Goal: Task Accomplishment & Management: Use online tool/utility

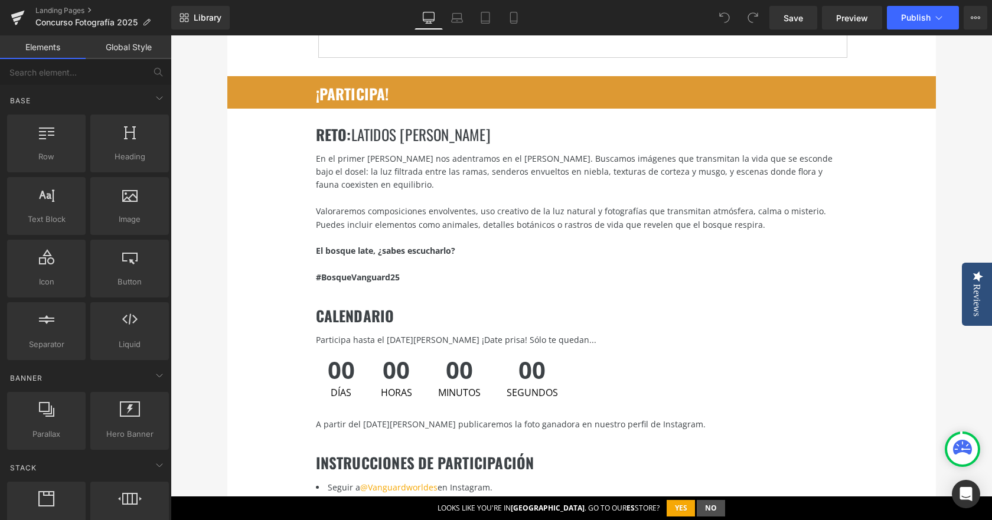
scroll to position [1417, 0]
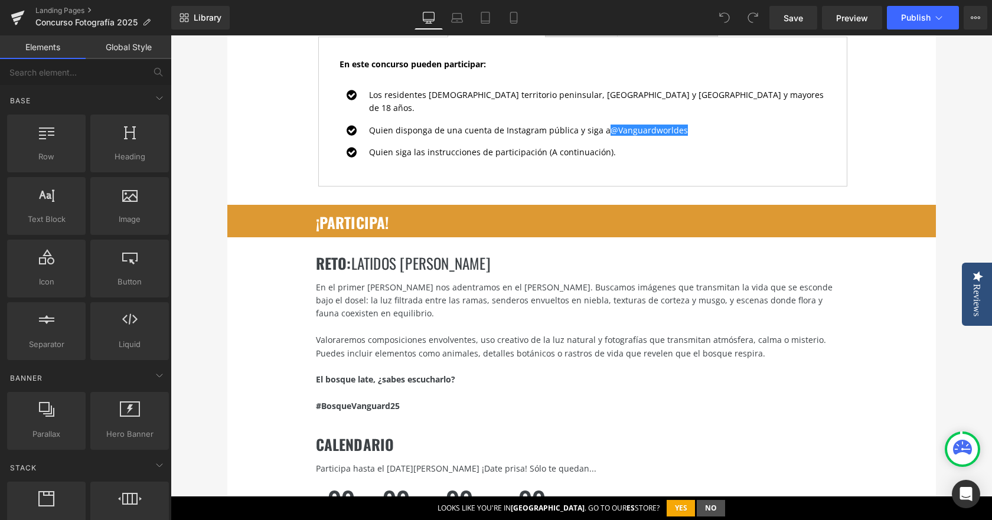
click at [393, 252] on span "latidos [PERSON_NAME]" at bounding box center [420, 263] width 139 height 22
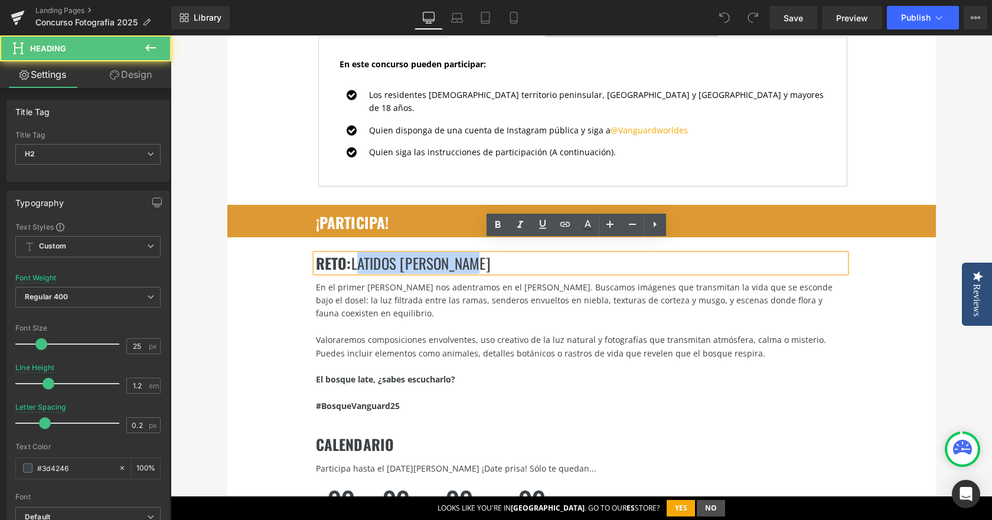
drag, startPoint x: 353, startPoint y: 250, endPoint x: 513, endPoint y: 260, distance: 160.3
click at [513, 260] on div "RETO : latidos [PERSON_NAME]" at bounding box center [581, 264] width 530 height 18
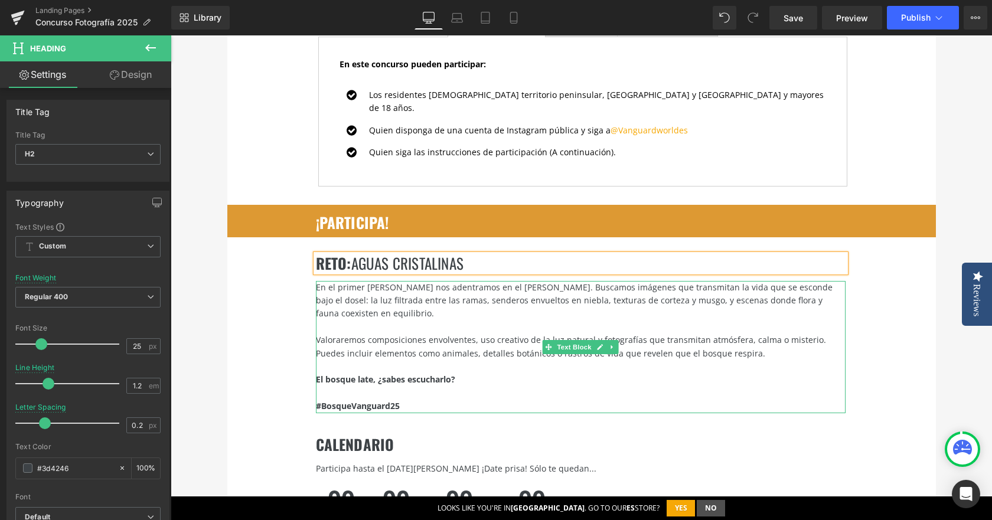
click at [411, 281] on div "En el primer [PERSON_NAME] nos adentramos en el [PERSON_NAME]. Buscamos imágene…" at bounding box center [581, 301] width 530 height 40
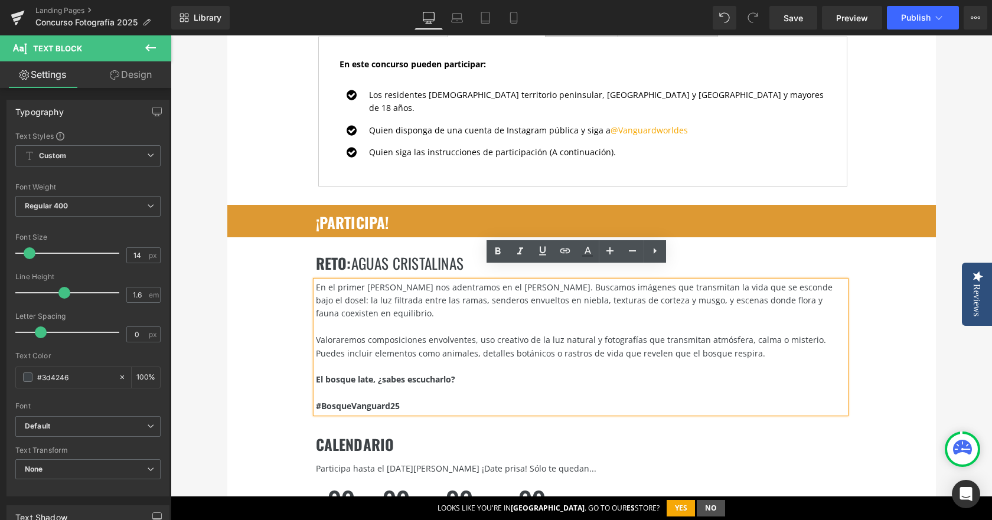
drag, startPoint x: 572, startPoint y: 364, endPoint x: 493, endPoint y: 364, distance: 79.1
click at [572, 373] on div "El bosque late, ¿sabes escucharlo?" at bounding box center [581, 379] width 530 height 13
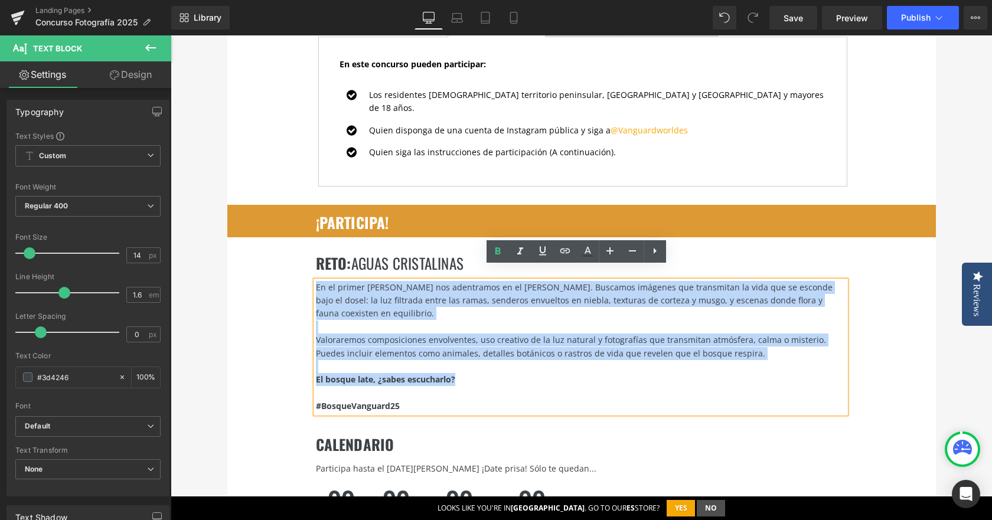
drag, startPoint x: 488, startPoint y: 366, endPoint x: 312, endPoint y: 275, distance: 198.6
click at [316, 281] on div "En el primer [PERSON_NAME] nos adentramos en el [PERSON_NAME]. Buscamos imágene…" at bounding box center [581, 347] width 530 height 132
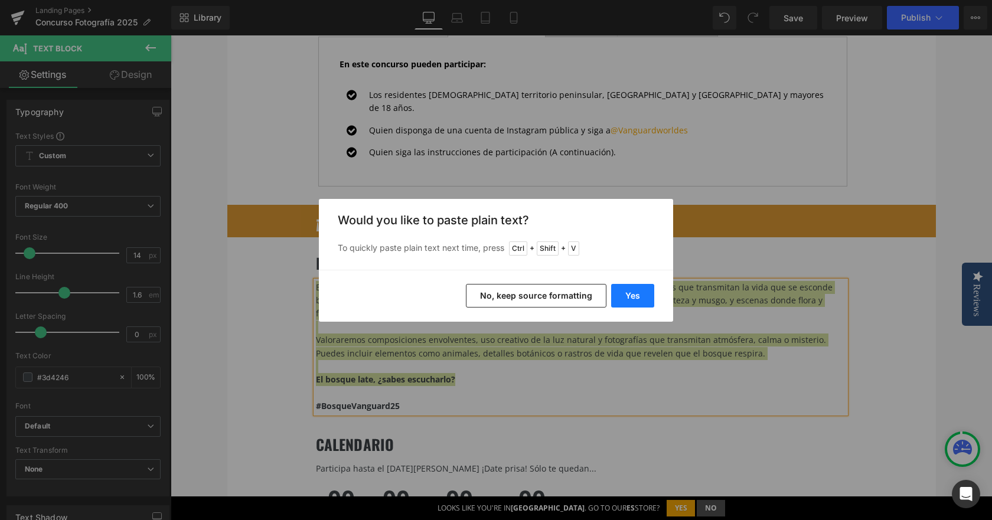
click at [636, 285] on button "Yes" at bounding box center [632, 296] width 43 height 24
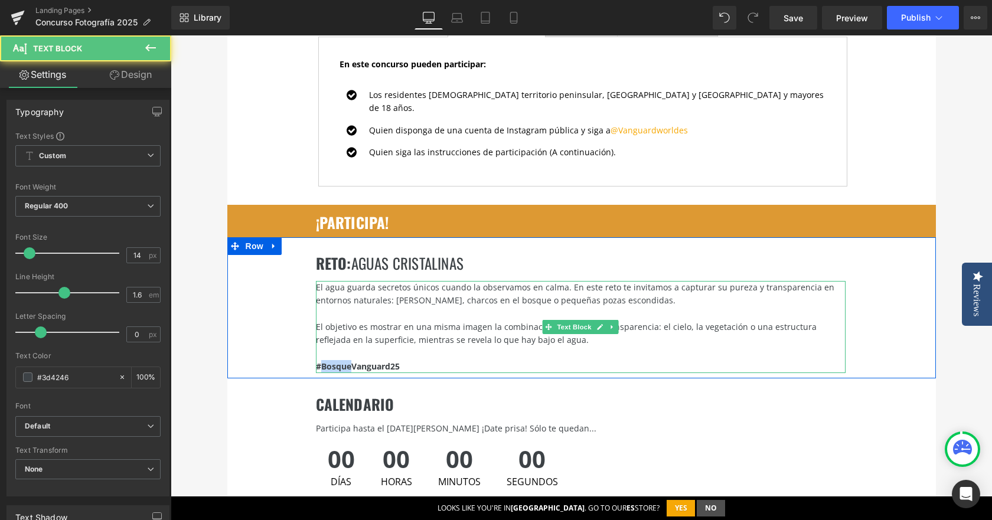
drag, startPoint x: 348, startPoint y: 351, endPoint x: 317, endPoint y: 353, distance: 31.9
click at [317, 361] on strong "#BosqueVanguard25" at bounding box center [358, 366] width 84 height 11
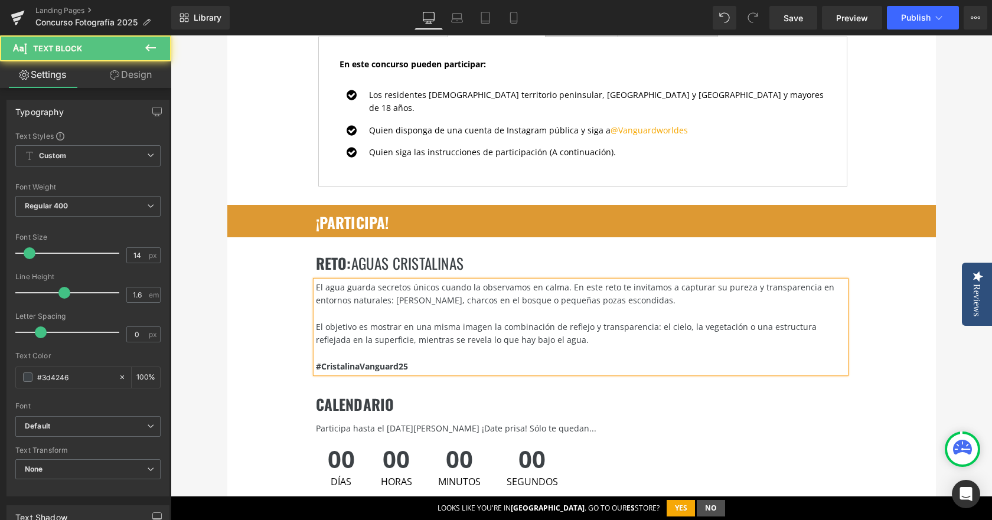
click at [428, 360] on div "#CristalinaVanguard25" at bounding box center [581, 366] width 530 height 13
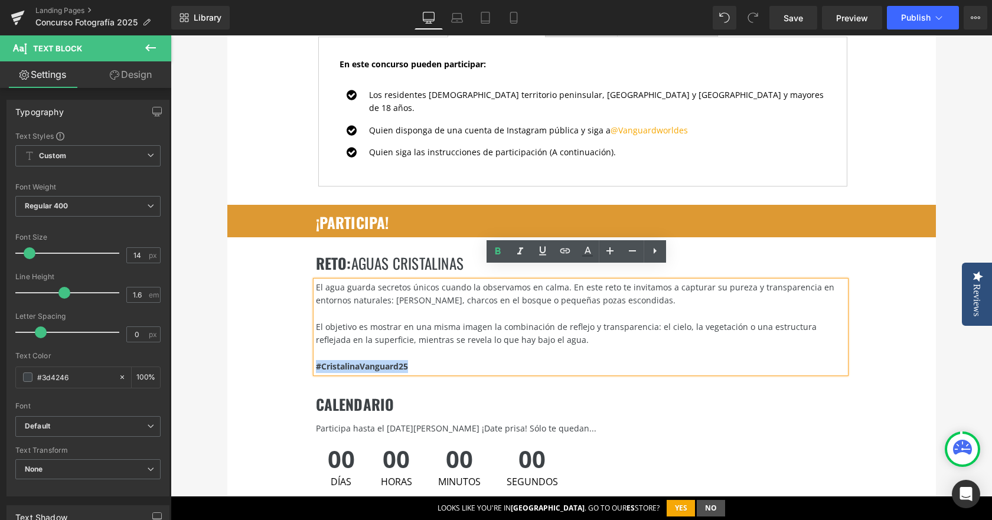
drag, startPoint x: 428, startPoint y: 355, endPoint x: 312, endPoint y: 355, distance: 115.7
click at [316, 360] on div "#CristalinaVanguard25" at bounding box center [581, 366] width 530 height 13
copy strong "#CristalinaVanguard25"
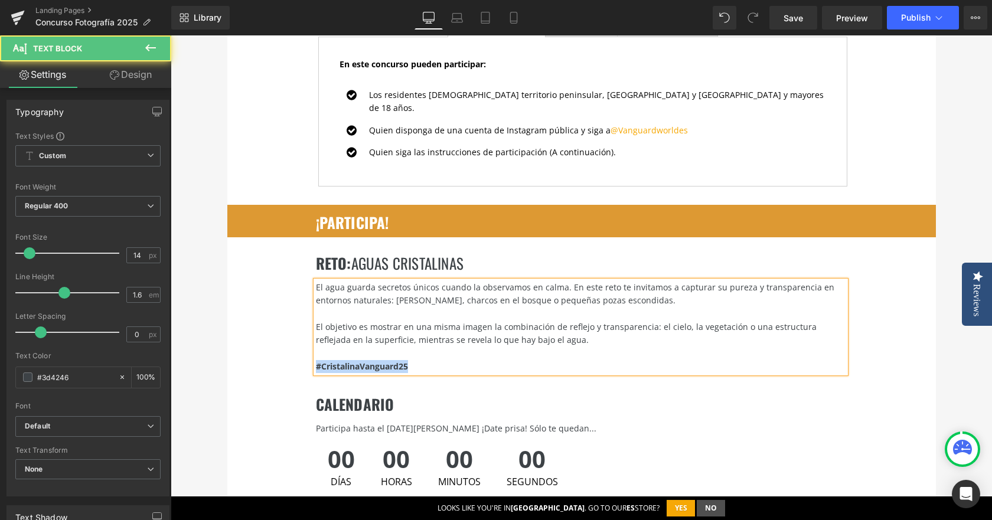
click at [439, 360] on div "#CristalinaVanguard25" at bounding box center [581, 366] width 530 height 13
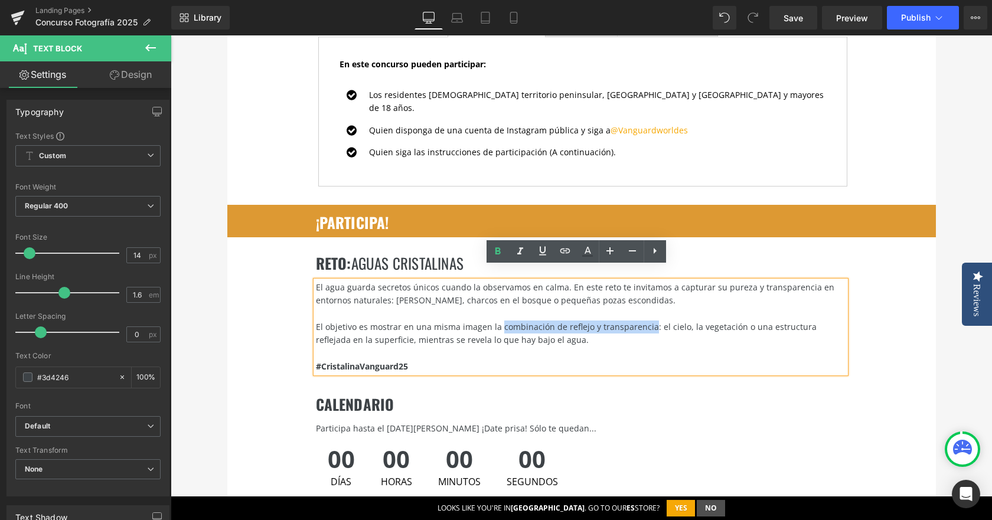
drag, startPoint x: 493, startPoint y: 312, endPoint x: 641, endPoint y: 317, distance: 148.3
click at [641, 321] on div "El objetivo es mostrar en una misma imagen la combinación de reflejo y transpar…" at bounding box center [581, 334] width 530 height 27
click at [494, 253] on icon at bounding box center [498, 251] width 14 height 14
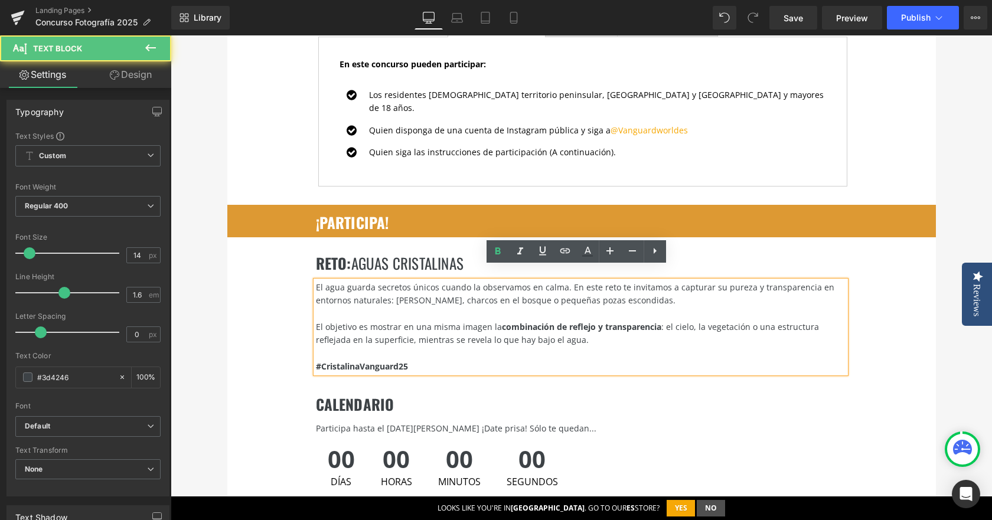
click at [675, 360] on div "#CristalinaVanguard25" at bounding box center [581, 366] width 530 height 13
click at [562, 281] on div "El agua guarda secretos únicos cuando la observamos en calma. En este reto te i…" at bounding box center [581, 294] width 530 height 27
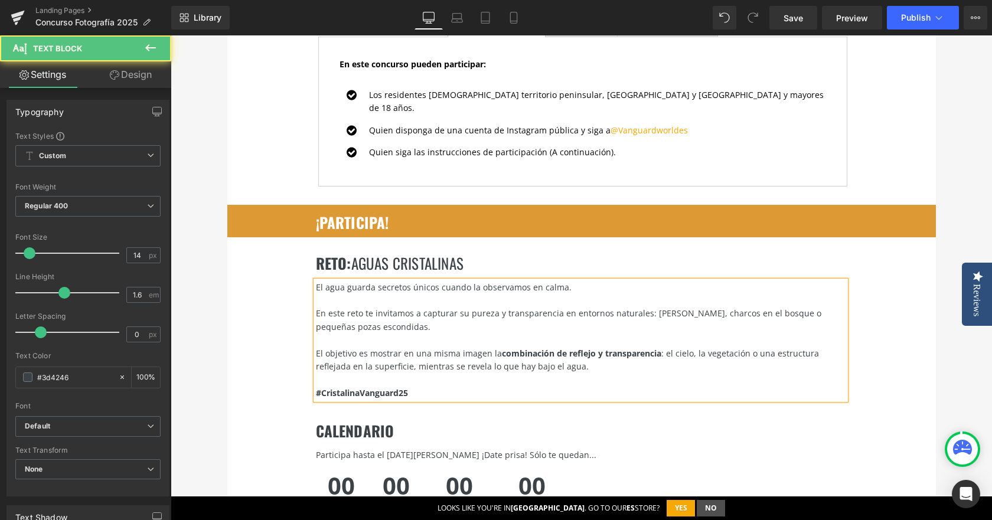
click at [465, 334] on div at bounding box center [581, 340] width 530 height 13
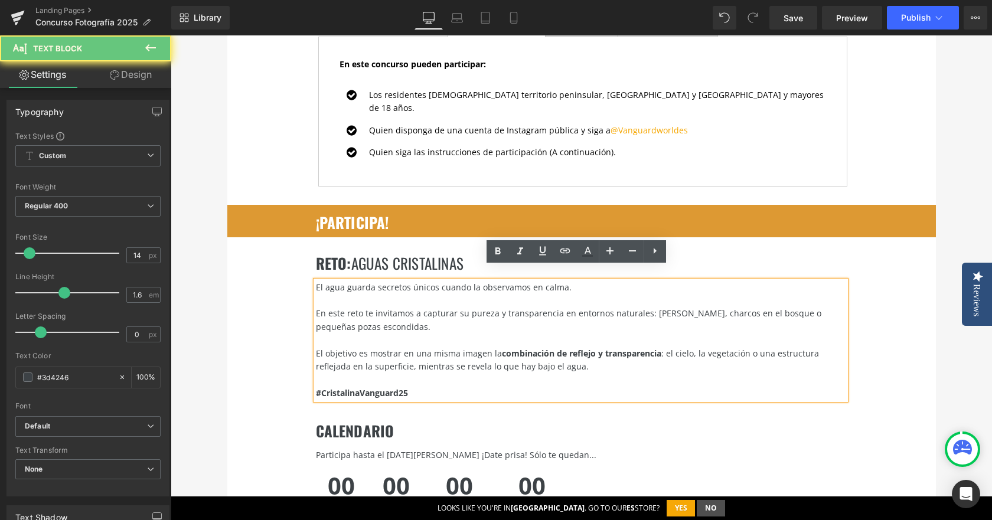
click at [465, 319] on div "En este reto te invitamos a capturar su pureza y transparencia en entornos natu…" at bounding box center [581, 320] width 530 height 27
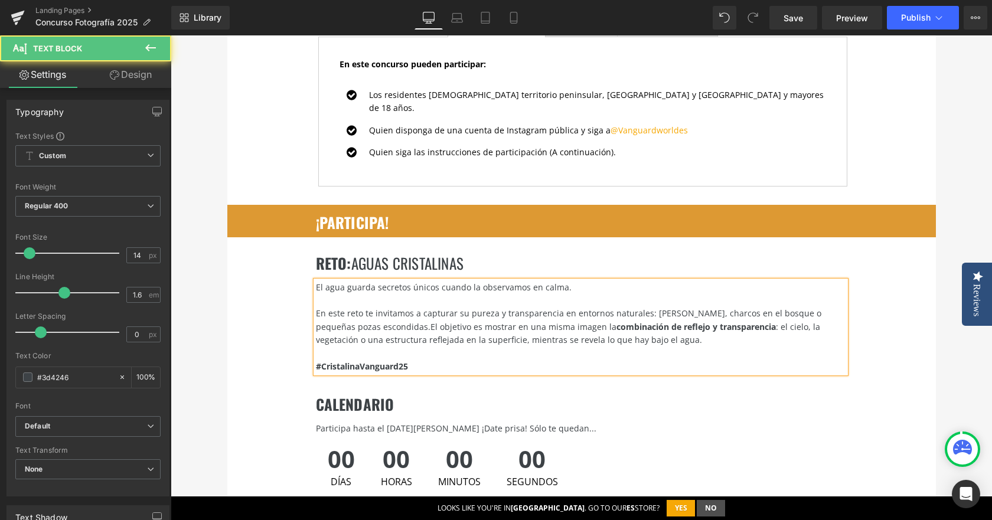
click at [446, 347] on div at bounding box center [581, 353] width 530 height 13
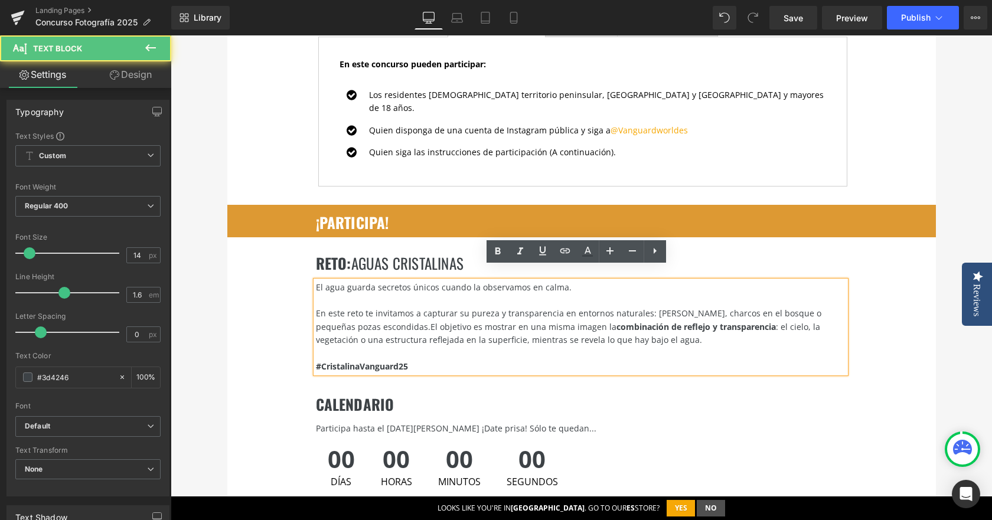
drag, startPoint x: 703, startPoint y: 325, endPoint x: 697, endPoint y: 328, distance: 6.1
click at [699, 327] on div "En este reto te invitamos a capturar su pureza y transparencia en entornos natu…" at bounding box center [581, 327] width 530 height 40
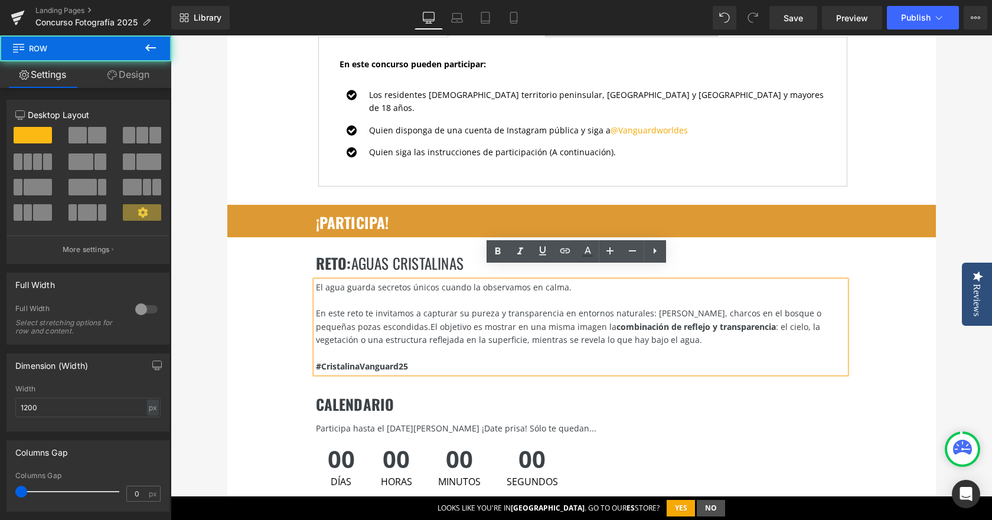
click at [281, 334] on div "RETO : aguas cristalinas Heading El agua guarda secretos únicos cuando la obser…" at bounding box center [581, 308] width 709 height 142
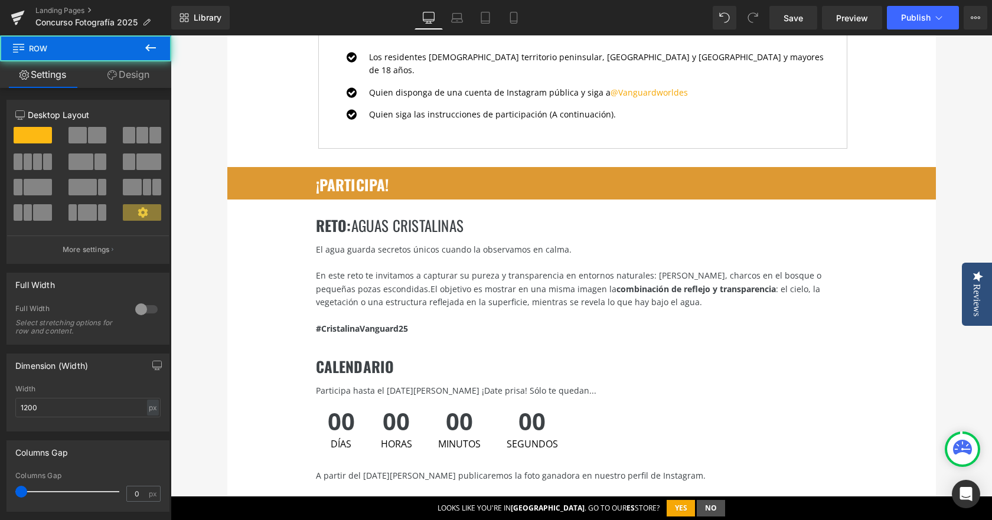
scroll to position [1476, 0]
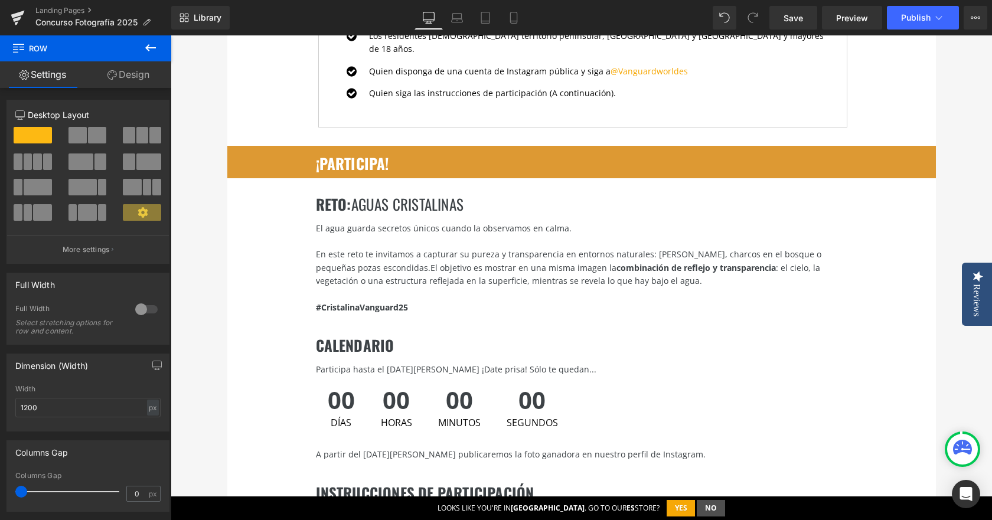
click at [454, 402] on span "00" at bounding box center [459, 404] width 43 height 30
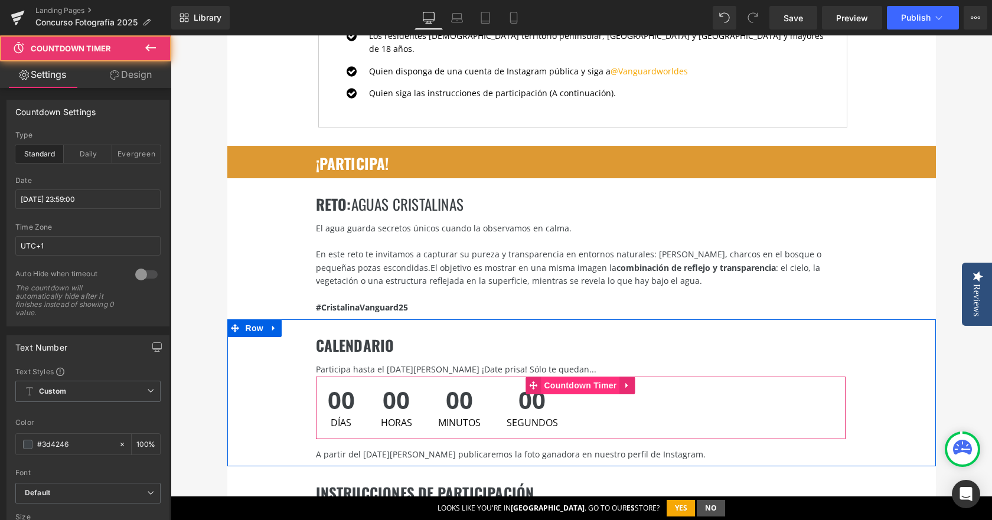
click at [566, 377] on span "Countdown Timer" at bounding box center [580, 386] width 79 height 18
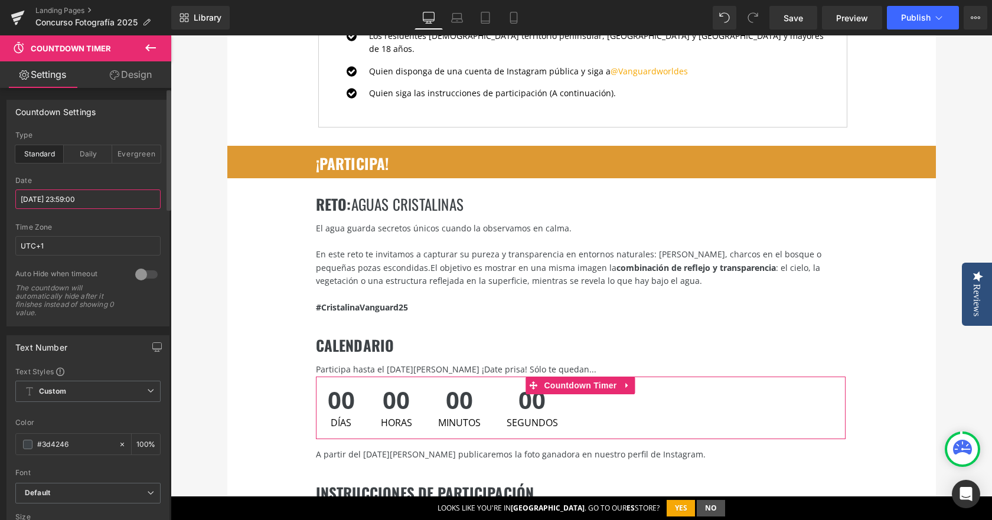
click at [46, 200] on input "[DATE] 23:59:00" at bounding box center [87, 199] width 145 height 19
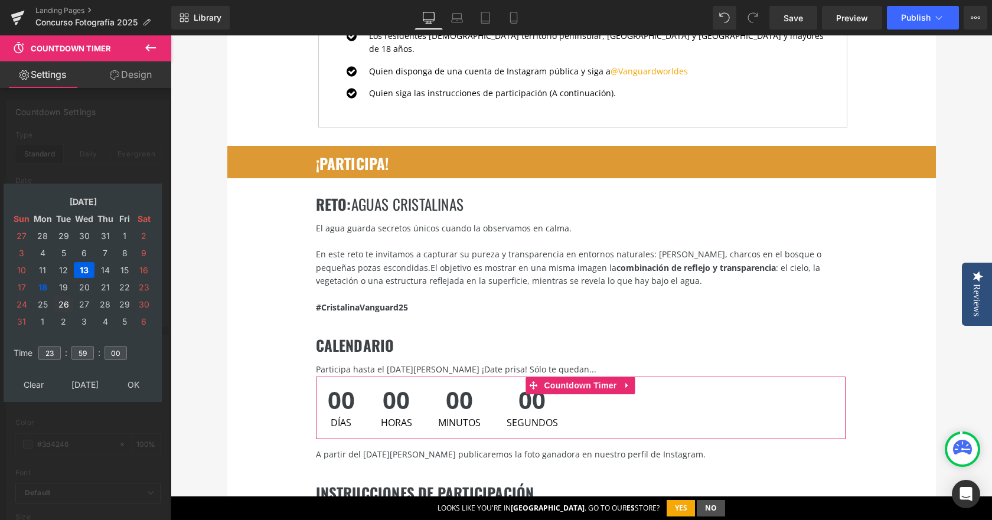
click at [61, 305] on td "26" at bounding box center [63, 304] width 18 height 16
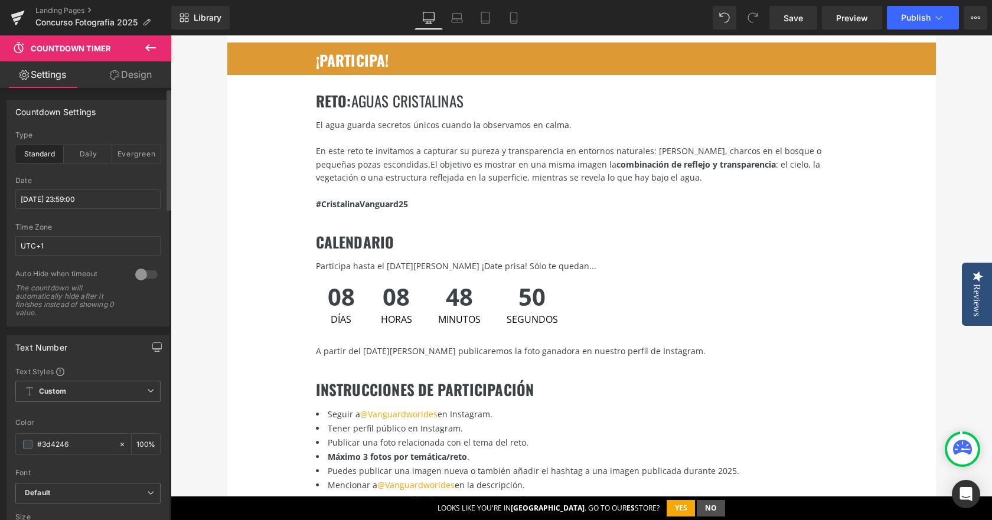
scroll to position [1594, 0]
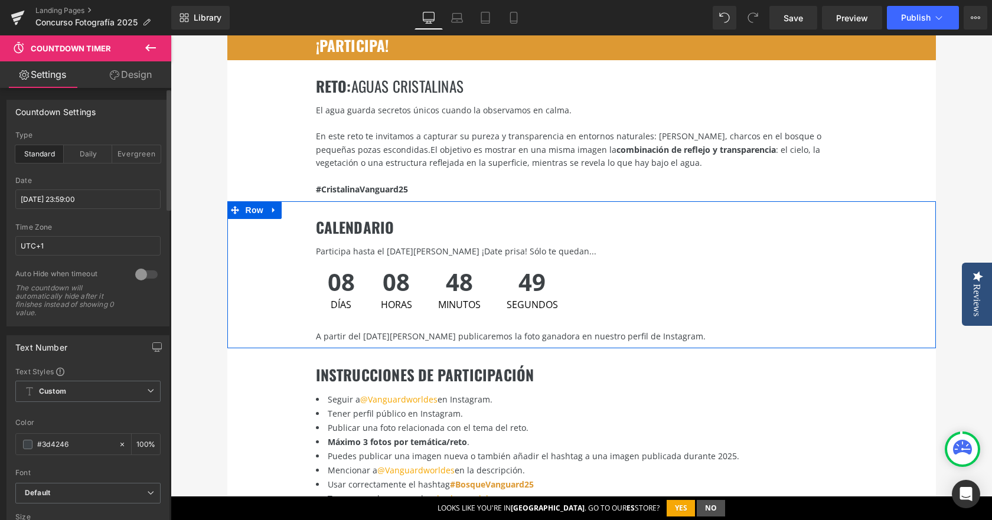
click at [383, 245] on div "Participa hasta el [DATE][PERSON_NAME] ¡Date prisa! Sólo te quedan..." at bounding box center [581, 251] width 530 height 13
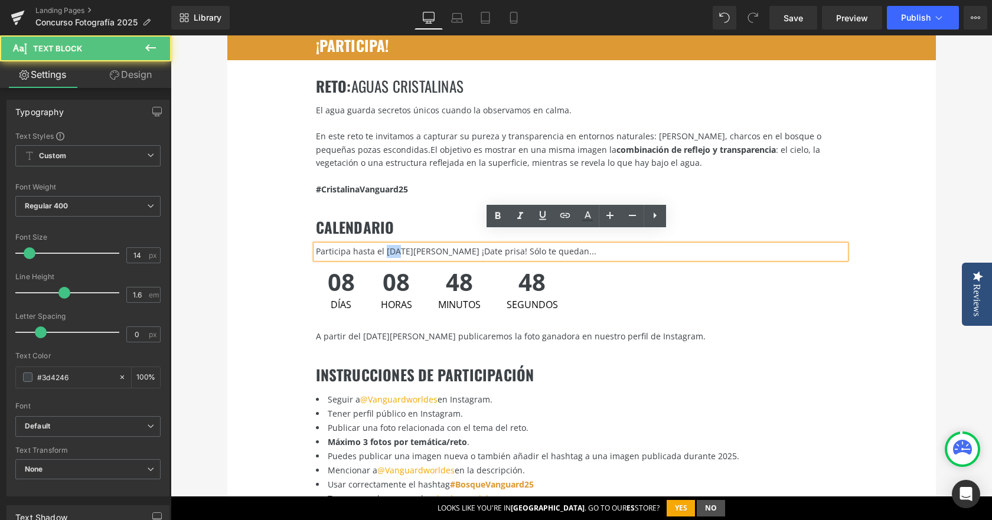
click at [383, 245] on div "Participa hasta el [DATE][PERSON_NAME] ¡Date prisa! Sólo te quedan..." at bounding box center [581, 251] width 530 height 13
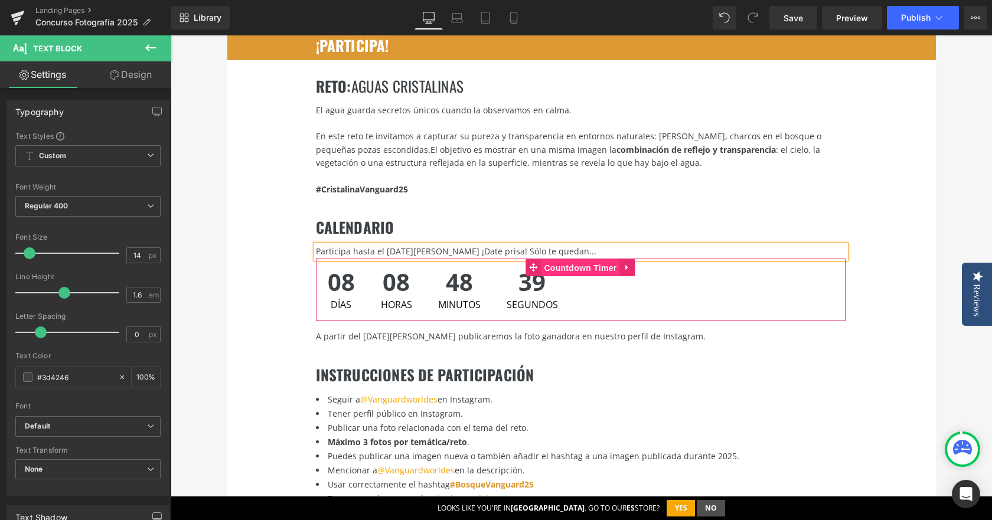
click at [573, 259] on span "Countdown Timer" at bounding box center [580, 268] width 79 height 18
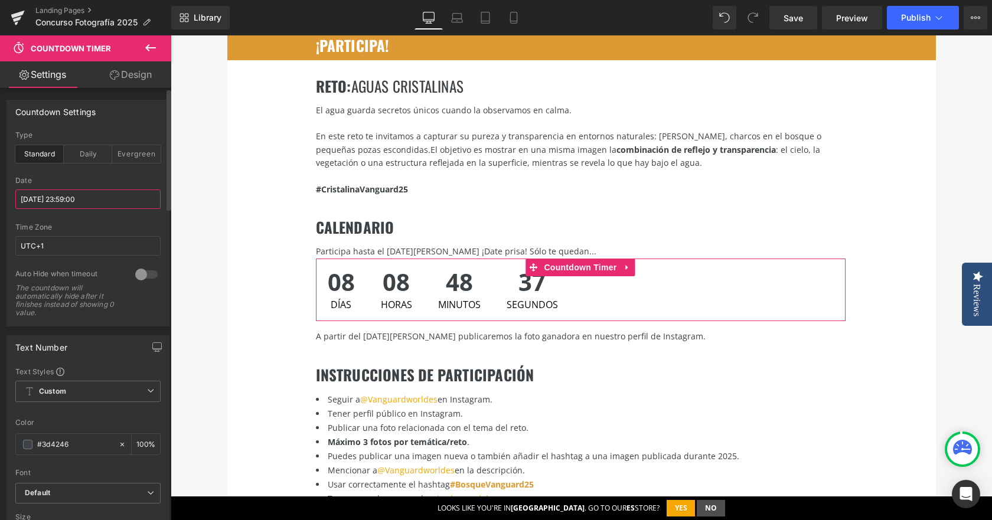
click at [78, 190] on input "[DATE] 23:59:00" at bounding box center [87, 199] width 145 height 19
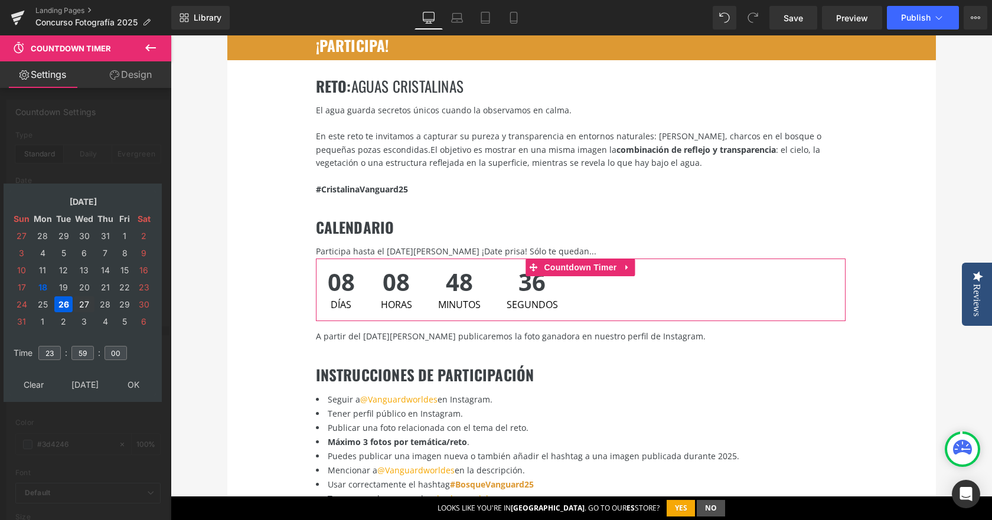
click at [77, 304] on td "27" at bounding box center [84, 304] width 21 height 16
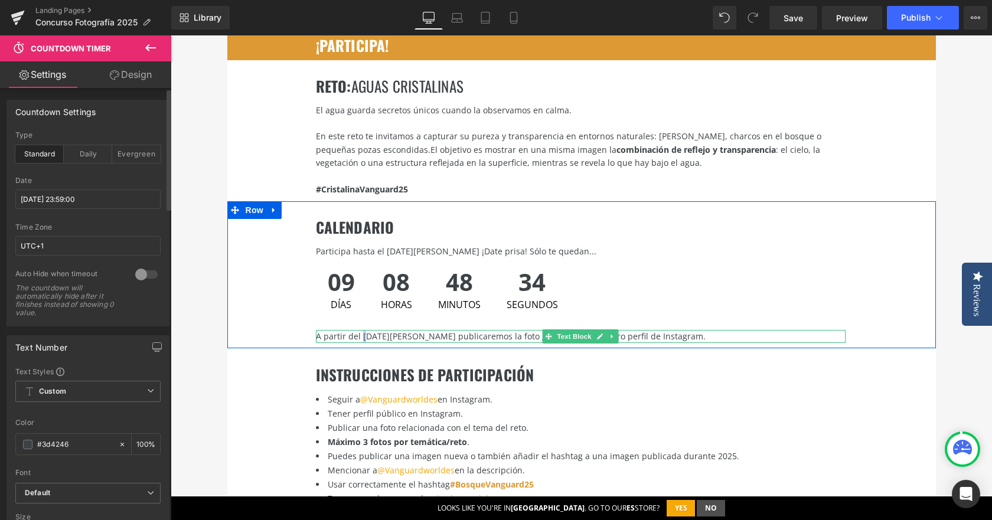
click at [359, 330] on div "A partir del [DATE][PERSON_NAME] publicaremos la foto ganadora en nuestro perfi…" at bounding box center [581, 336] width 530 height 13
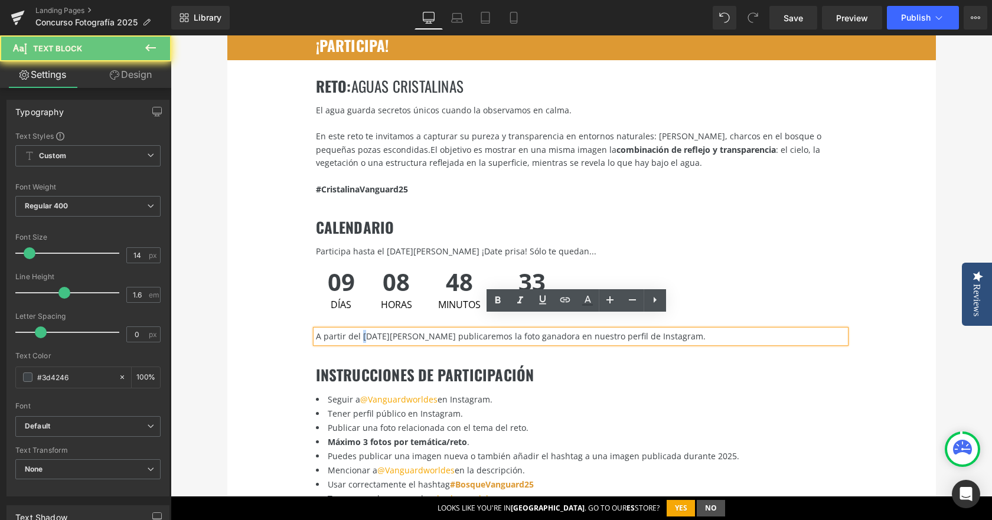
click at [359, 330] on div "A partir del [DATE][PERSON_NAME] publicaremos la foto ganadora en nuestro perfi…" at bounding box center [581, 336] width 530 height 13
click at [362, 330] on div "A partir del [DATE][PERSON_NAME] publicaremos la foto ganadora en nuestro perfi…" at bounding box center [581, 336] width 530 height 13
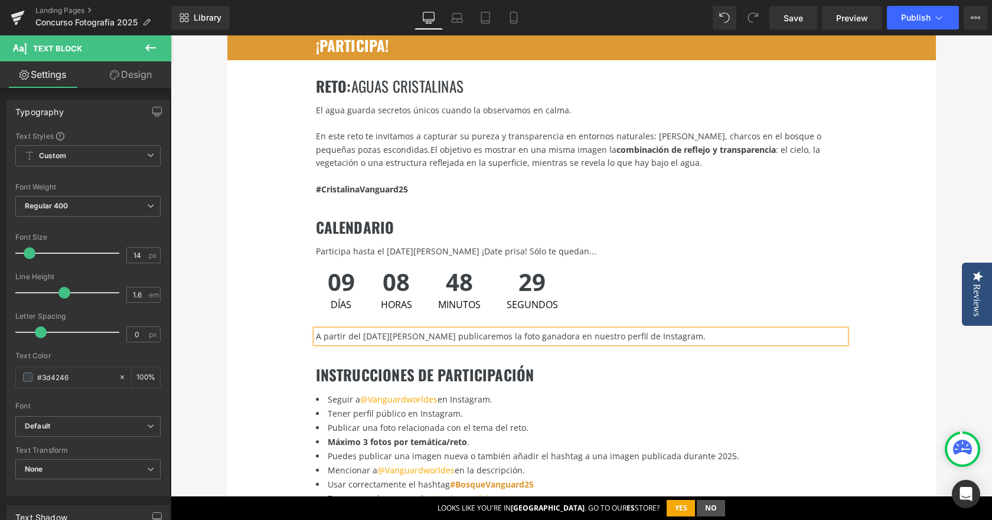
click at [239, 281] on div "calendario Heading Participa hasta el [DATE][PERSON_NAME] ¡Date prisa! Sólo te …" at bounding box center [581, 274] width 709 height 147
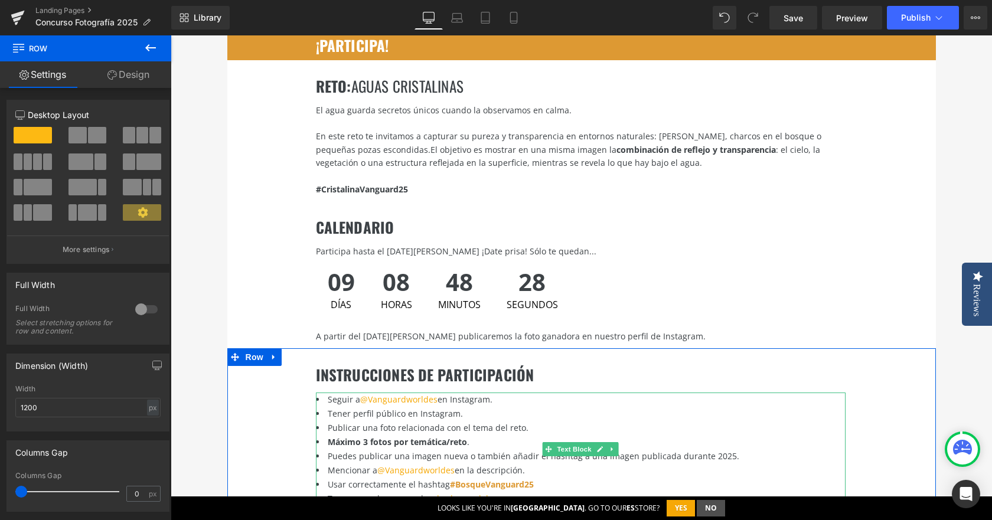
drag, startPoint x: 668, startPoint y: 507, endPoint x: 649, endPoint y: 506, distance: 19.5
click at [469, 464] on li "Mencionar a @Vanguardworldes en la descripción." at bounding box center [581, 471] width 530 height 14
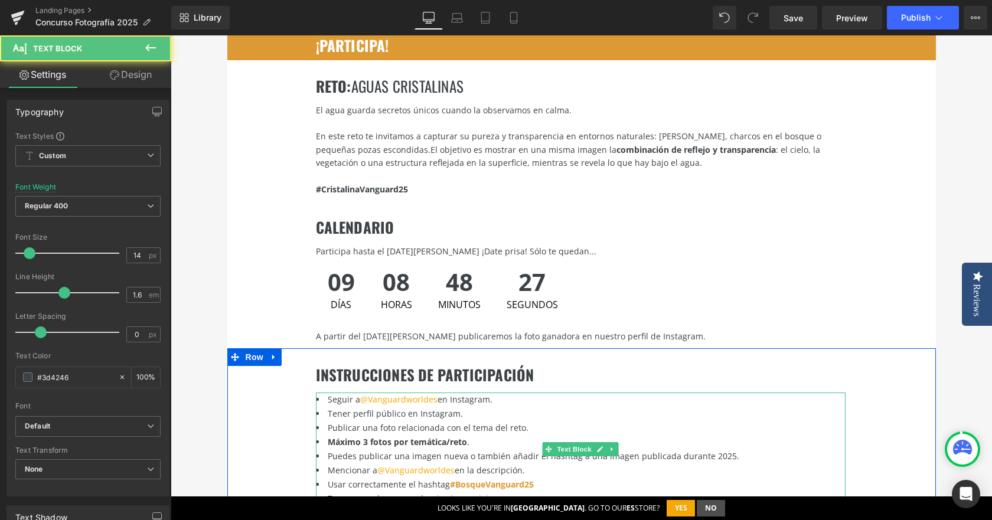
drag, startPoint x: 649, startPoint y: 507, endPoint x: 453, endPoint y: 472, distance: 199.1
click at [450, 479] on font "#BosqueVanguard25" at bounding box center [492, 484] width 84 height 11
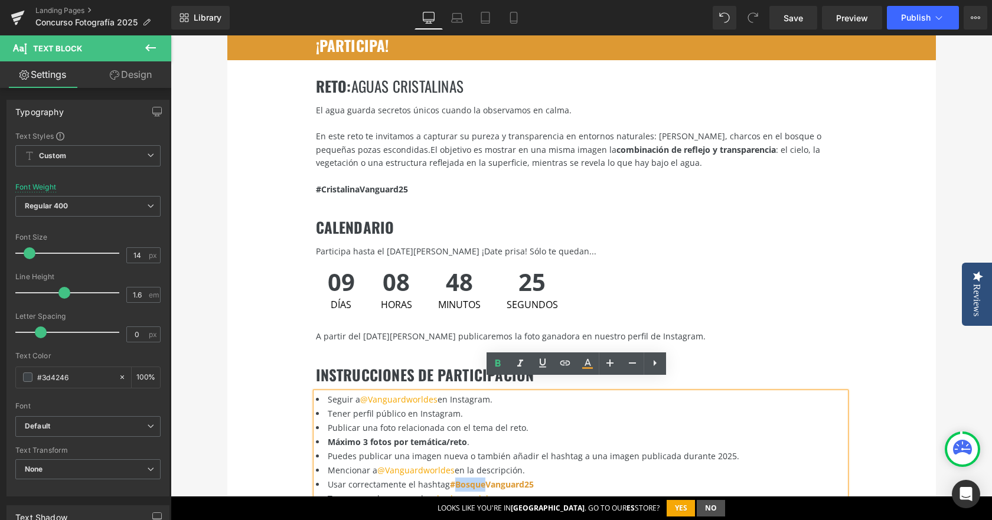
drag, startPoint x: 451, startPoint y: 474, endPoint x: 480, endPoint y: 472, distance: 29.0
click at [480, 479] on font "#BosqueVanguard25" at bounding box center [492, 484] width 84 height 11
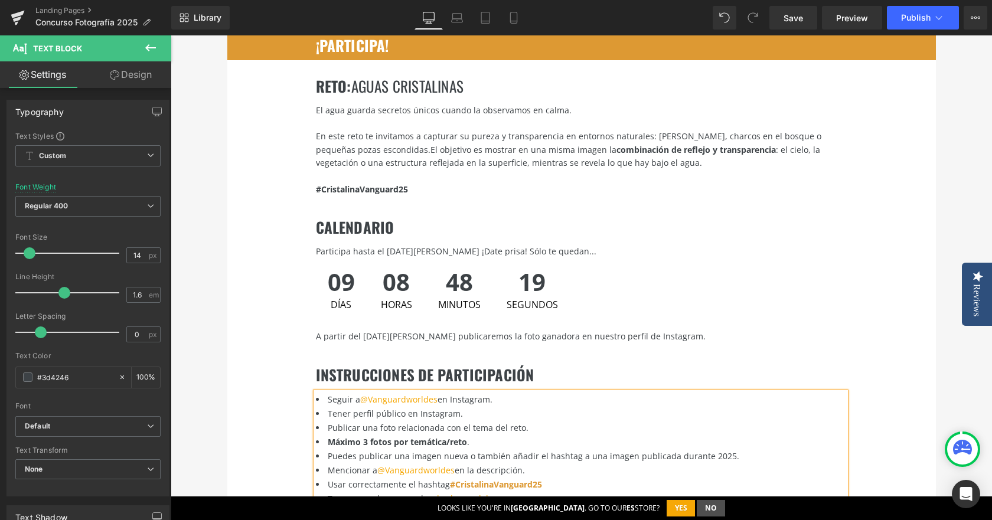
click at [230, 408] on div "INSTRUCCIONES DE PARTICIPACIÓN Heading Seguir a @Vanguardworldes en Instagram. …" at bounding box center [581, 435] width 709 height 175
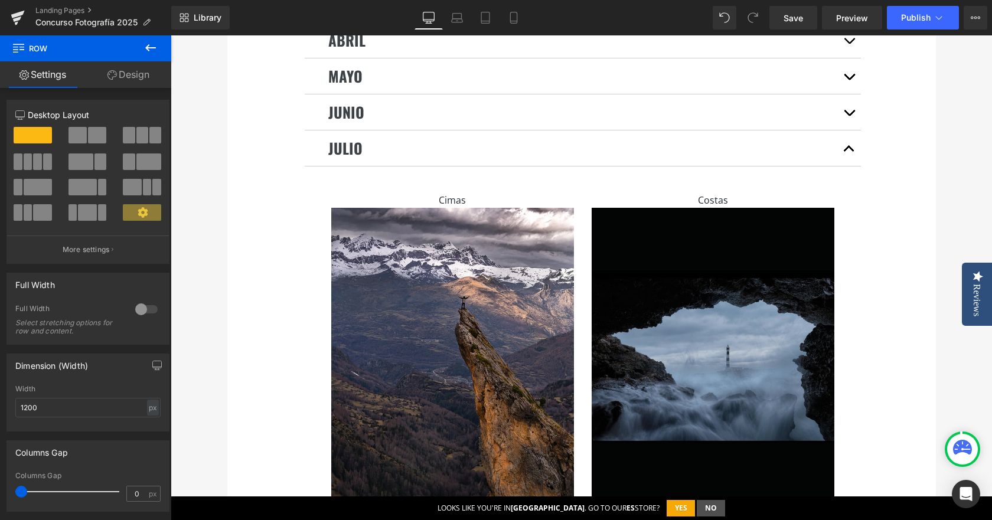
scroll to position [2657, 0]
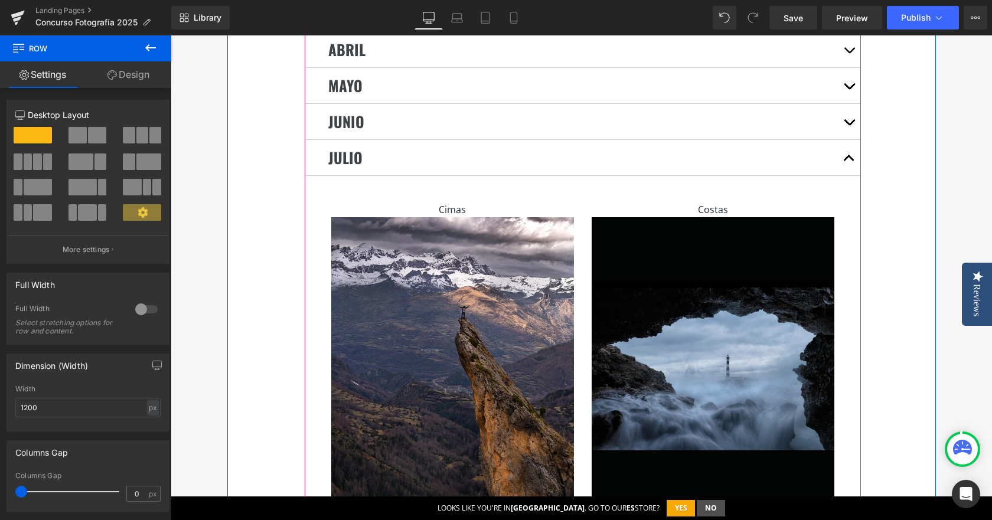
click at [844, 144] on button "button" at bounding box center [849, 157] width 24 height 35
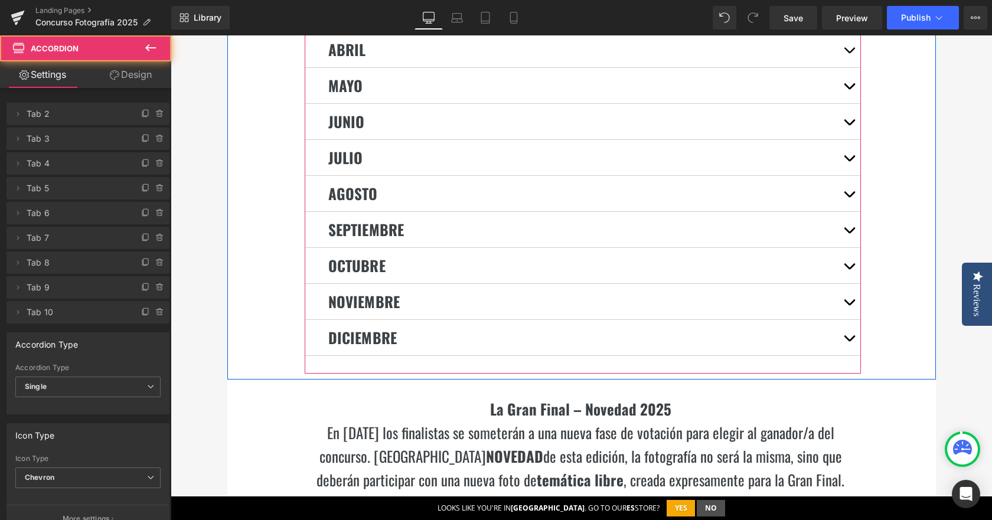
click at [844, 177] on button "button" at bounding box center [849, 193] width 24 height 35
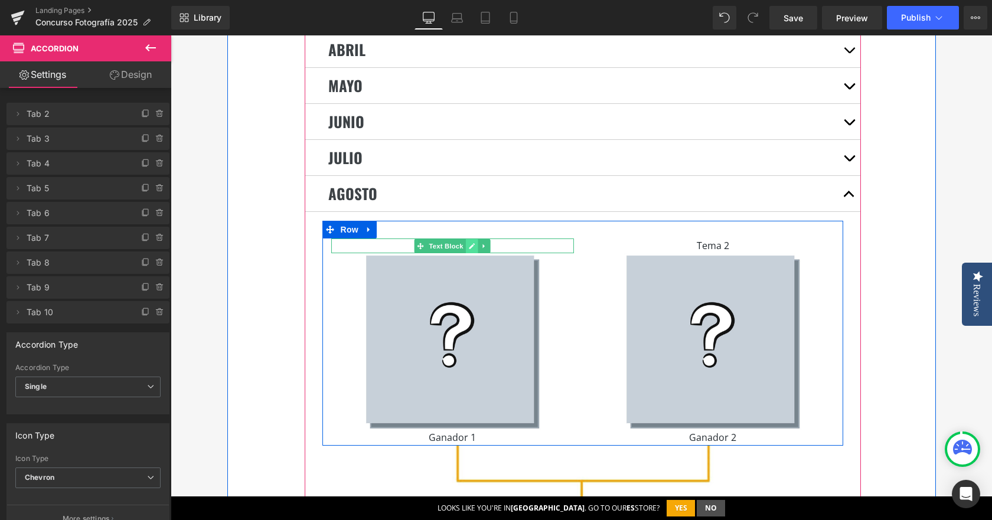
click at [469, 243] on icon at bounding box center [472, 246] width 6 height 6
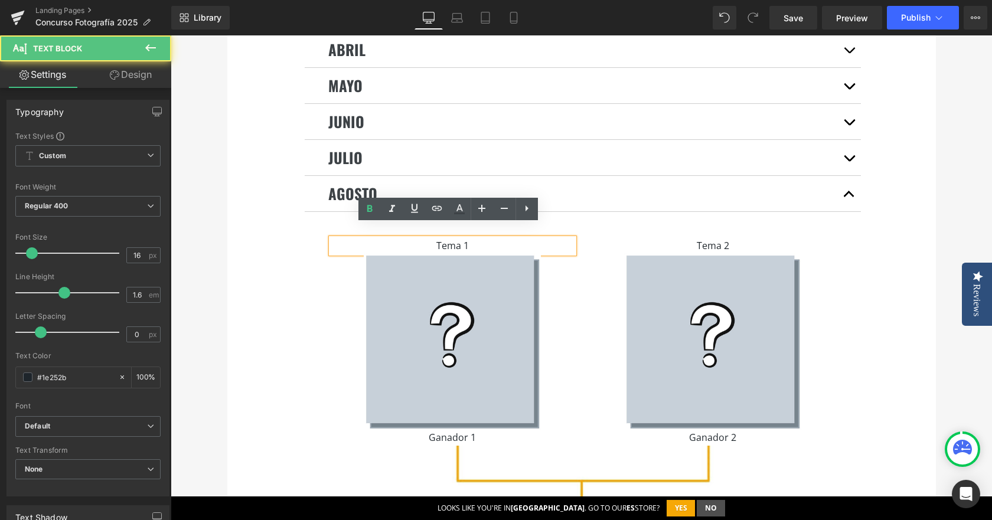
click at [467, 239] on p "Tema 1" at bounding box center [452, 246] width 243 height 15
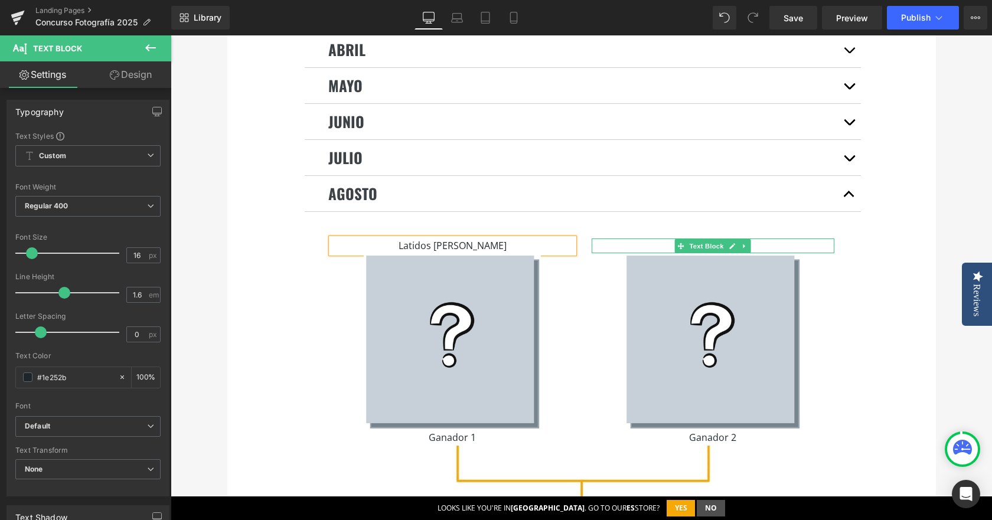
click at [729, 243] on icon at bounding box center [732, 246] width 6 height 7
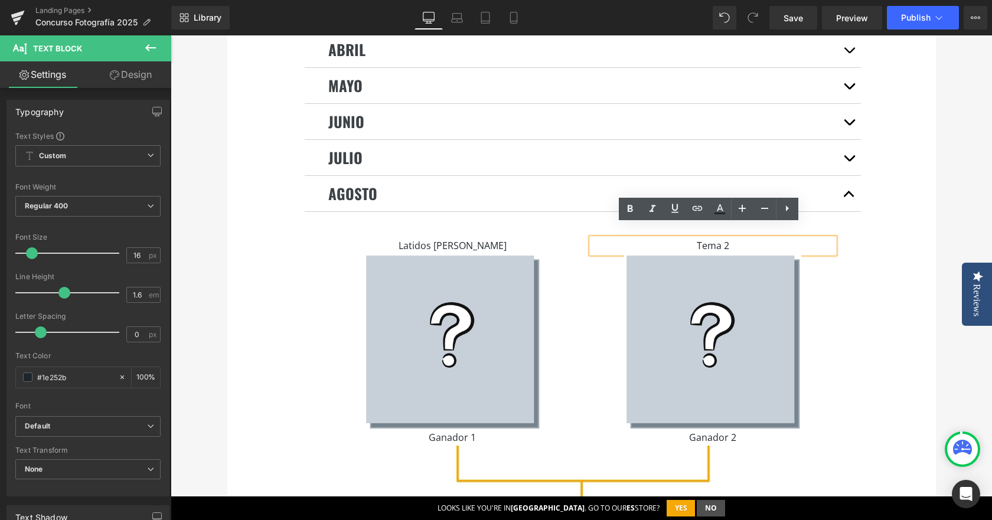
click at [722, 239] on p "Tema 2" at bounding box center [713, 246] width 243 height 15
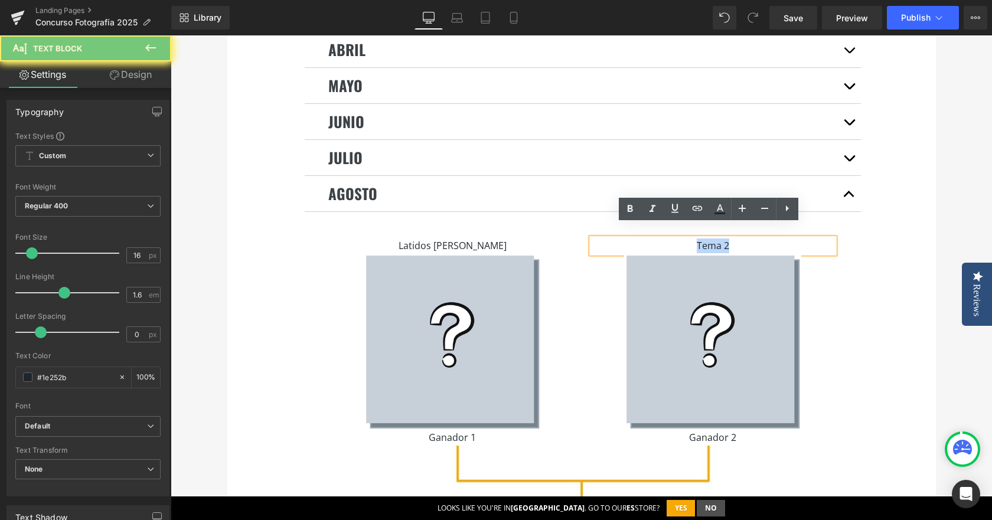
click at [722, 239] on p "Tema 2" at bounding box center [713, 246] width 243 height 15
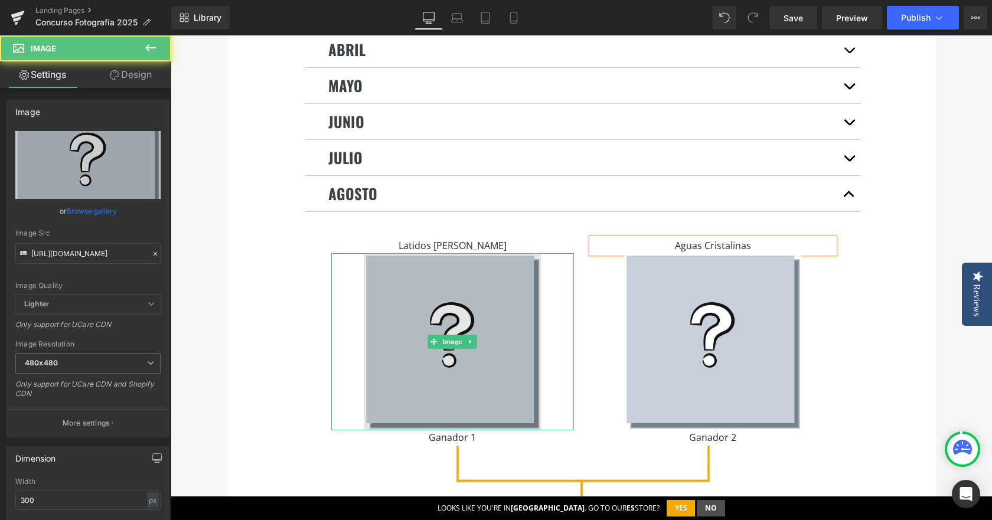
click at [509, 273] on img at bounding box center [452, 341] width 177 height 177
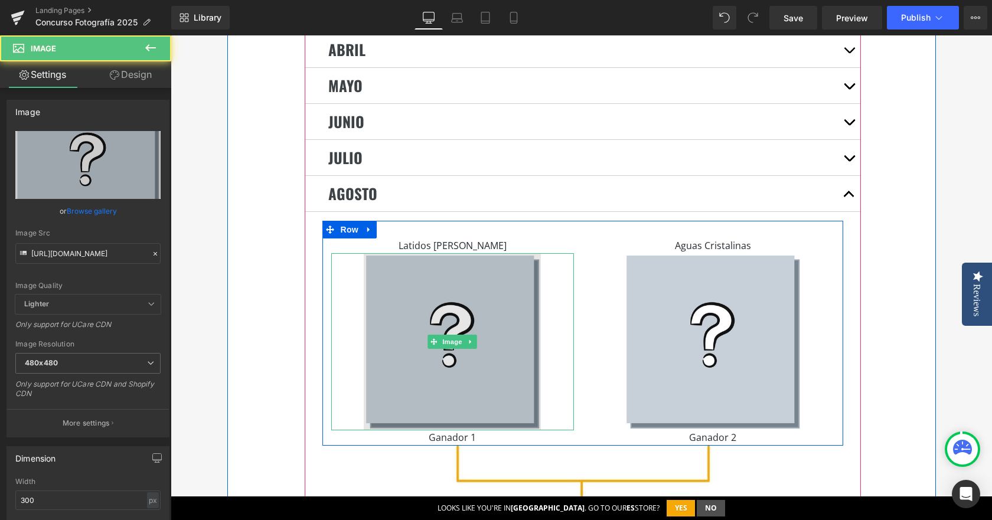
click at [495, 269] on img at bounding box center [452, 341] width 177 height 177
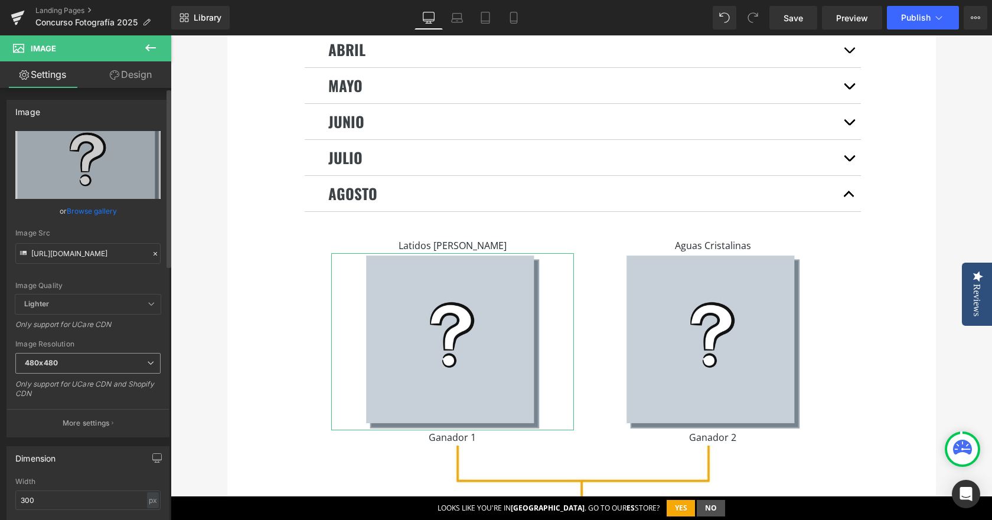
click at [84, 363] on span "480x480" at bounding box center [87, 363] width 145 height 21
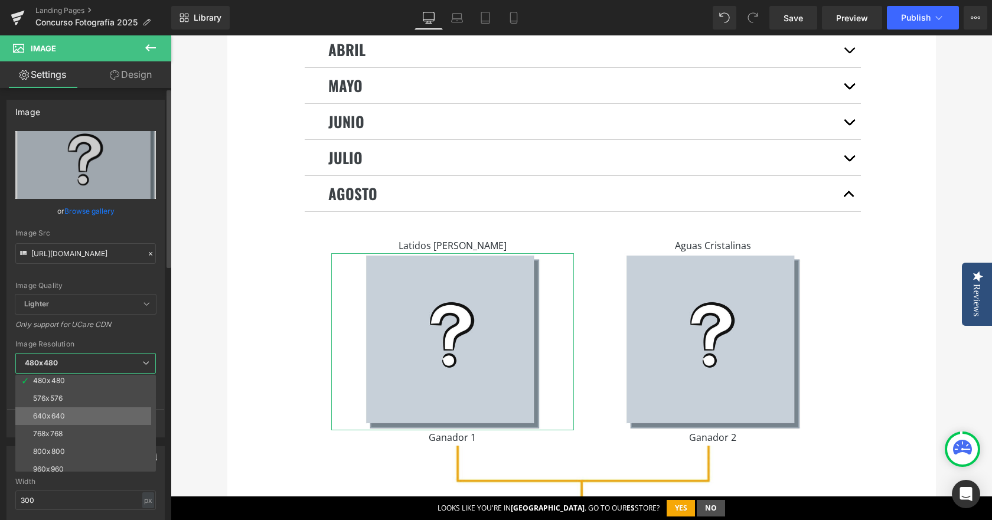
scroll to position [59, 0]
drag, startPoint x: 95, startPoint y: 456, endPoint x: 95, endPoint y: 465, distance: 8.3
click at [95, 465] on div "100x100 240x240 480x480 576x576 640x640 768x768 800x800 960x960 1024x1024 1280x…" at bounding box center [88, 423] width 146 height 97
click at [95, 465] on li "1024x1024" at bounding box center [88, 467] width 146 height 18
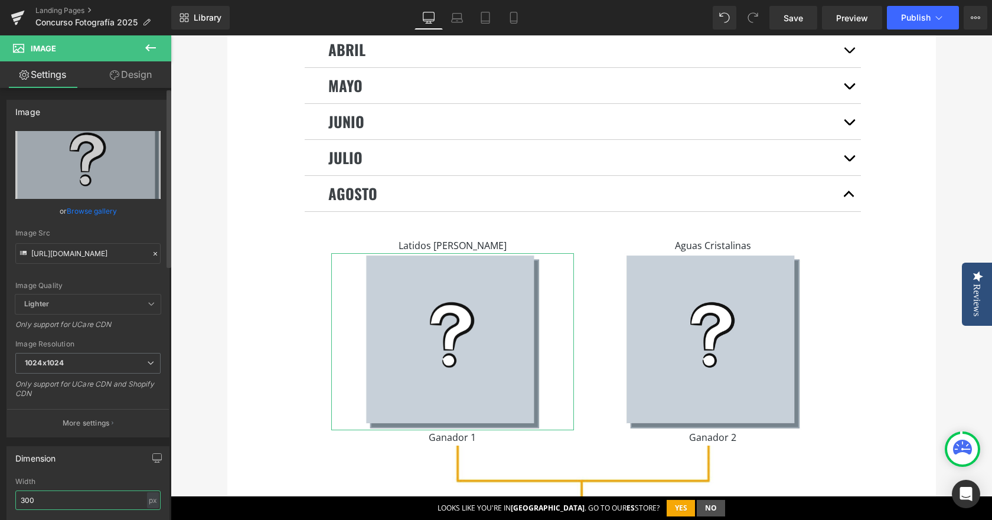
click at [81, 500] on input "300" at bounding box center [87, 500] width 145 height 19
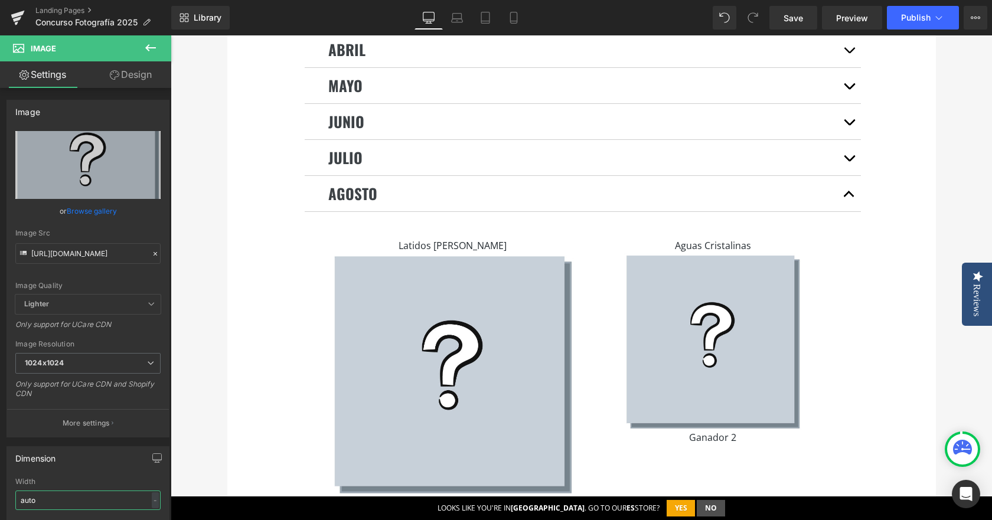
type input "auto"
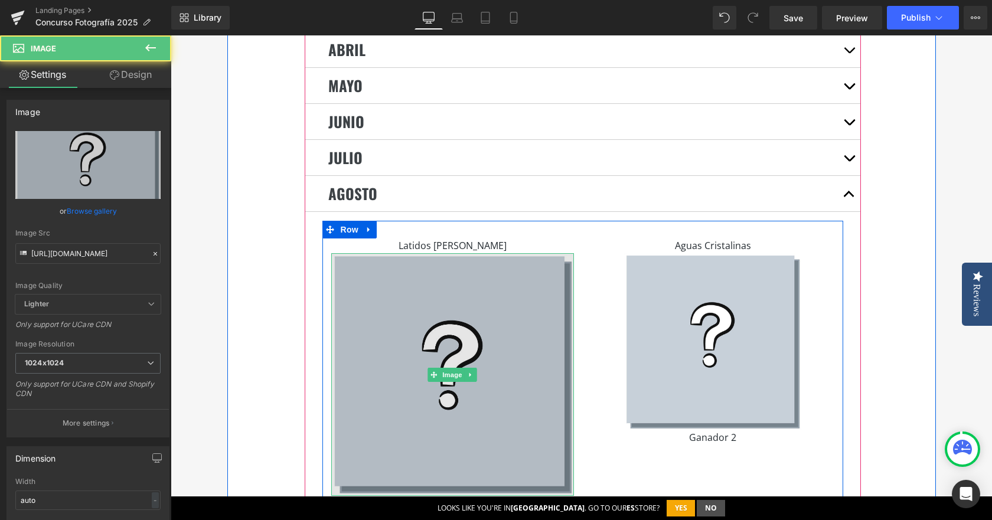
click at [442, 312] on img at bounding box center [452, 374] width 243 height 243
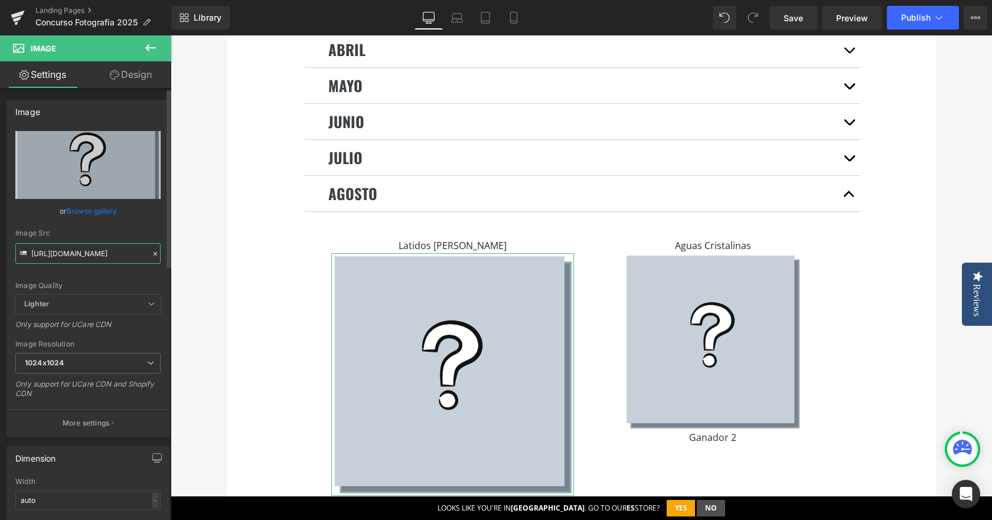
click at [95, 247] on input "[URL][DOMAIN_NAME]" at bounding box center [87, 253] width 145 height 21
paste input "rubenramsc_489919403_2686503058403989_908892731744221346_n.jpg?v=1755525872"
type input "[URL][DOMAIN_NAME]"
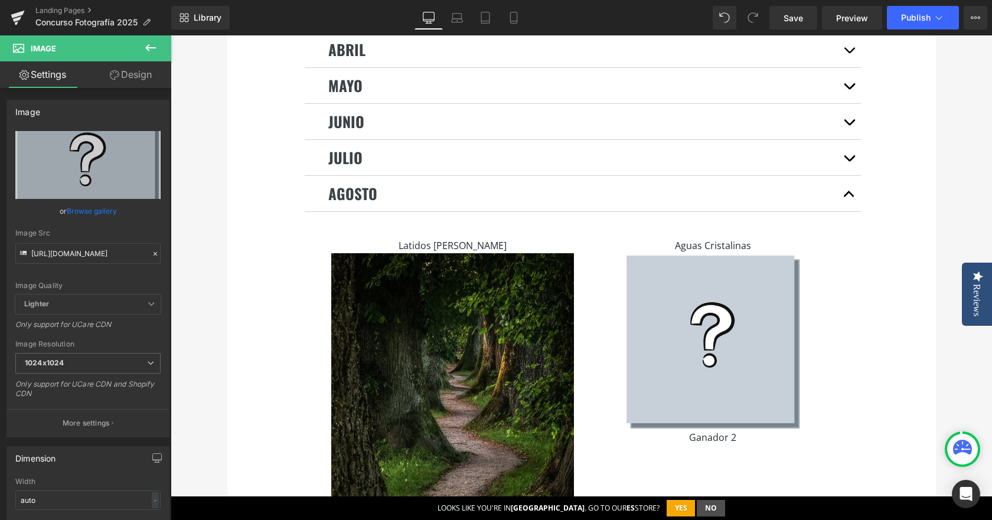
scroll to position [0, 0]
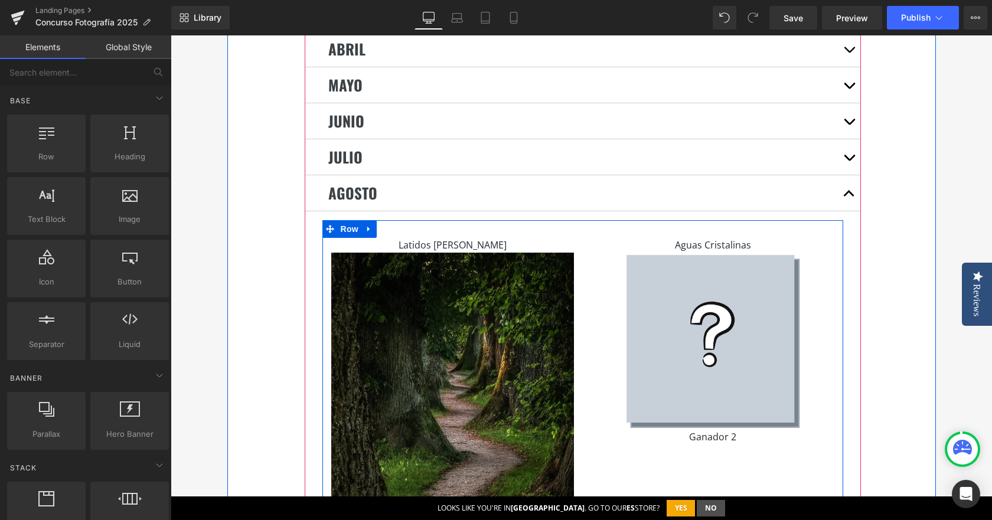
scroll to position [2657, 0]
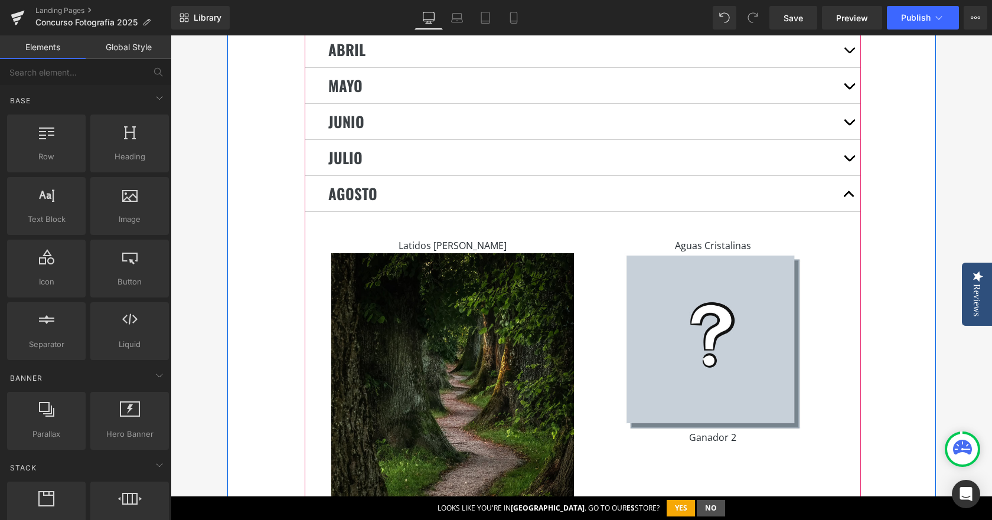
click at [852, 142] on button "button" at bounding box center [849, 157] width 24 height 35
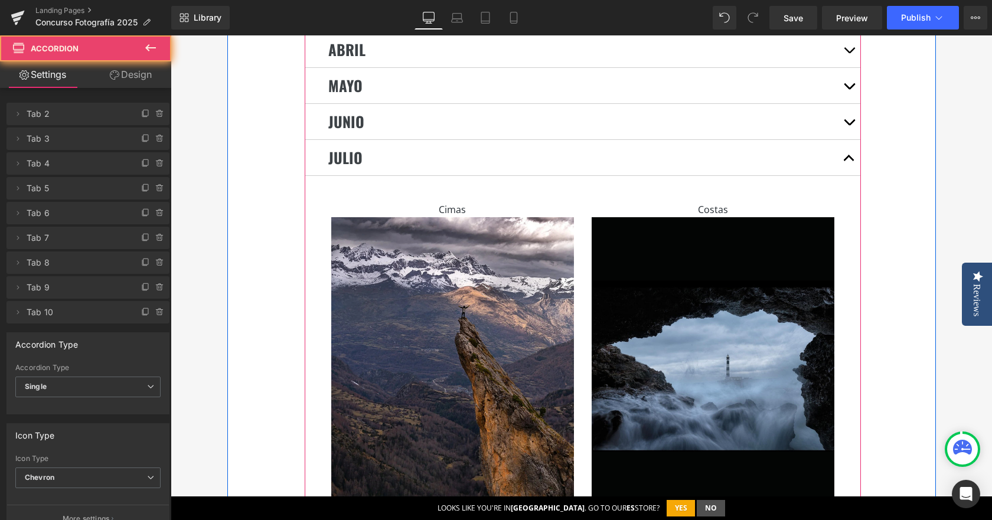
click at [852, 142] on button "button" at bounding box center [849, 157] width 24 height 35
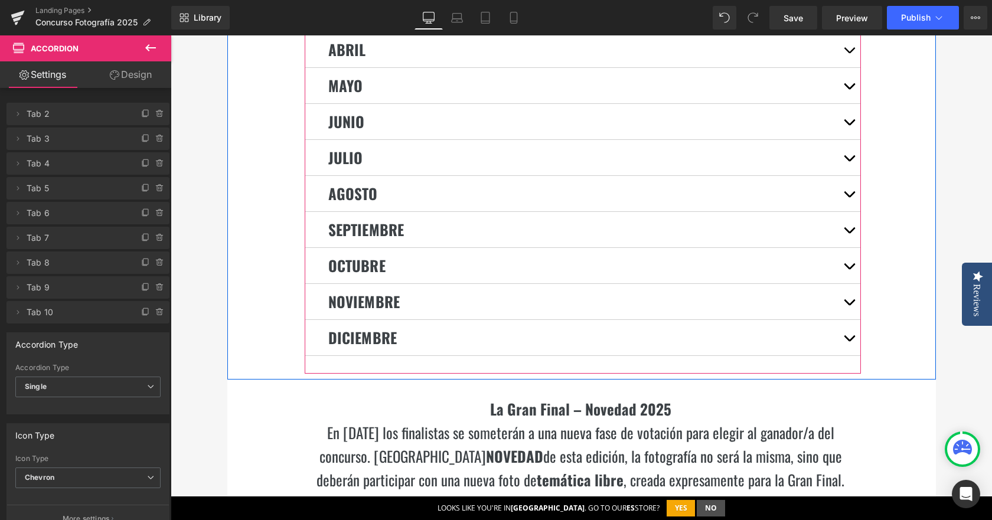
click at [844, 180] on button "button" at bounding box center [849, 193] width 24 height 35
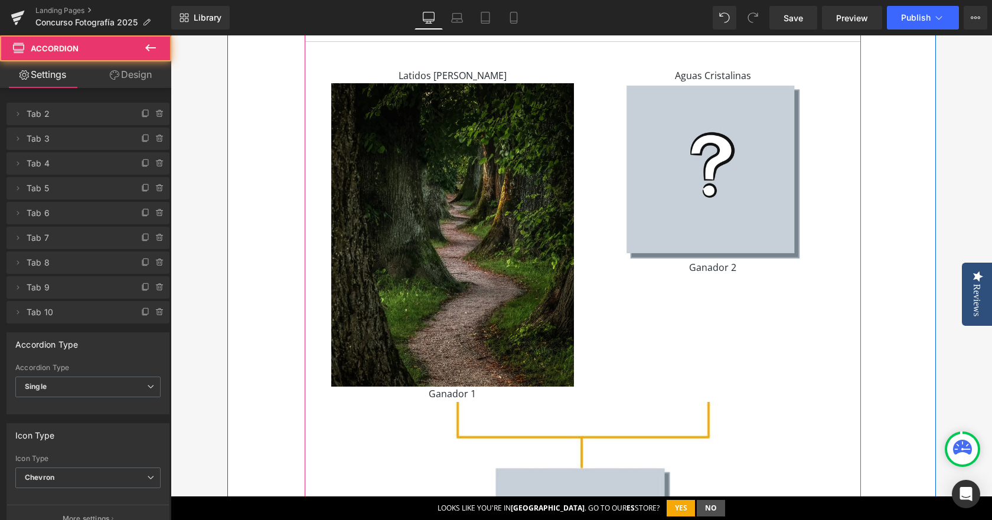
scroll to position [2835, 0]
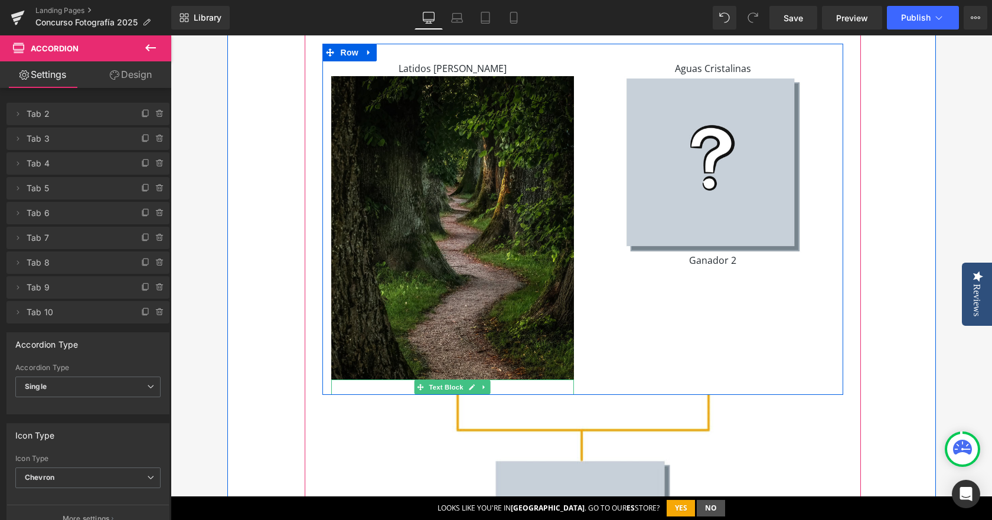
click at [487, 380] on p "Ganador 1" at bounding box center [452, 387] width 243 height 15
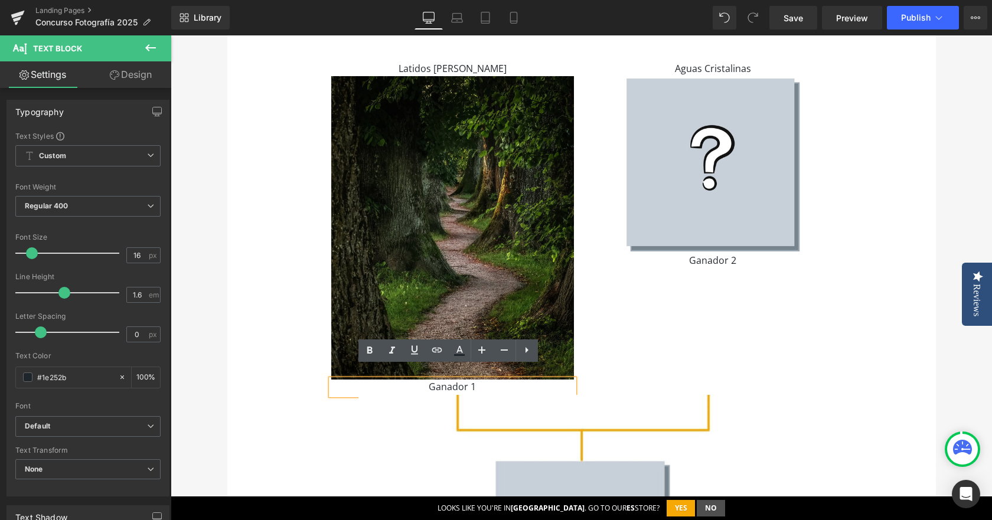
click at [461, 380] on p "Ganador 1" at bounding box center [452, 387] width 243 height 15
click at [479, 380] on p "Ganador 1" at bounding box center [452, 387] width 243 height 15
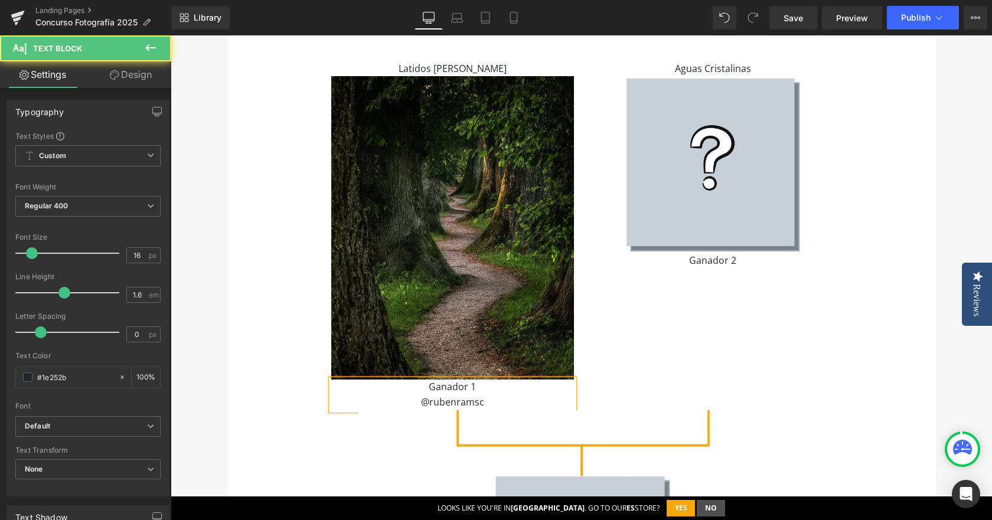
click at [455, 395] on p "@rubenramsc" at bounding box center [452, 402] width 243 height 15
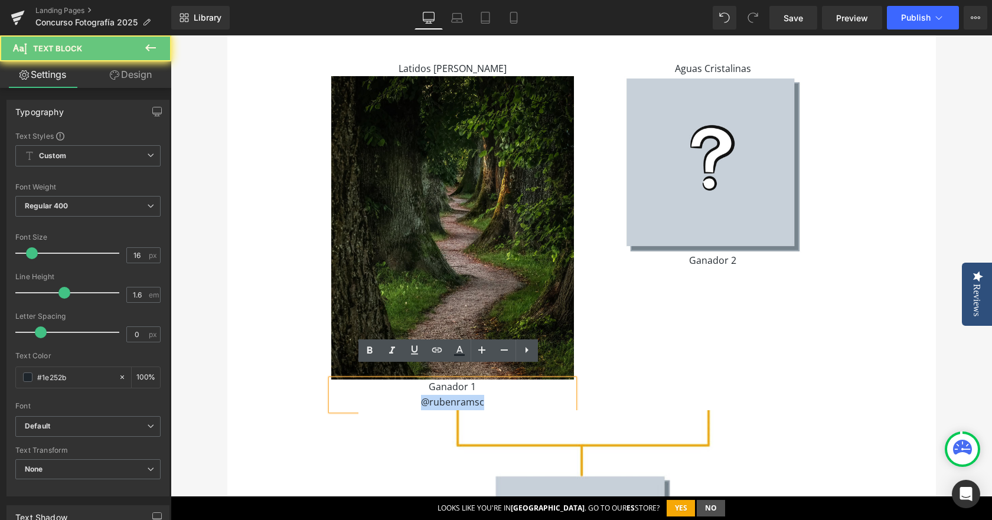
click at [455, 395] on p "@rubenramsc" at bounding box center [452, 402] width 243 height 15
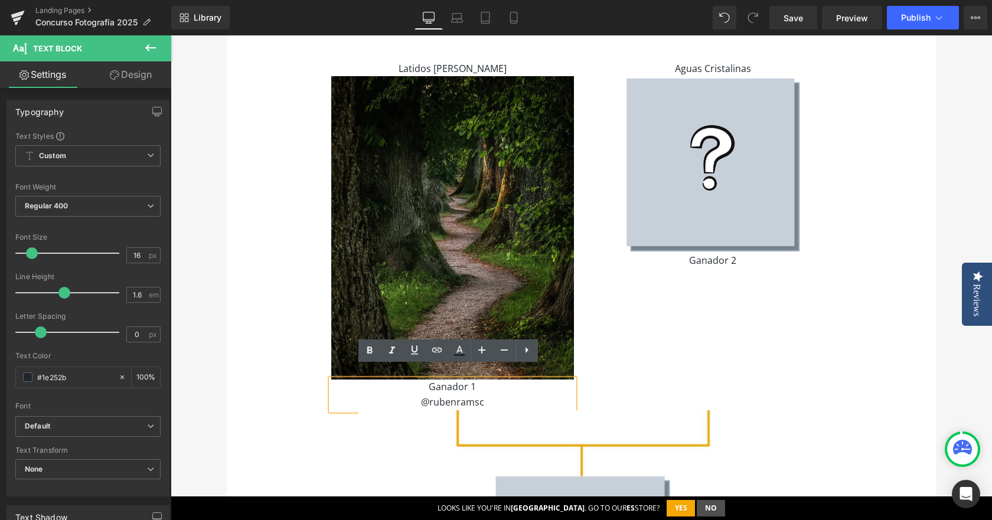
click at [485, 380] on p "Ganador 1" at bounding box center [452, 387] width 243 height 15
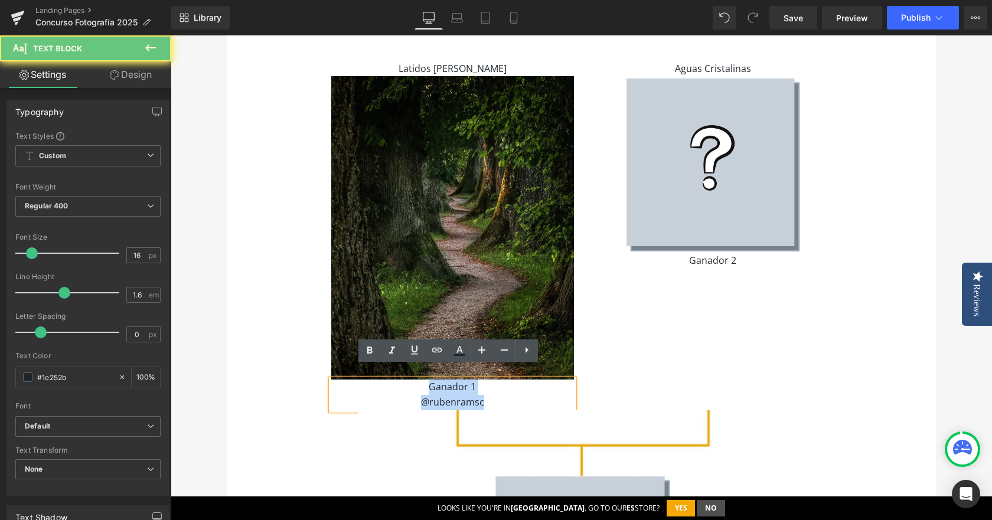
drag, startPoint x: 423, startPoint y: 381, endPoint x: 413, endPoint y: 379, distance: 10.3
click at [413, 380] on div "Ganador 1 @rubenramsc" at bounding box center [452, 395] width 243 height 30
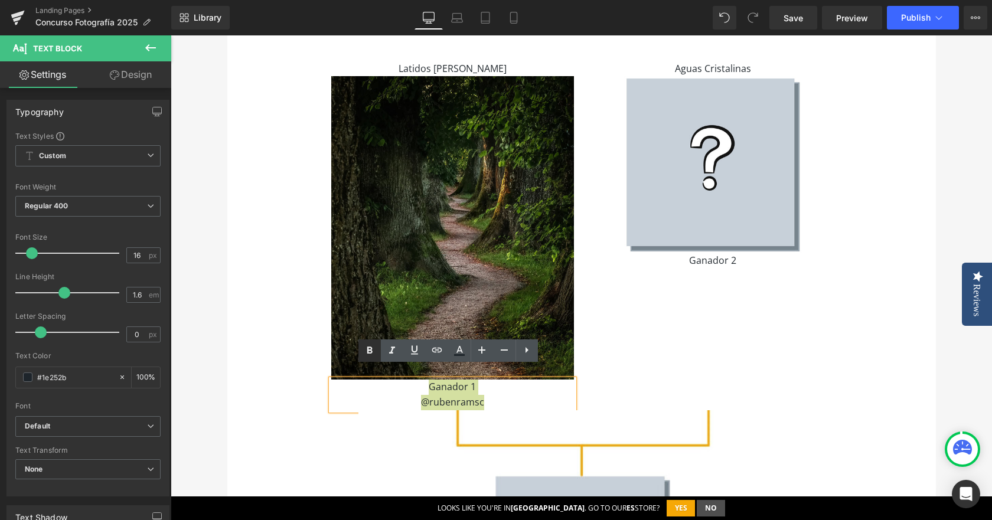
click at [372, 353] on icon at bounding box center [370, 351] width 14 height 14
click at [480, 380] on p "Ganador 1" at bounding box center [452, 387] width 243 height 15
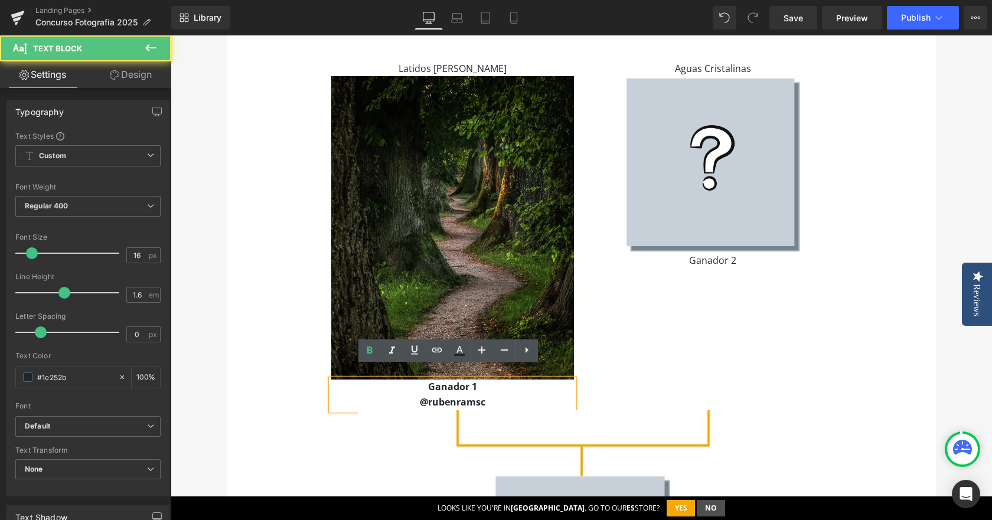
click at [494, 395] on p "@rubenramsc" at bounding box center [452, 402] width 243 height 15
click at [429, 396] on strong "@rubenramsc" at bounding box center [453, 402] width 66 height 13
paste div
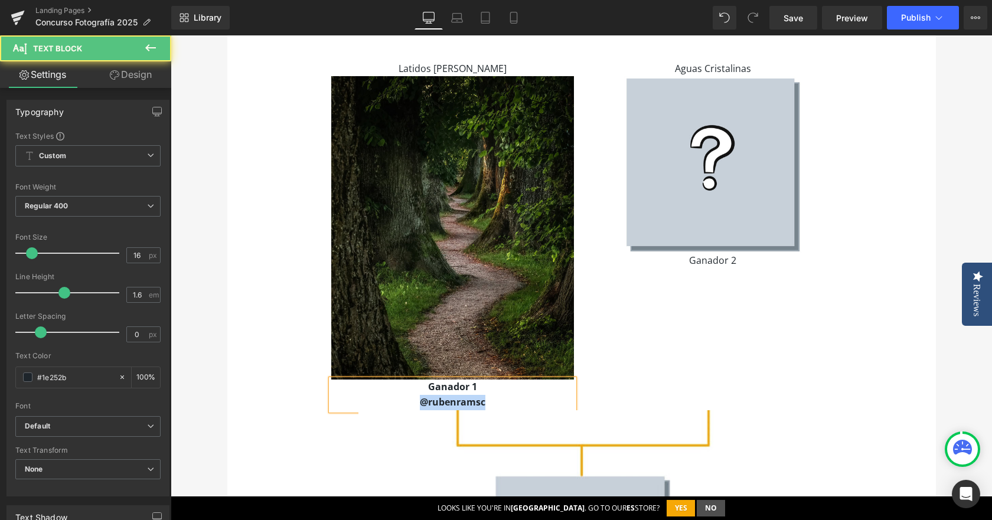
drag, startPoint x: 501, startPoint y: 391, endPoint x: 332, endPoint y: 391, distance: 168.3
click at [332, 395] on p "@rubenramsc" at bounding box center [452, 402] width 243 height 15
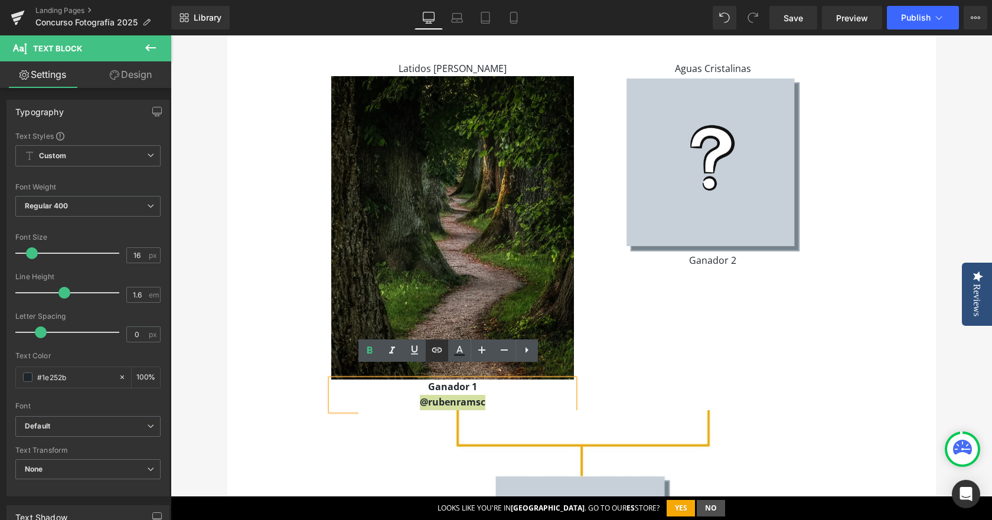
click at [430, 354] on icon at bounding box center [437, 350] width 14 height 14
click at [429, 402] on input "text" at bounding box center [424, 400] width 182 height 30
paste input "[URL][DOMAIN_NAME]"
type input "[URL][DOMAIN_NAME]"
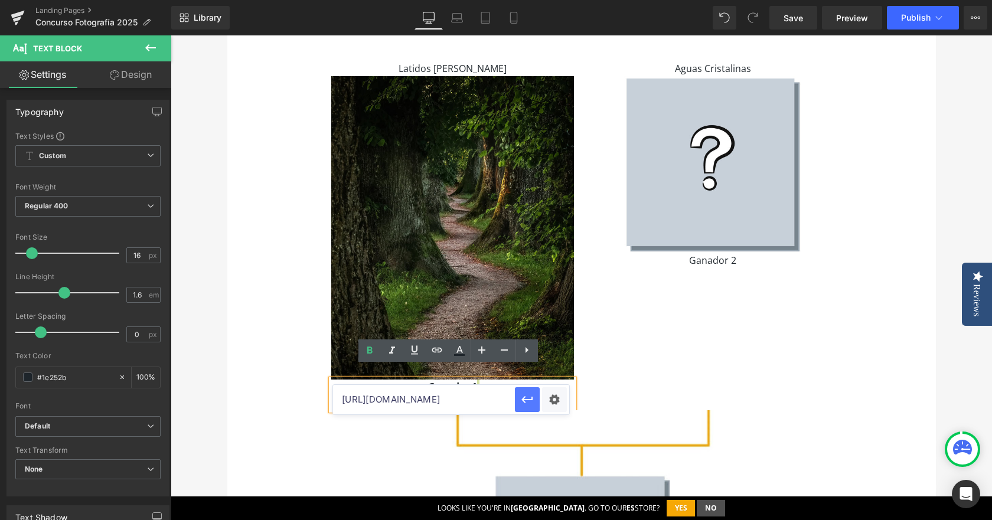
click at [521, 401] on icon "button" at bounding box center [527, 400] width 14 height 14
click at [265, 344] on div "ABRIL Heading Invierno astronómico Text Block Image Ganador Reto 1 @fer_astrola…" at bounding box center [581, 377] width 709 height 1116
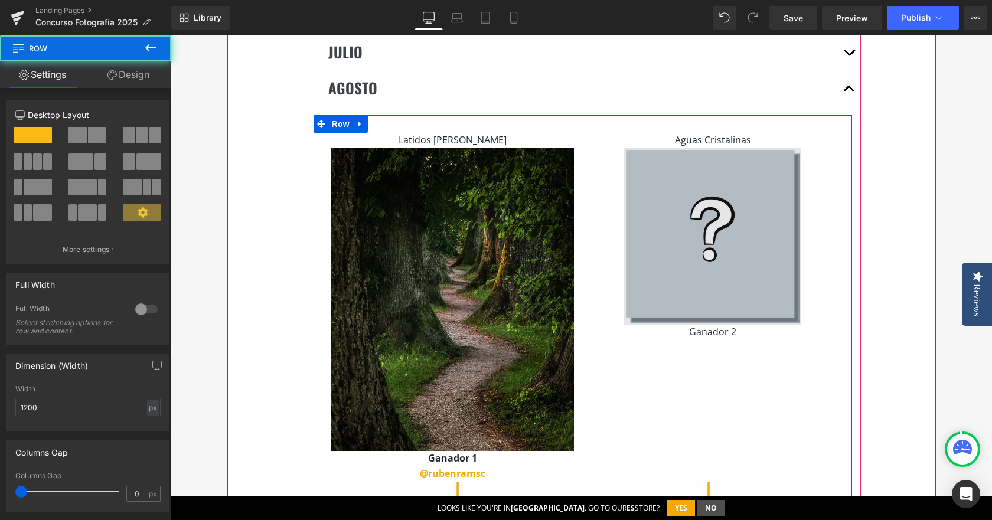
scroll to position [2657, 0]
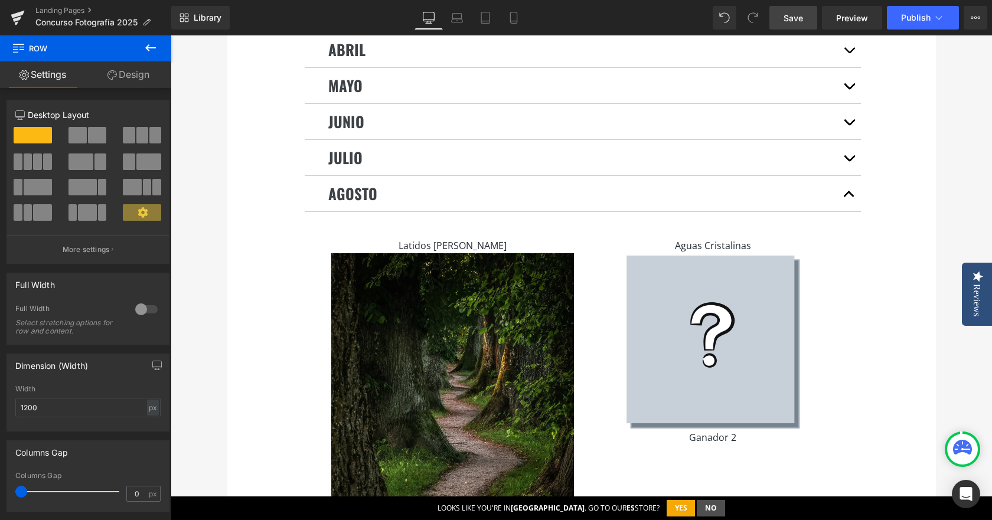
click at [796, 25] on link "Save" at bounding box center [793, 18] width 48 height 24
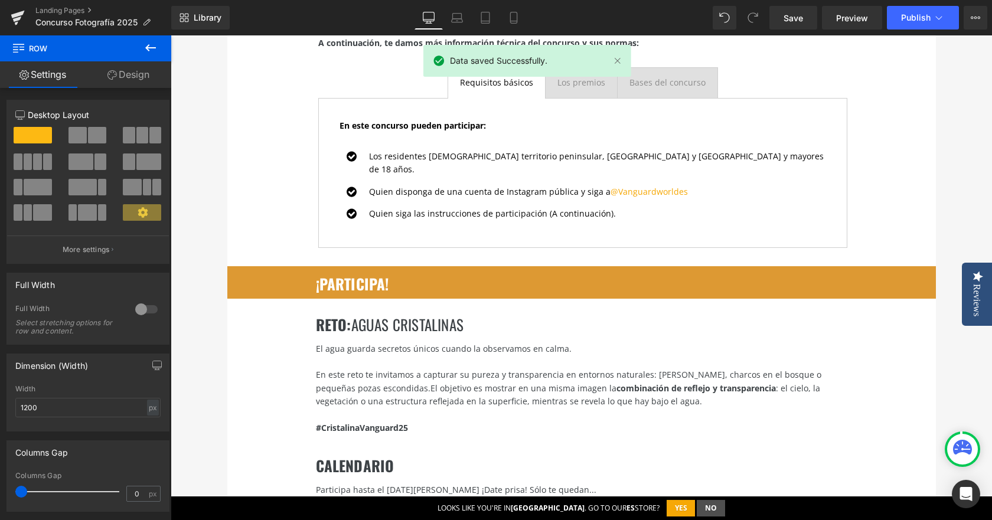
scroll to position [1417, 0]
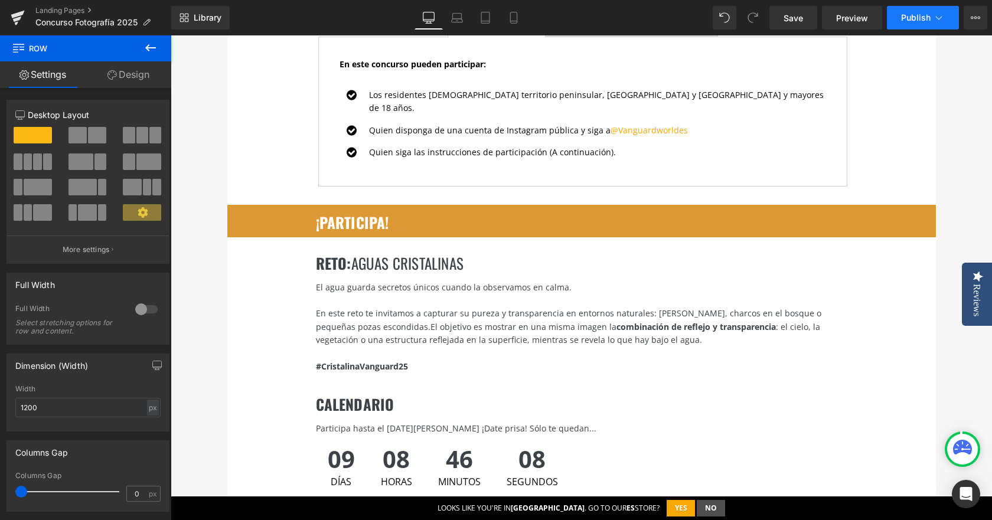
click at [905, 19] on span "Publish" at bounding box center [916, 17] width 30 height 9
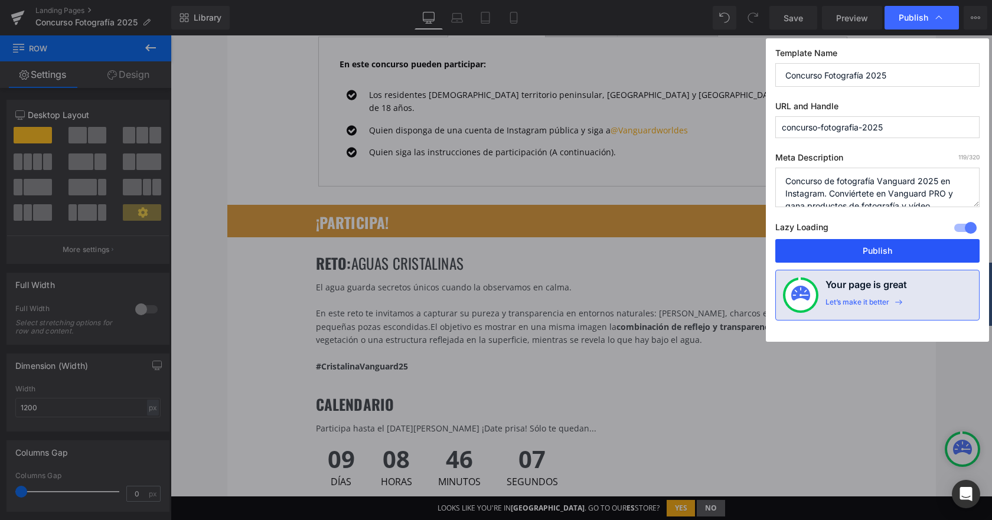
click at [824, 243] on button "Publish" at bounding box center [877, 251] width 204 height 24
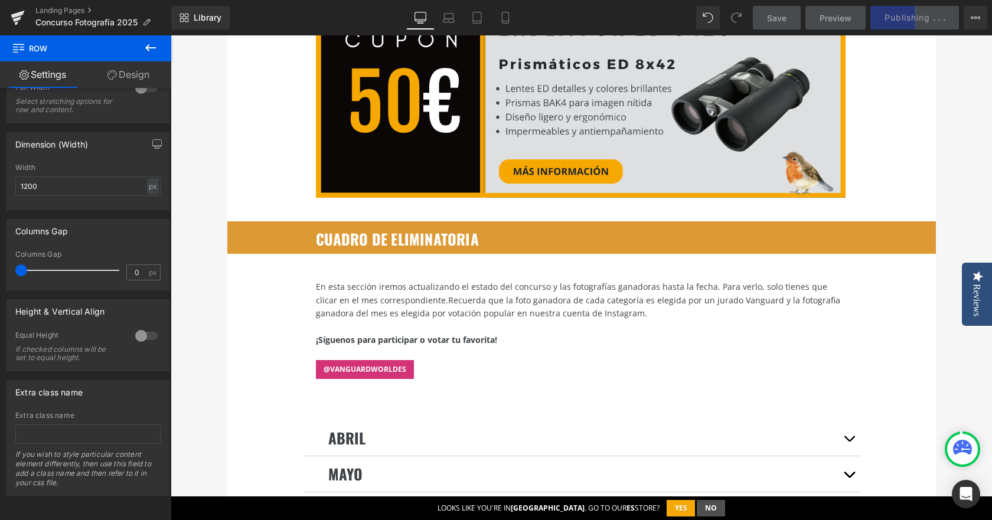
scroll to position [2421, 0]
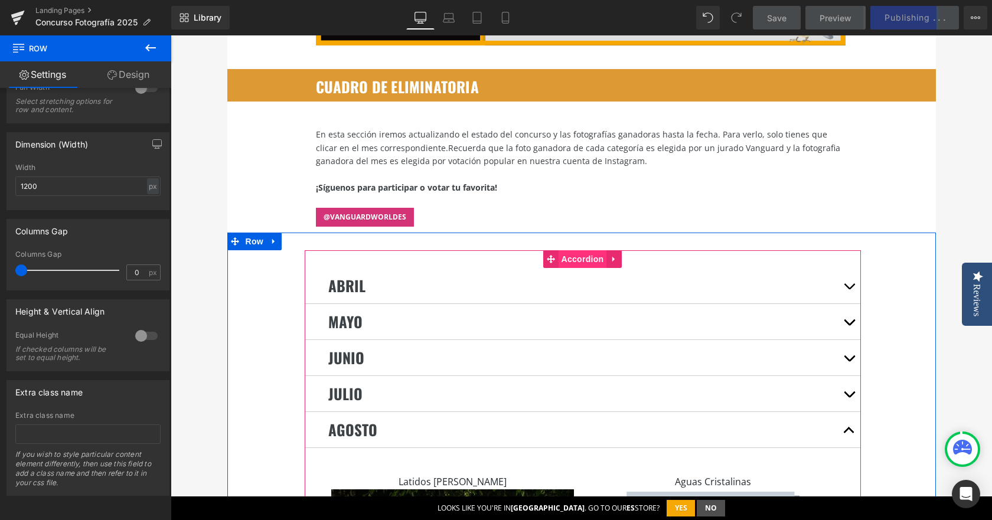
click at [581, 250] on span "Accordion" at bounding box center [583, 259] width 48 height 18
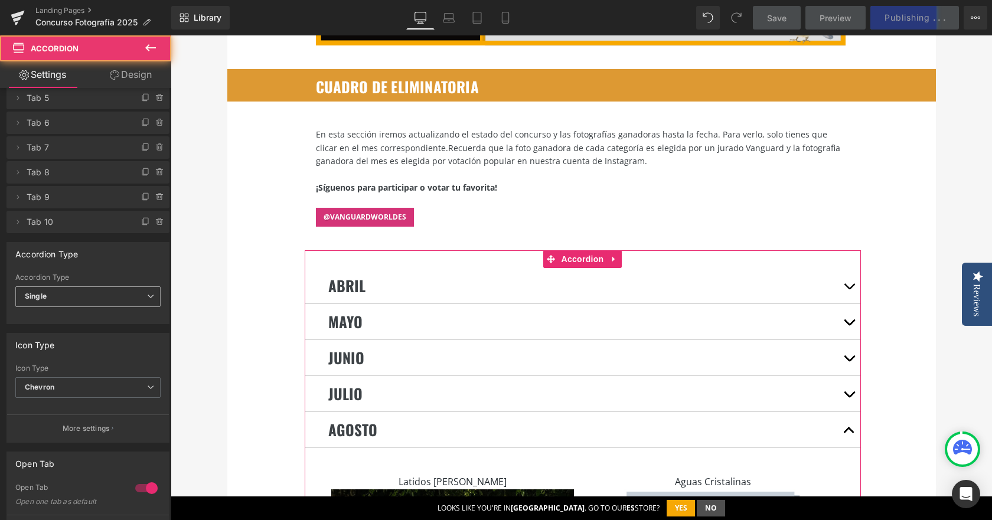
scroll to position [177, 0]
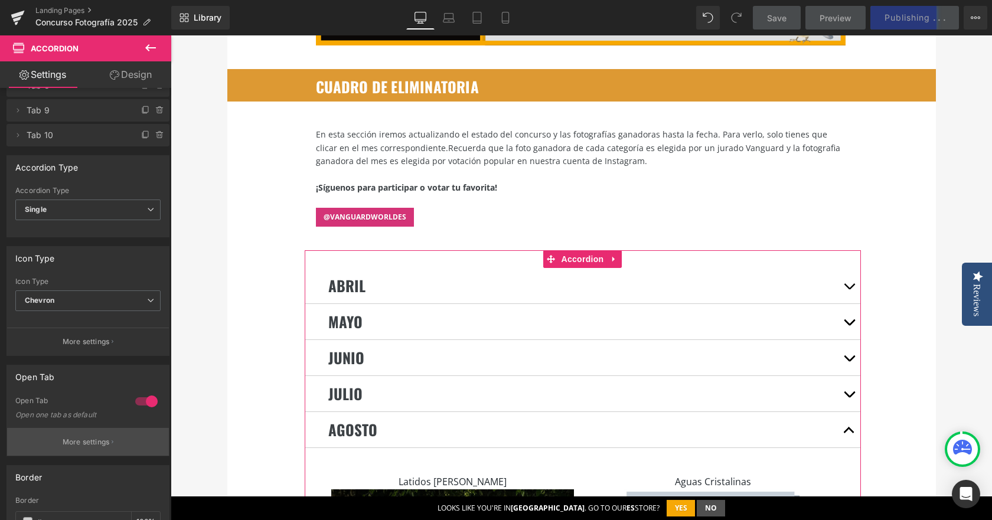
click at [86, 435] on button "More settings" at bounding box center [88, 442] width 162 height 28
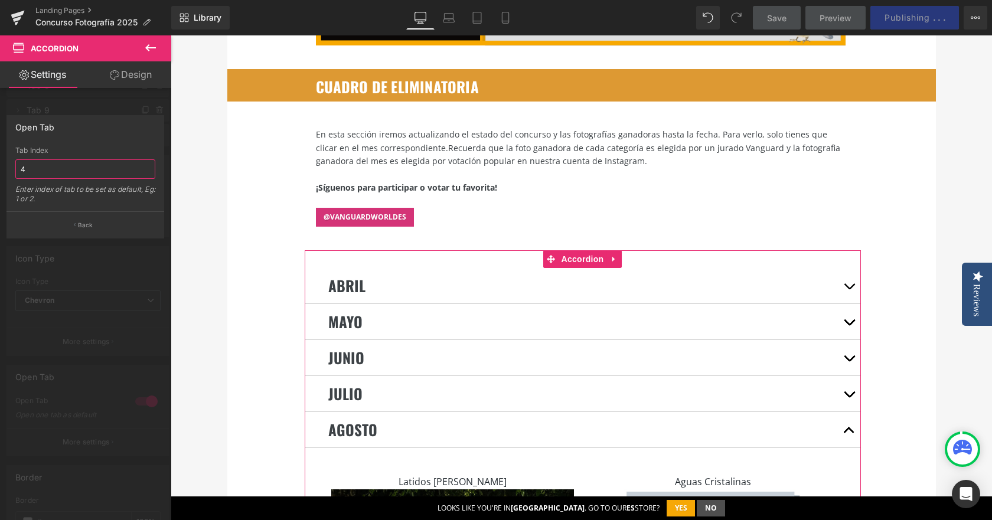
drag, startPoint x: 57, startPoint y: 169, endPoint x: 1, endPoint y: 169, distance: 56.7
click at [1, 169] on div "Open Tab 4 Tab Index 4 Enter index of tab to be set as default, Eg: 1 or 2. Back" at bounding box center [85, 172] width 171 height 132
type input "5"
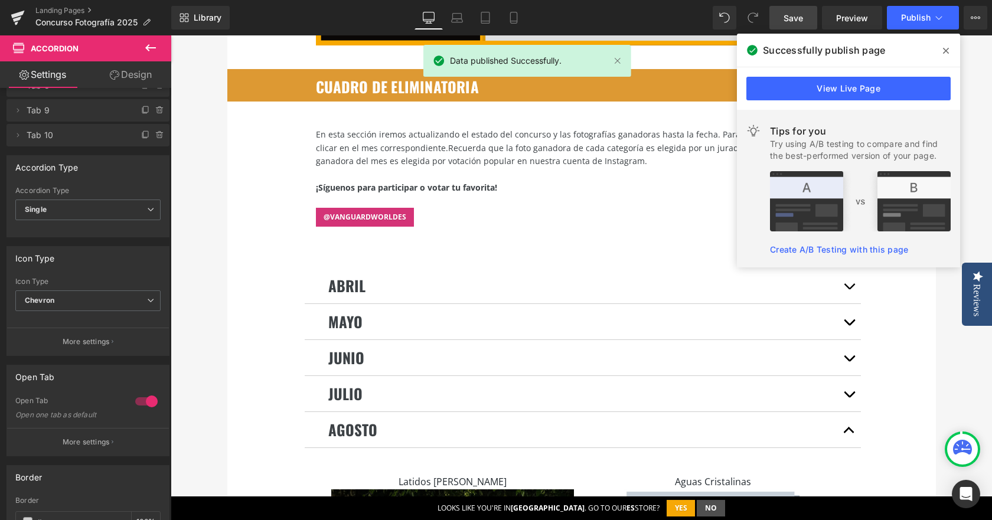
click at [790, 19] on span "Save" at bounding box center [793, 18] width 19 height 12
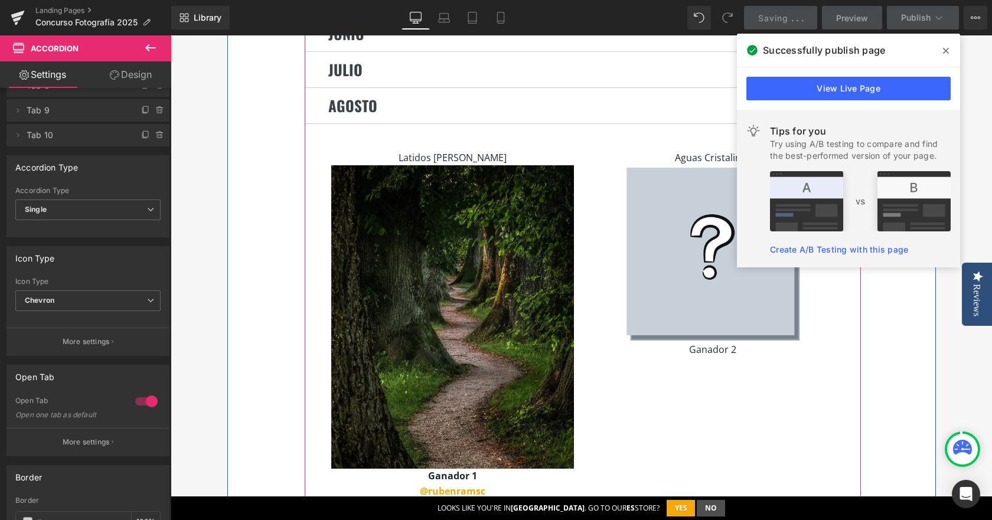
scroll to position [2835, 0]
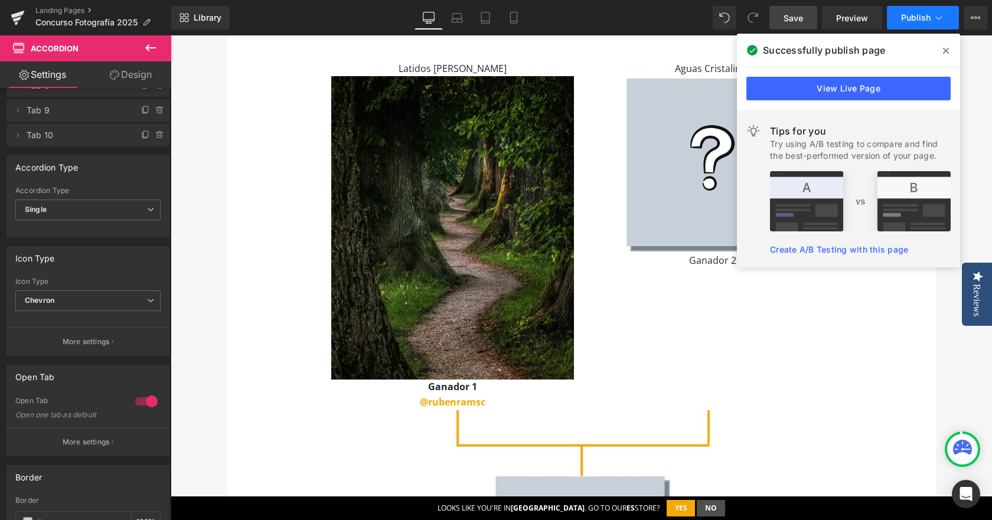
click at [906, 14] on span "Publish" at bounding box center [916, 17] width 30 height 9
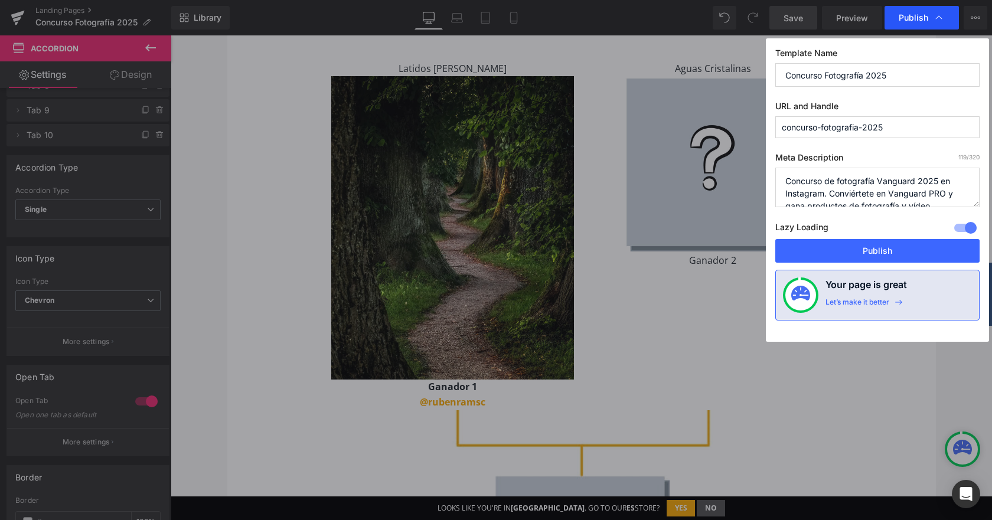
click at [928, 22] on span "Publish" at bounding box center [914, 17] width 30 height 11
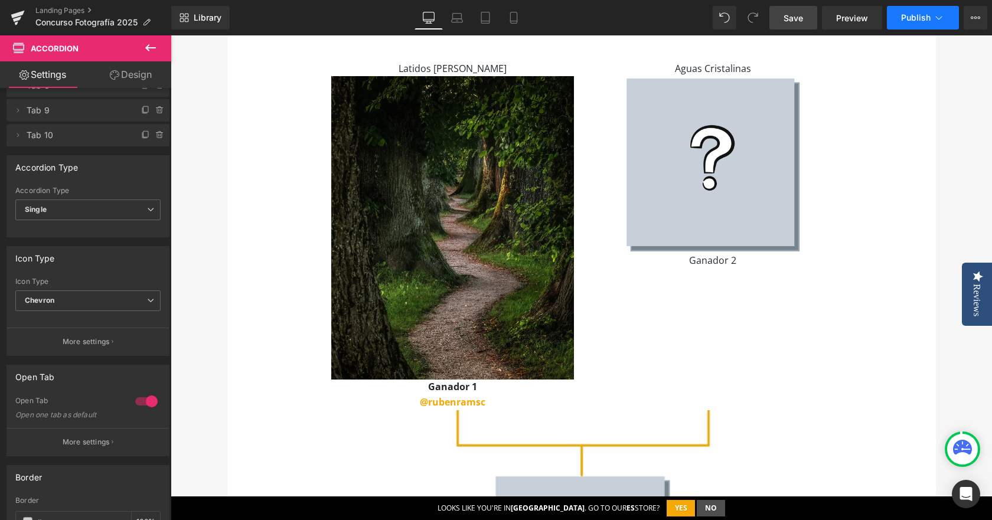
click at [927, 24] on button "Publish" at bounding box center [923, 18] width 72 height 24
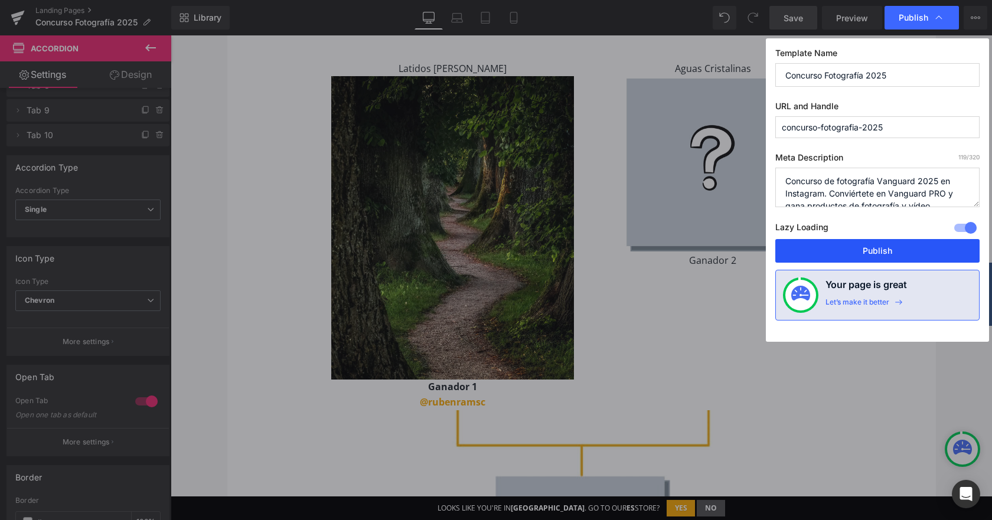
click at [875, 256] on button "Publish" at bounding box center [877, 251] width 204 height 24
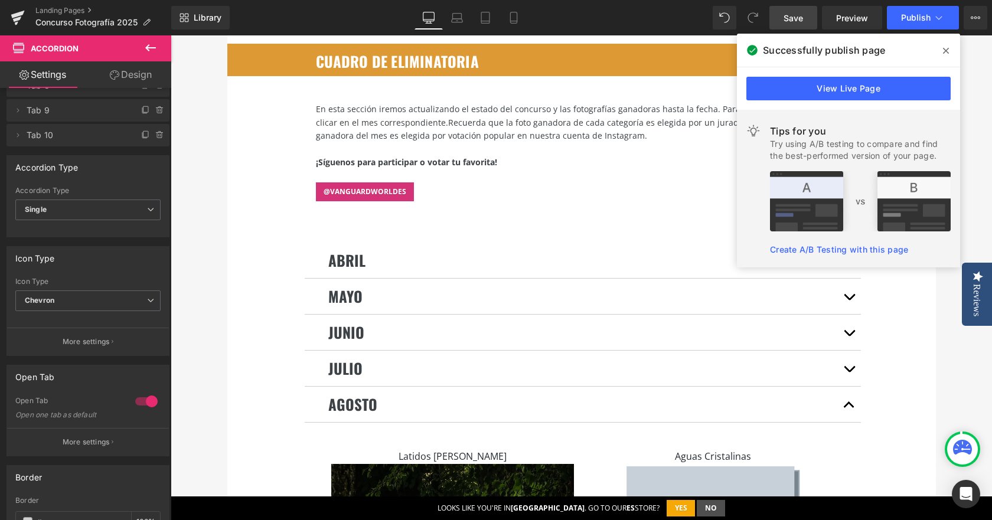
scroll to position [2303, 0]
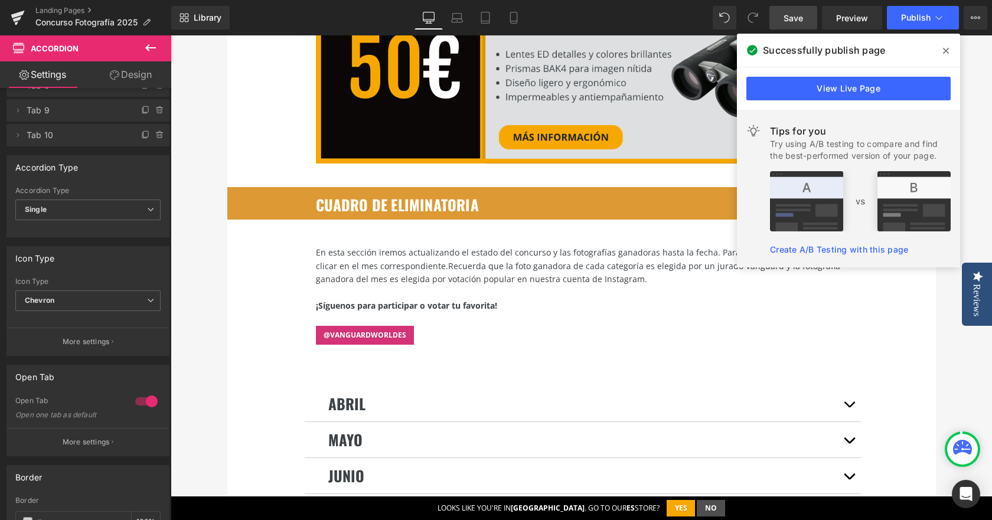
click at [428, 194] on font "cuadro de eliminatoria" at bounding box center [397, 205] width 163 height 22
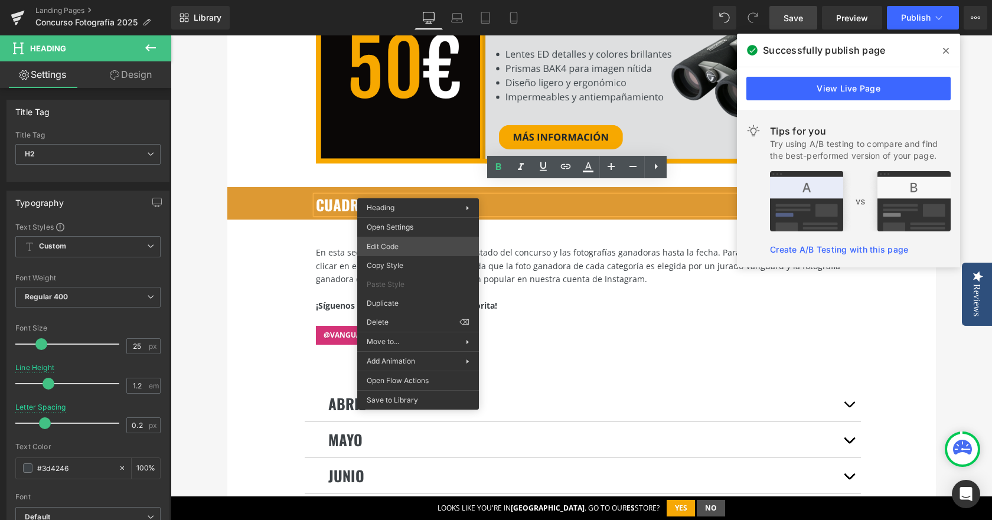
click at [418, 0] on div "Accordion You are previewing how the will restyle your page. You can not edit E…" at bounding box center [496, 0] width 992 height 0
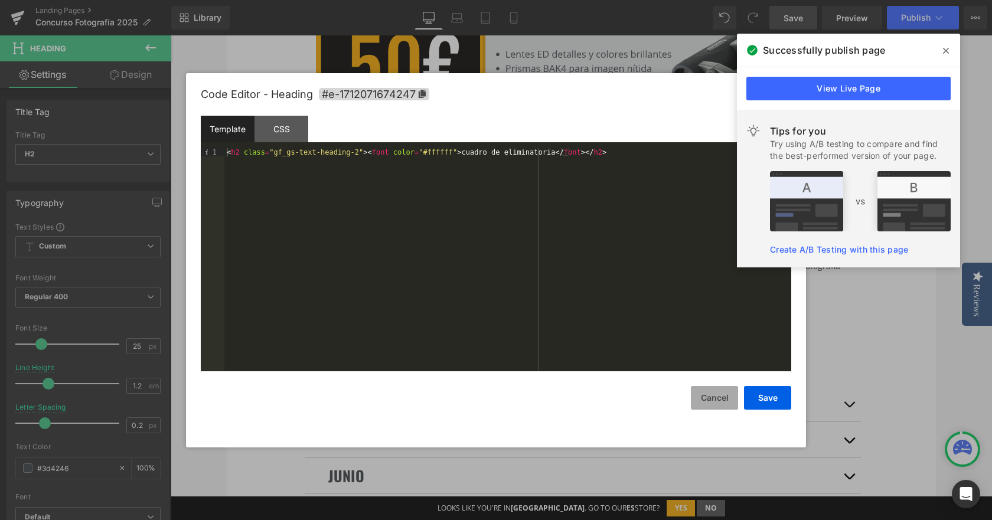
click at [723, 402] on button "Cancel" at bounding box center [714, 398] width 47 height 24
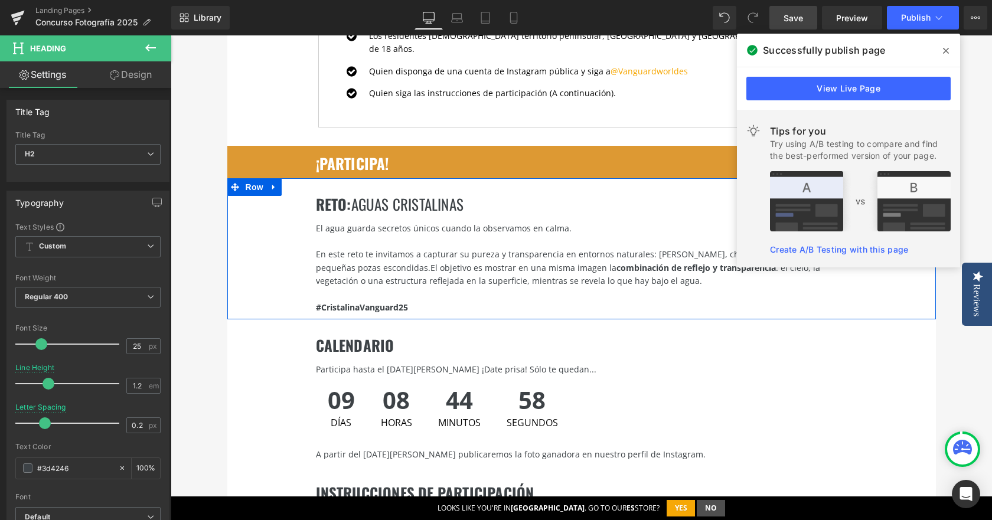
scroll to position [1772, 0]
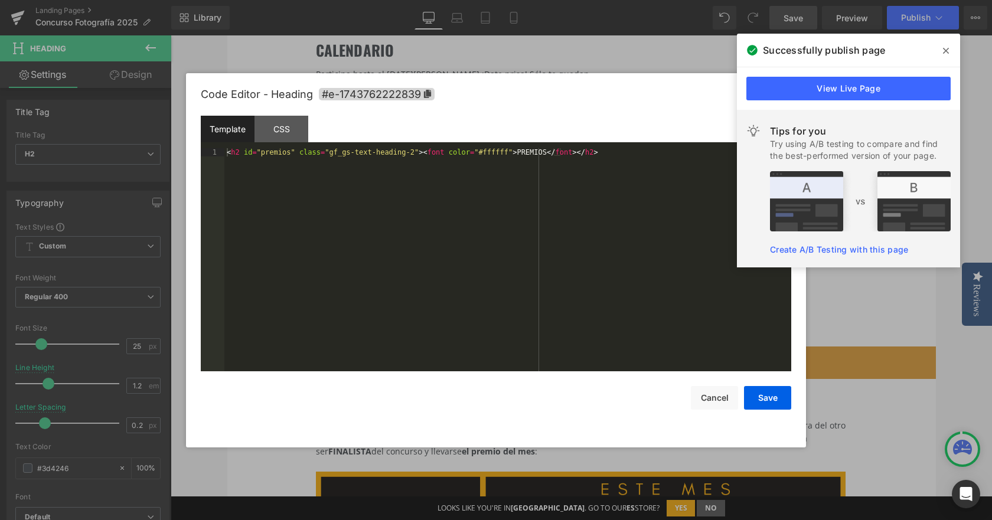
click at [333, 0] on div "Accordion You are previewing how the will restyle your page. You can not edit E…" at bounding box center [496, 0] width 992 height 0
drag, startPoint x: 243, startPoint y: 152, endPoint x: 289, endPoint y: 154, distance: 46.7
click at [289, 154] on div "< h2 id = "premios" class = "gf_gs-text-heading-2" > < font color = "#ffffff" >…" at bounding box center [507, 268] width 567 height 240
click at [714, 398] on button "Cancel" at bounding box center [714, 398] width 47 height 24
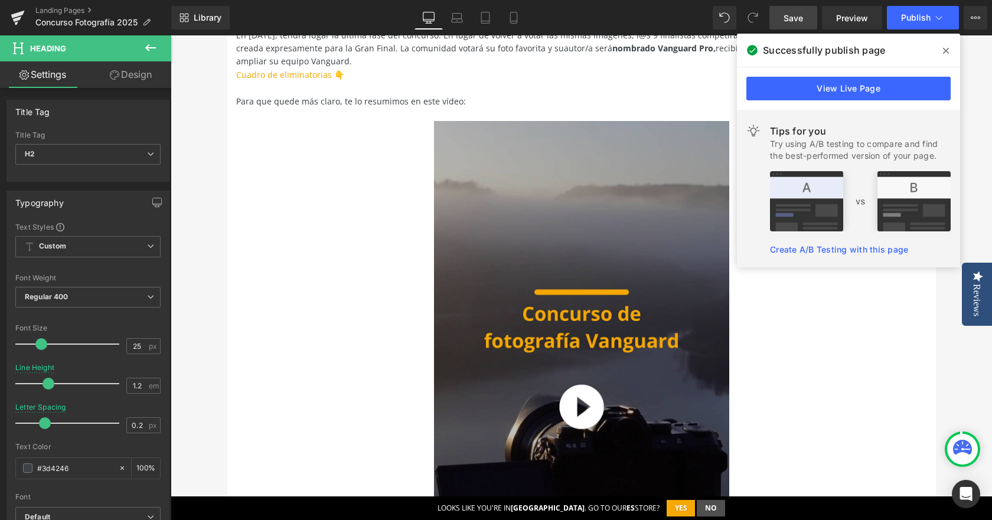
scroll to position [531, 0]
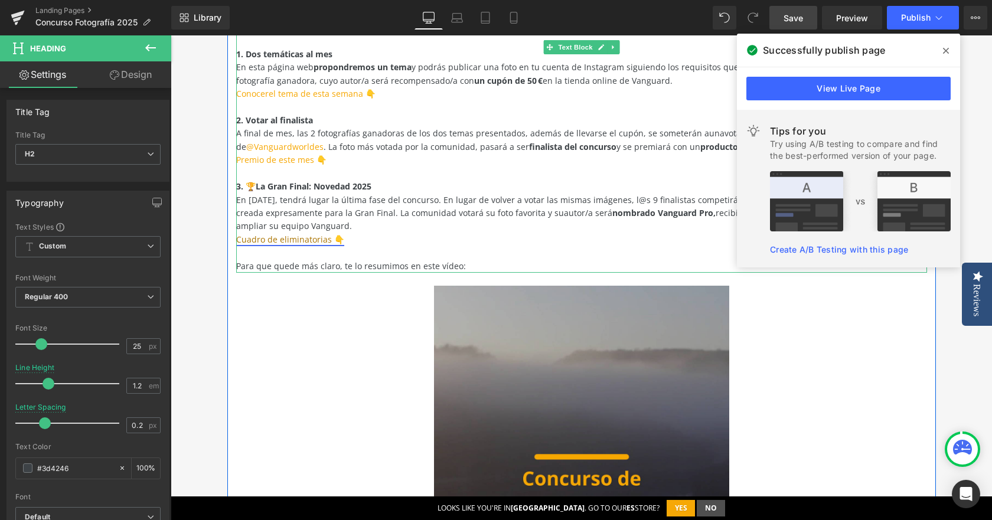
click at [300, 242] on link "Cuadro de eliminatorias 👇" at bounding box center [290, 239] width 108 height 11
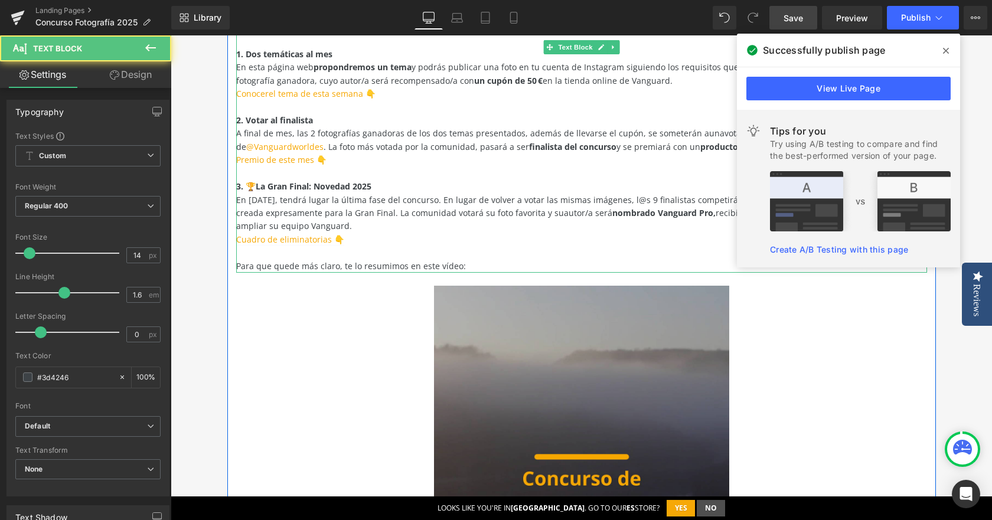
click at [288, 228] on span "1000 € para renovar o ampliar su equipo Vanguard." at bounding box center [566, 219] width 661 height 24
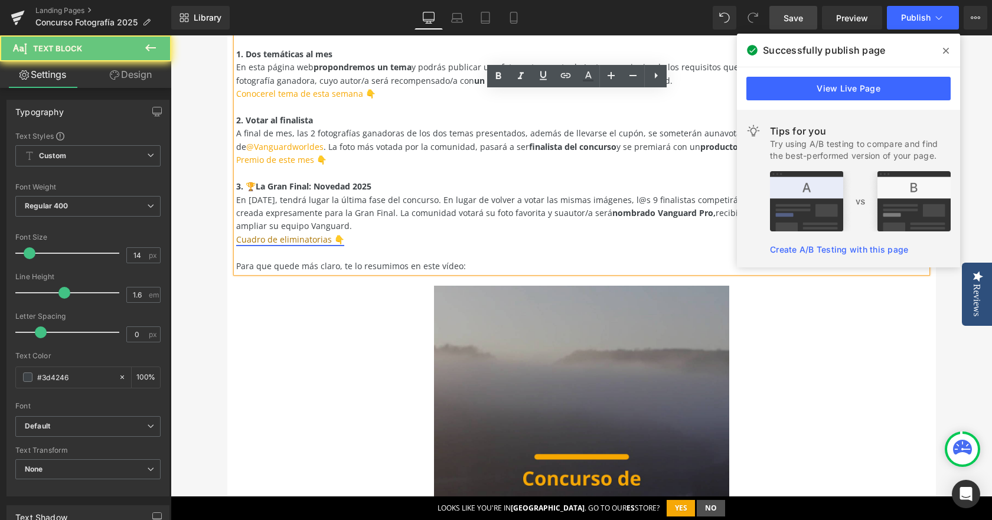
click at [306, 241] on link "Cuadro de eliminatorias 👇" at bounding box center [290, 239] width 108 height 11
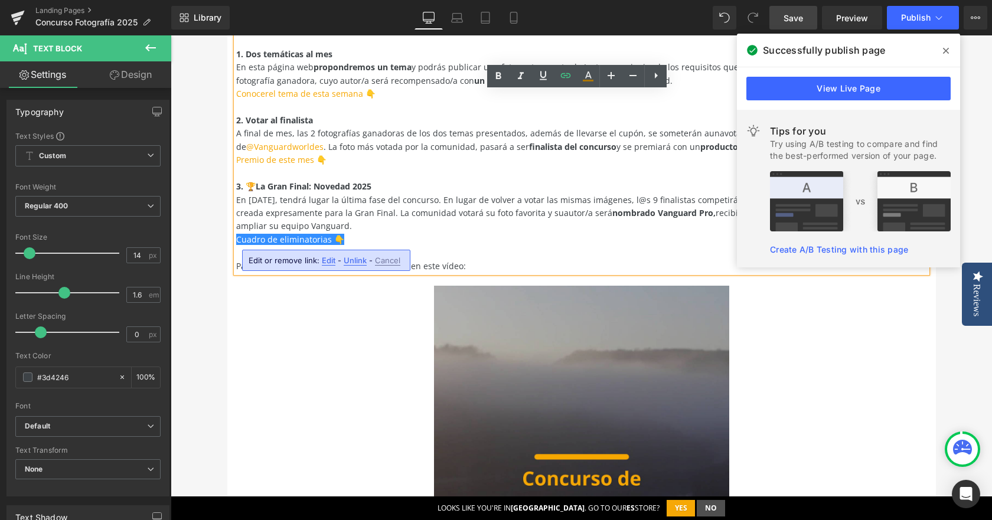
click at [331, 259] on span "Edit" at bounding box center [329, 261] width 14 height 10
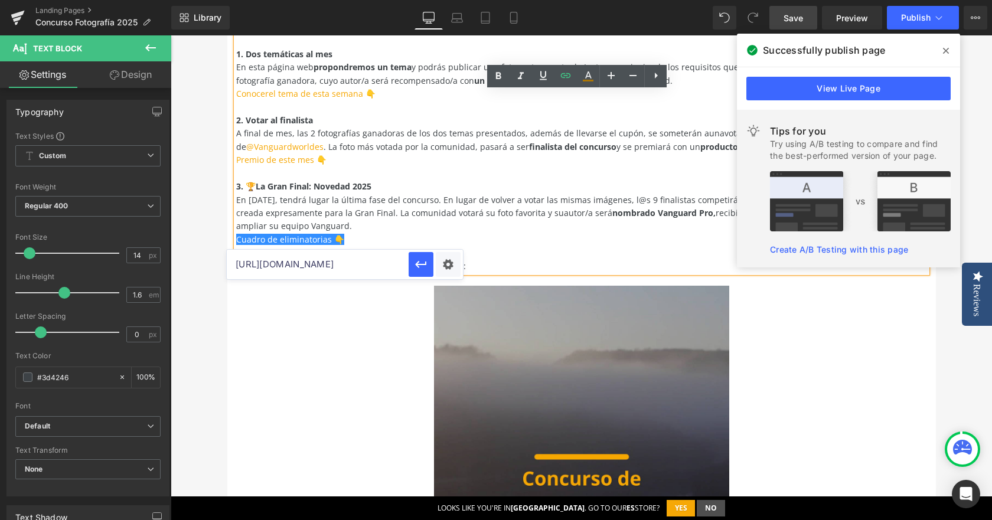
scroll to position [0, 174]
drag, startPoint x: 518, startPoint y: 298, endPoint x: 488, endPoint y: 287, distance: 32.5
click at [464, 194] on span "En [DATE], tendrá lugar la última fase del concurso. En lugar de volver a votar…" at bounding box center [489, 199] width 507 height 11
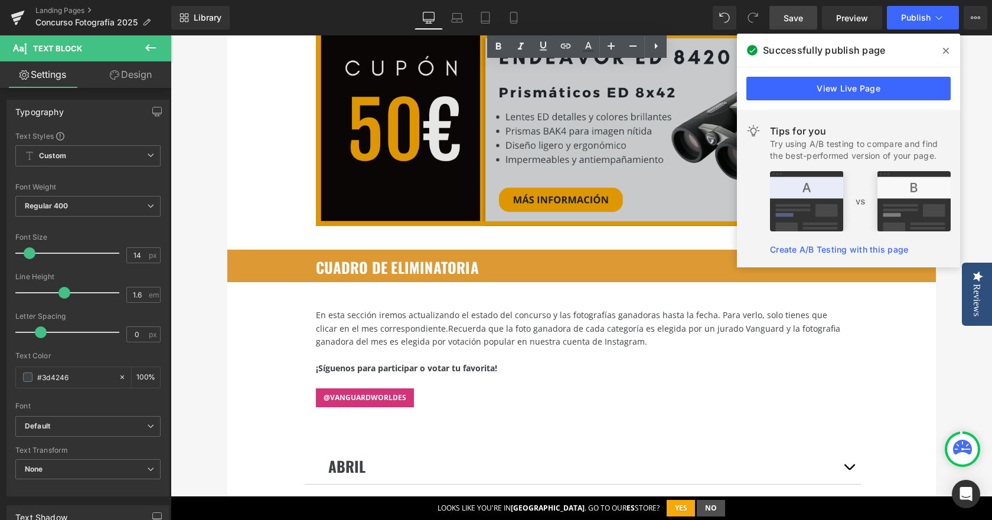
scroll to position [2362, 0]
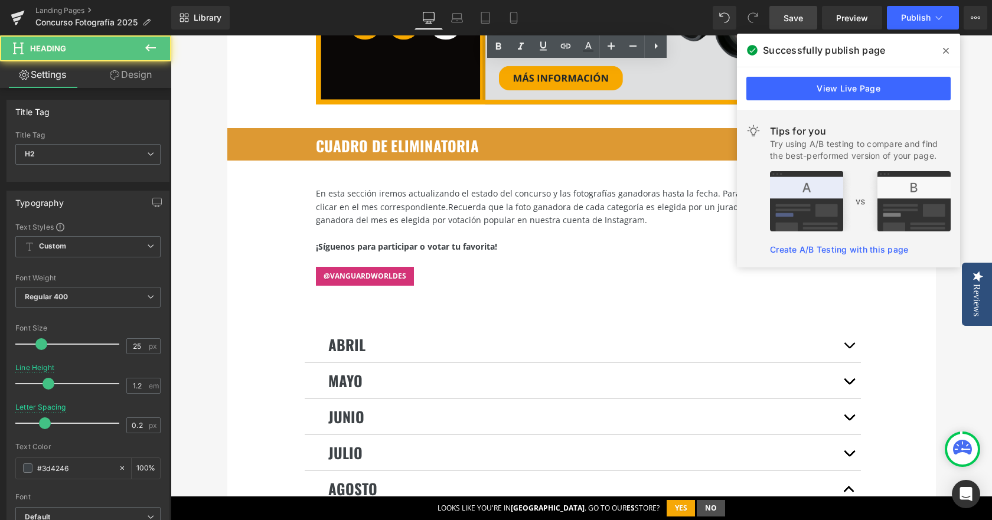
click at [366, 135] on font "cuadro de eliminatoria" at bounding box center [397, 146] width 163 height 22
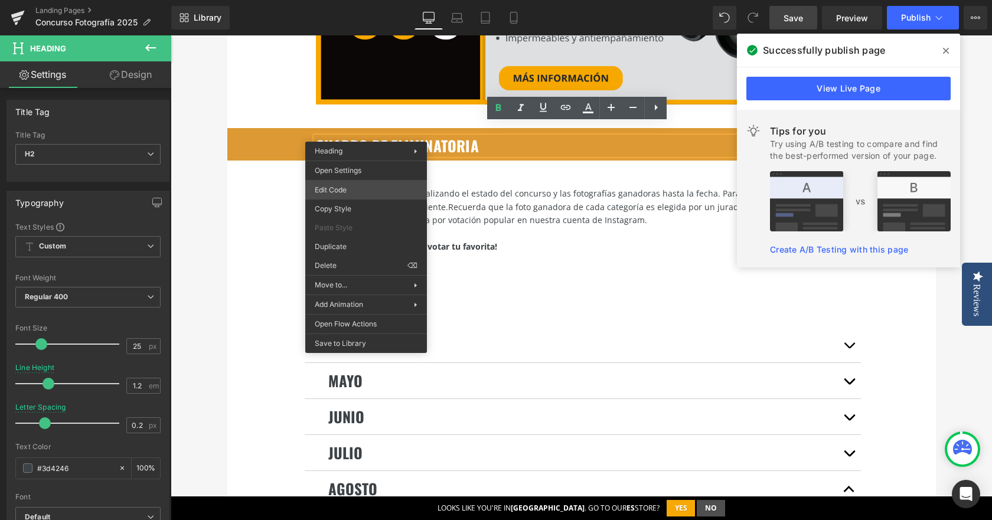
click at [357, 0] on div "Accordion You are previewing how the will restyle your page. You can not edit E…" at bounding box center [496, 0] width 992 height 0
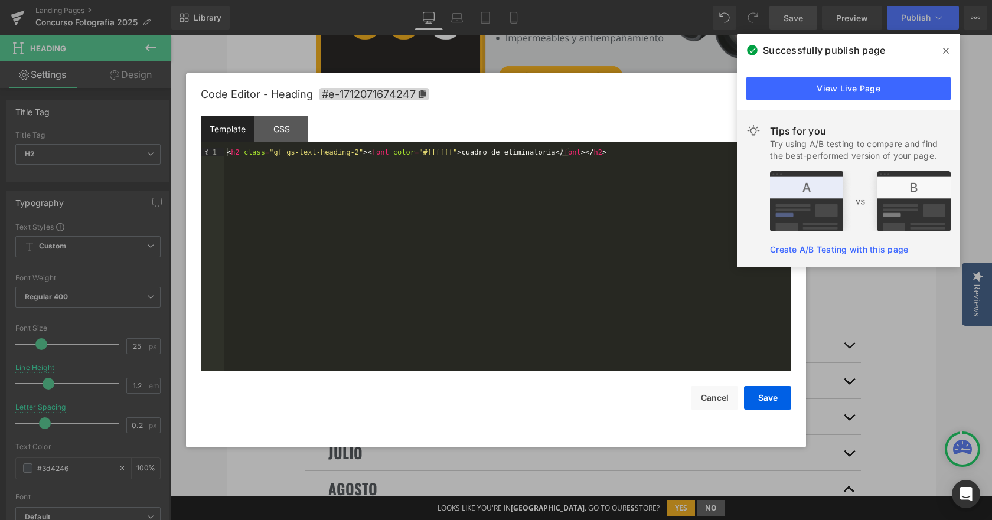
click at [243, 152] on div "< h2 class = "gf_gs-text-heading-2" > < font color = "#ffffff" > cuadro de elim…" at bounding box center [507, 268] width 567 height 240
click at [275, 150] on div "< h2 id = "premios" class = "gf_gs-text-heading-2" > < font color = "#ffffff" >…" at bounding box center [507, 268] width 567 height 240
click at [760, 396] on button "Save" at bounding box center [767, 398] width 47 height 24
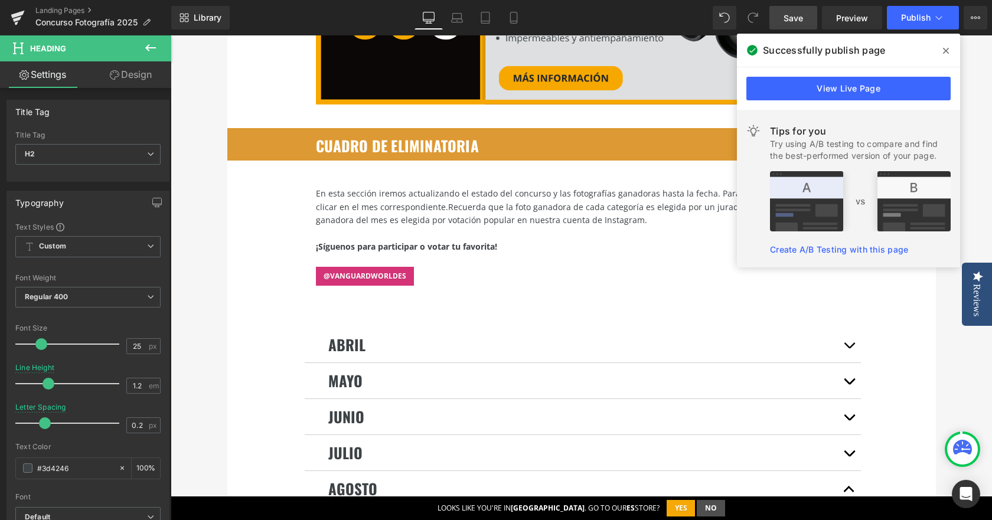
click at [790, 21] on span "Save" at bounding box center [793, 18] width 19 height 12
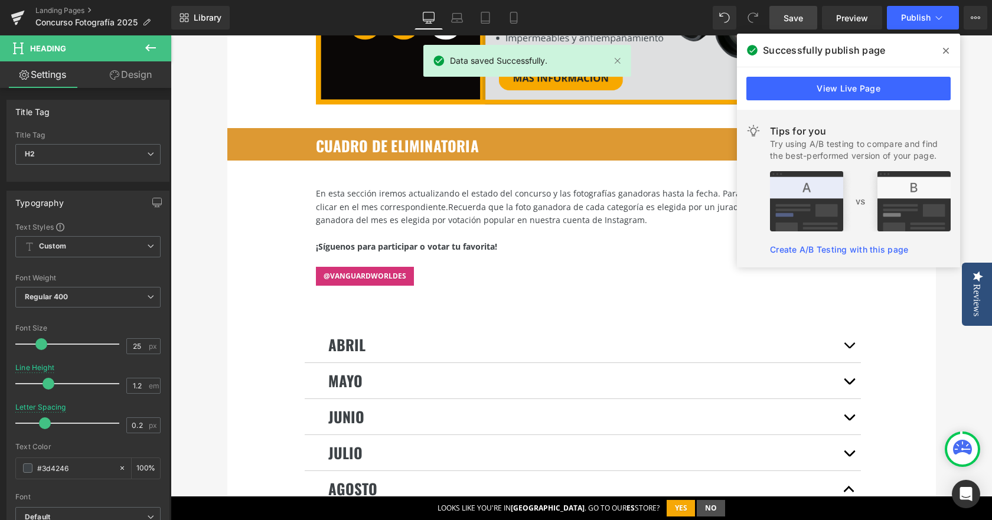
click at [943, 50] on icon at bounding box center [946, 50] width 6 height 9
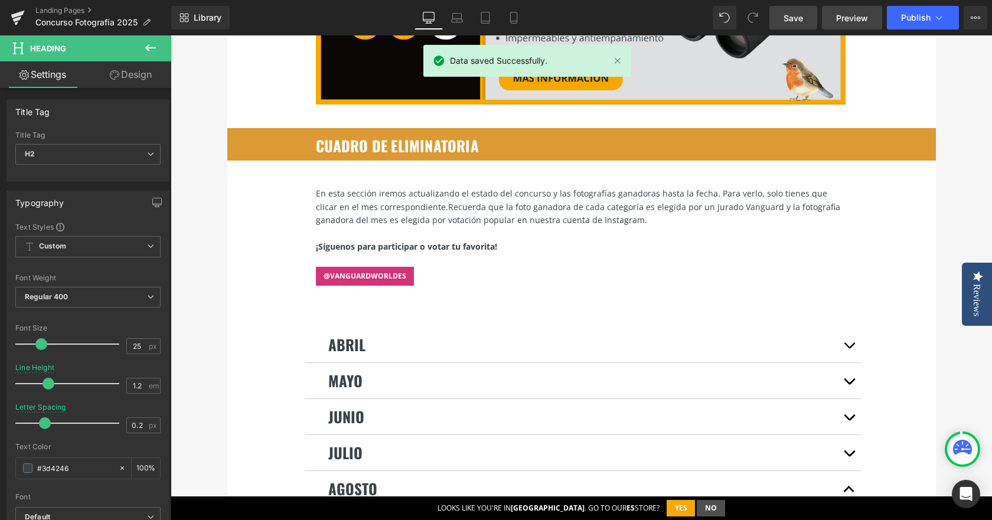
click at [849, 10] on link "Preview" at bounding box center [852, 18] width 60 height 24
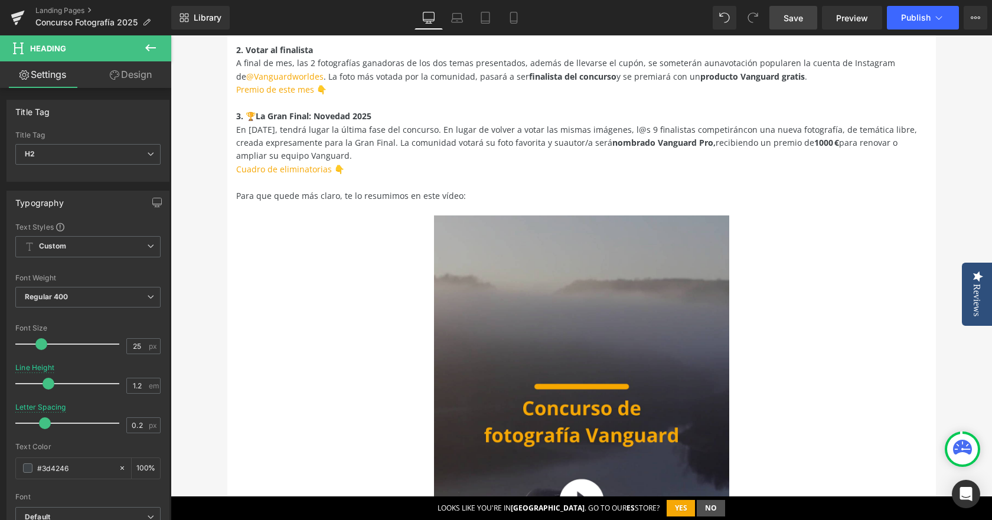
scroll to position [472, 0]
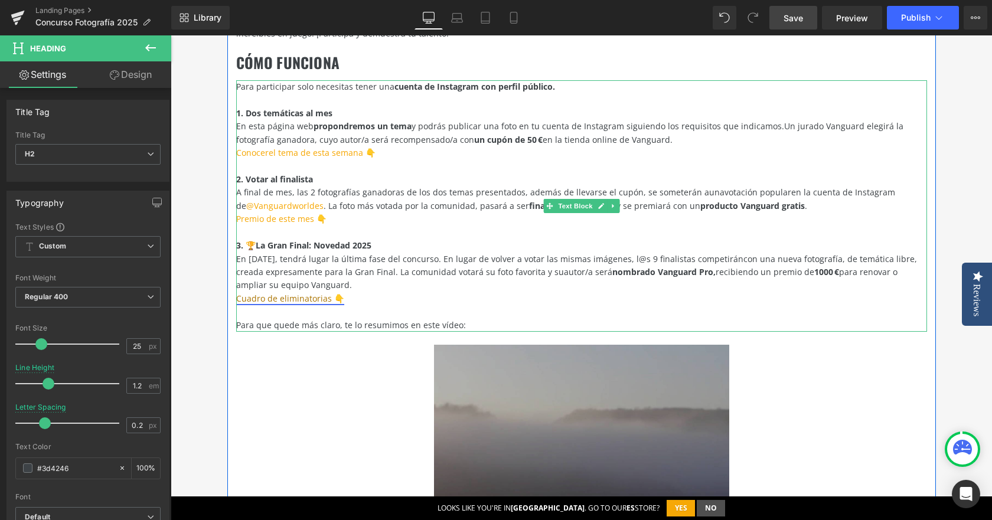
click at [306, 295] on link "Cuadro de eliminatorias 👇" at bounding box center [290, 298] width 108 height 11
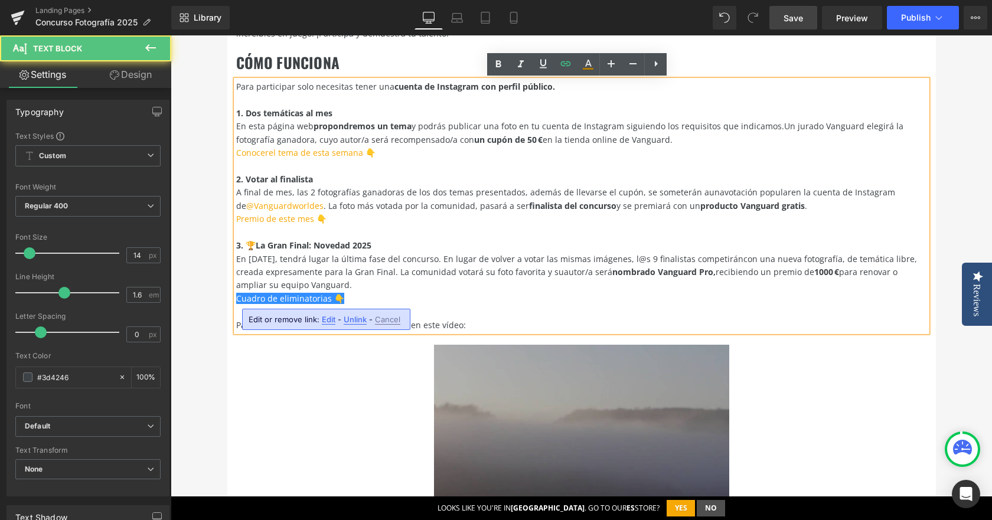
click at [335, 325] on div "Edit or remove link: Edit - Unlink - Cancel" at bounding box center [326, 319] width 168 height 21
click at [331, 321] on span "Edit" at bounding box center [329, 320] width 14 height 10
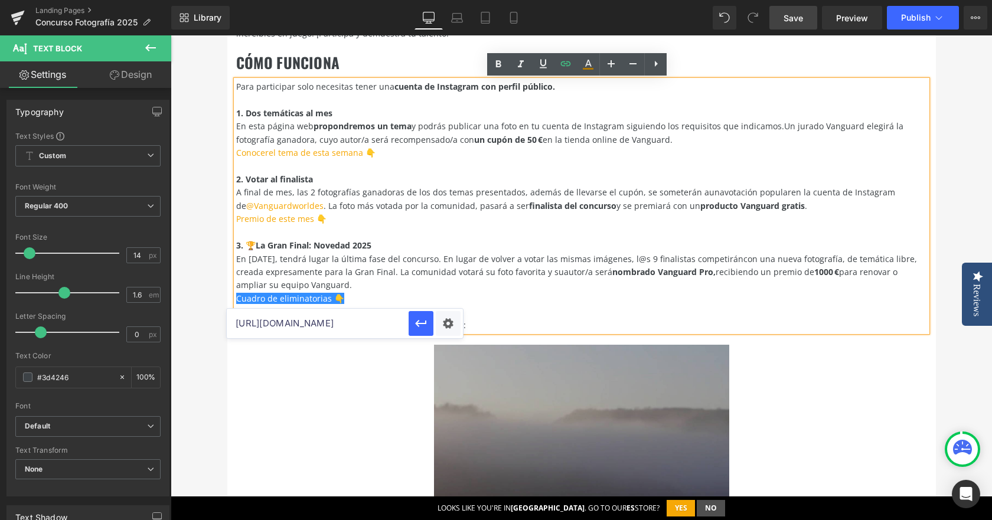
scroll to position [0, 174]
drag, startPoint x: 516, startPoint y: 355, endPoint x: 534, endPoint y: 366, distance: 21.0
click at [418, 257] on span "En [DATE], tendrá lugar la última fase del concurso. En lugar de volver a votar…" at bounding box center [489, 258] width 507 height 11
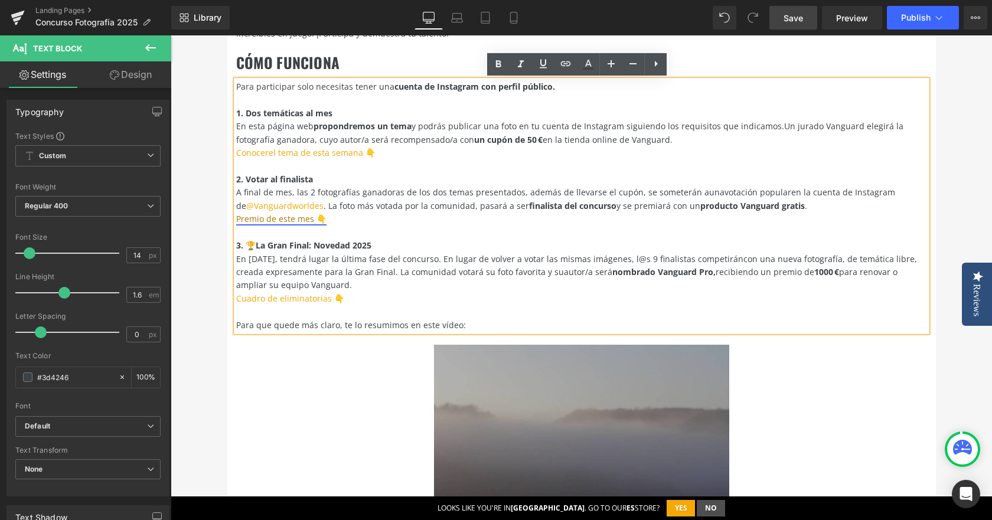
click at [282, 220] on link "Premio de este mes 👇" at bounding box center [281, 218] width 90 height 11
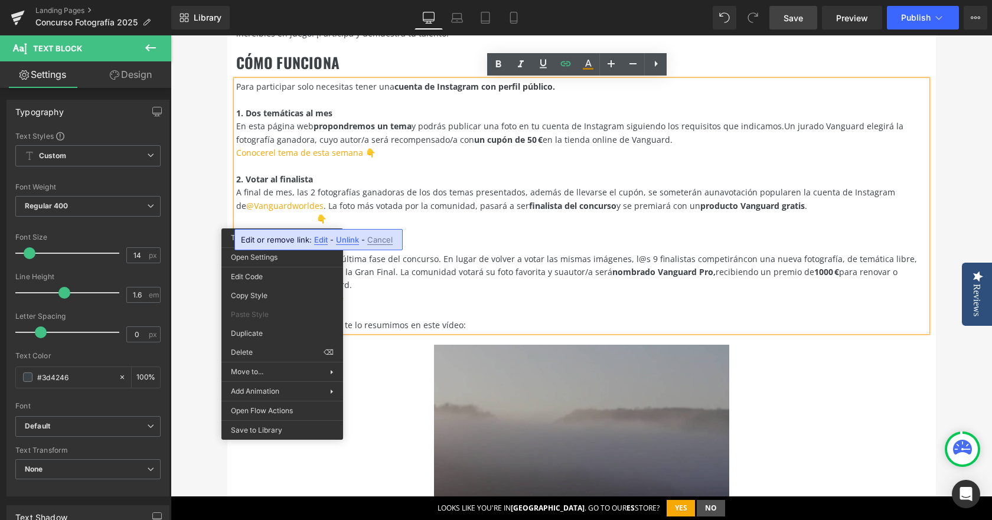
click at [319, 239] on span "Edit" at bounding box center [321, 240] width 14 height 10
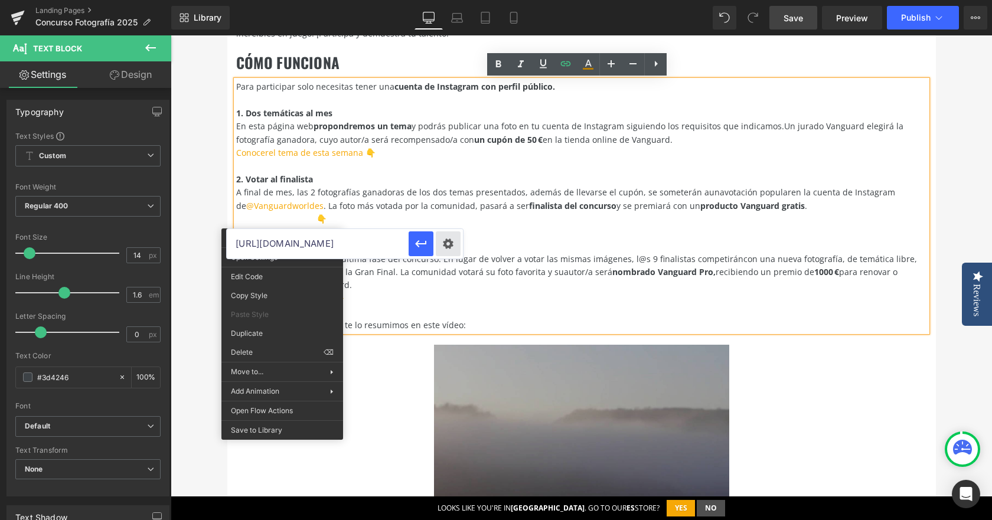
scroll to position [0, 158]
drag, startPoint x: 328, startPoint y: 244, endPoint x: 462, endPoint y: 246, distance: 133.5
click at [462, 246] on div "[URL][DOMAIN_NAME]" at bounding box center [345, 244] width 236 height 30
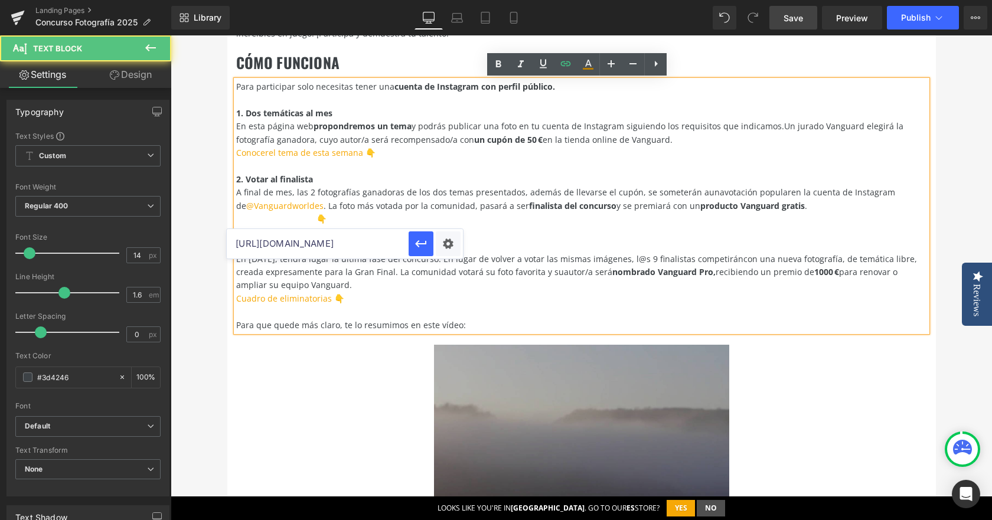
scroll to position [0, 0]
click at [487, 146] on p "En esta página web propondremos un tema y podrás publicar una foto en tu cuenta…" at bounding box center [581, 133] width 691 height 27
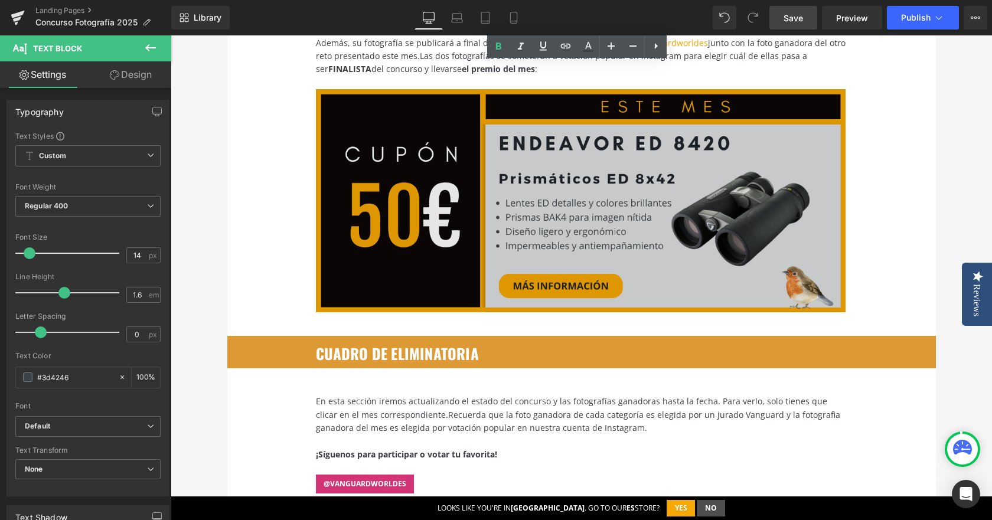
scroll to position [2303, 0]
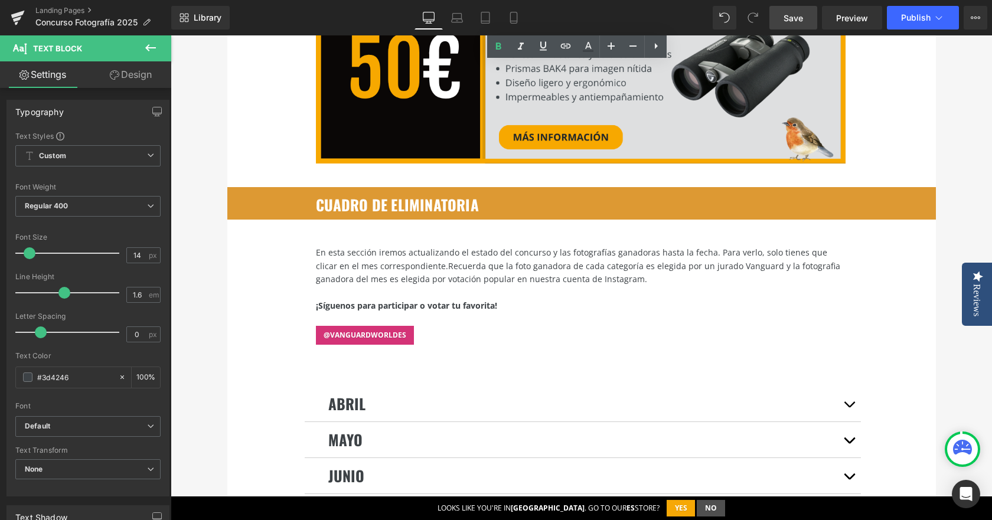
click at [359, 194] on font "cuadro de eliminatoria" at bounding box center [397, 205] width 163 height 22
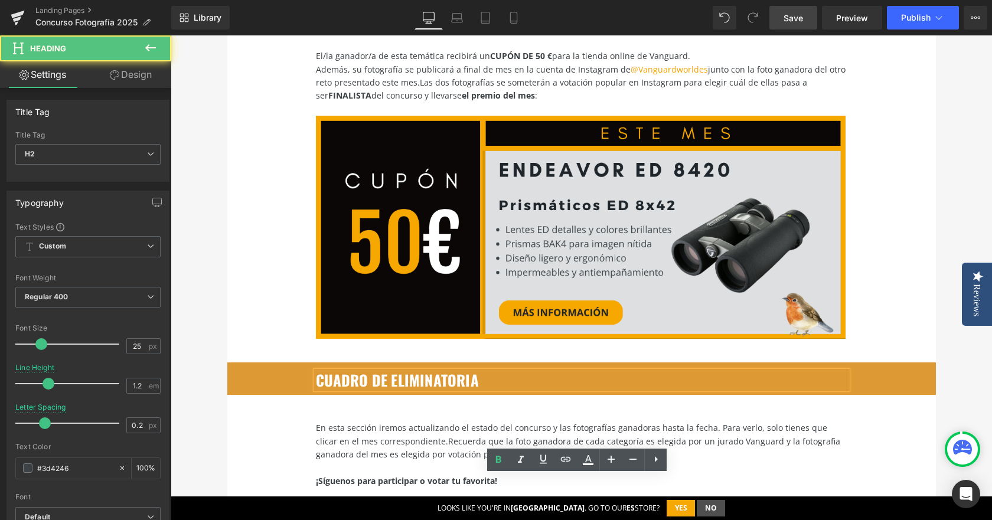
scroll to position [2008, 0]
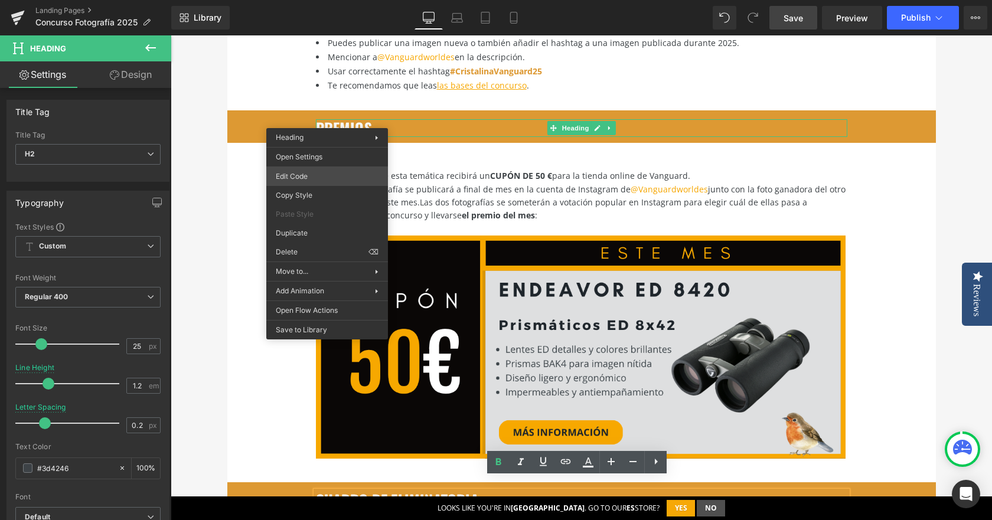
click at [305, 0] on div "Accordion You are previewing how the will restyle your page. You can not edit E…" at bounding box center [496, 0] width 992 height 0
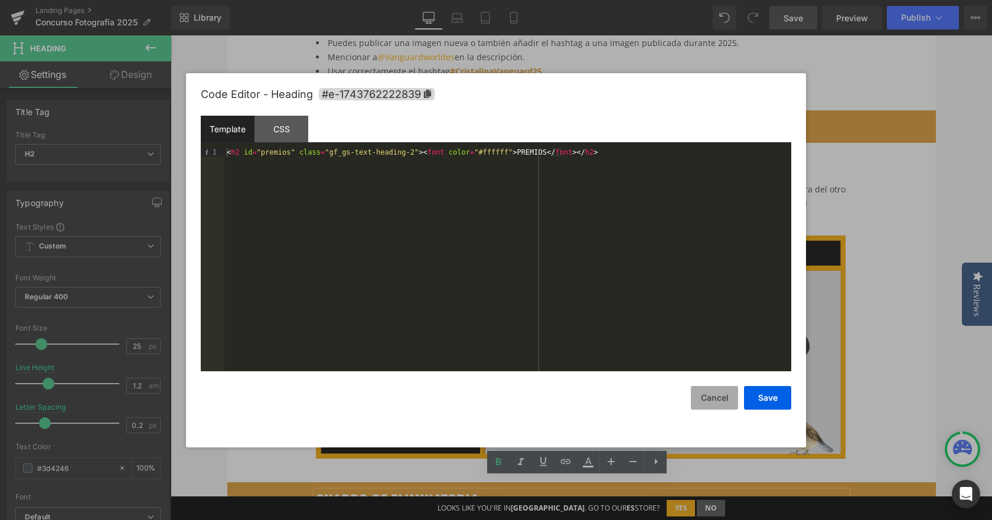
click at [713, 403] on button "Cancel" at bounding box center [714, 398] width 47 height 24
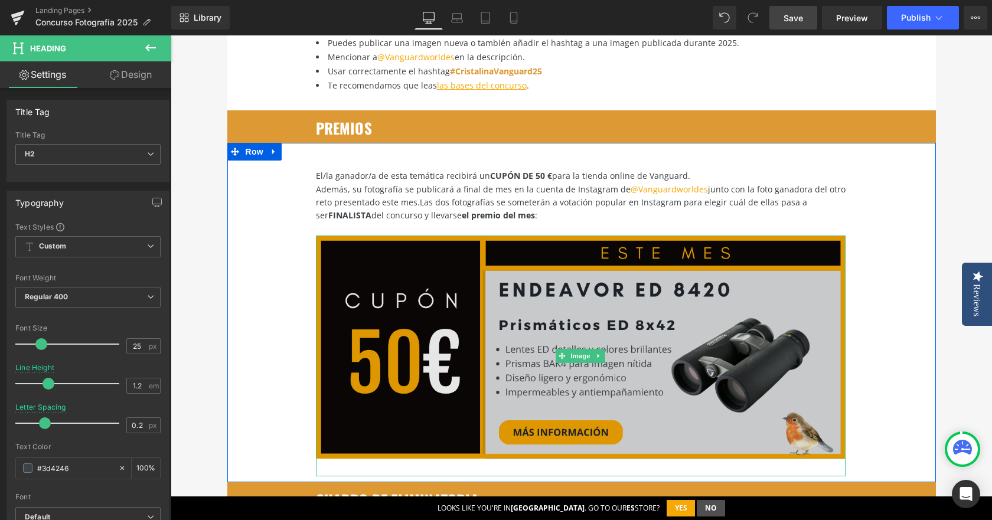
scroll to position [2303, 0]
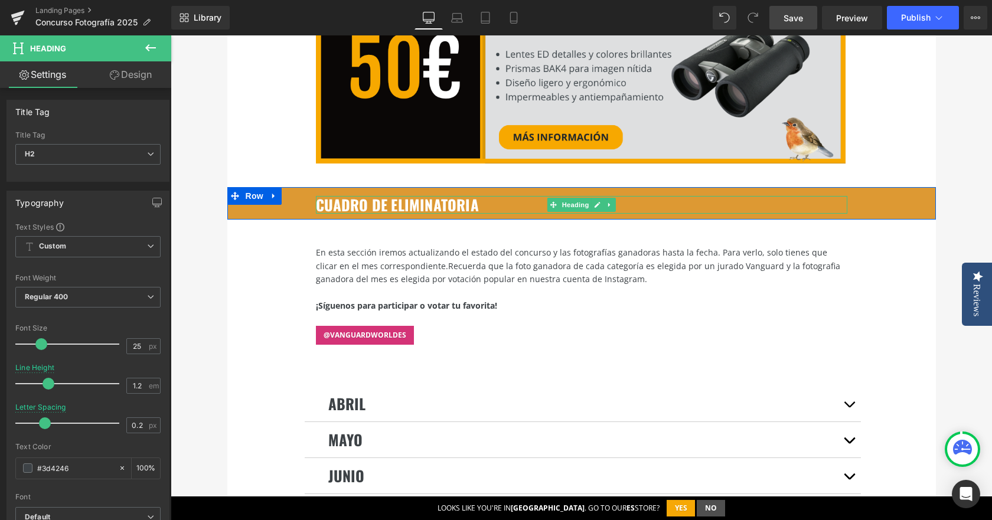
click at [355, 194] on font "cuadro de eliminatoria" at bounding box center [397, 205] width 163 height 22
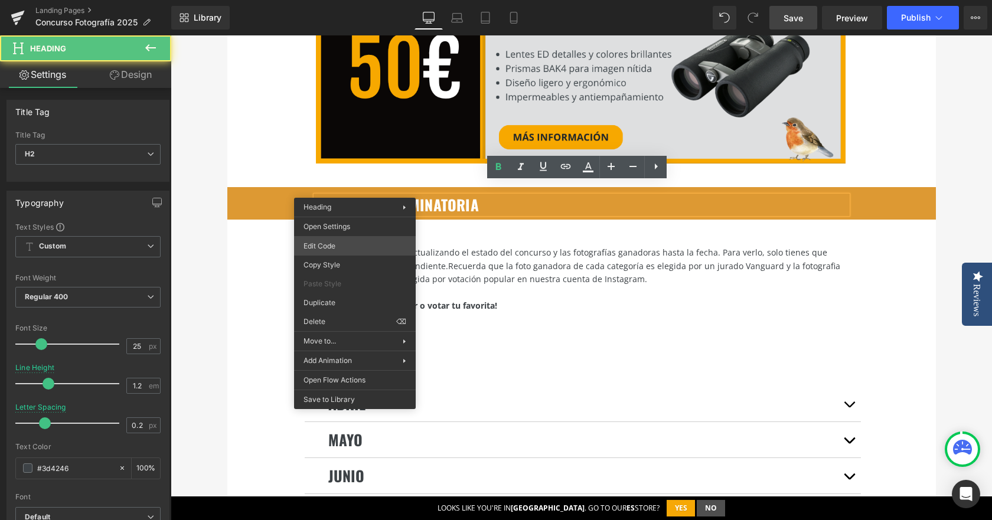
click at [368, 0] on div "Accordion You are previewing how the will restyle your page. You can not edit E…" at bounding box center [496, 0] width 992 height 0
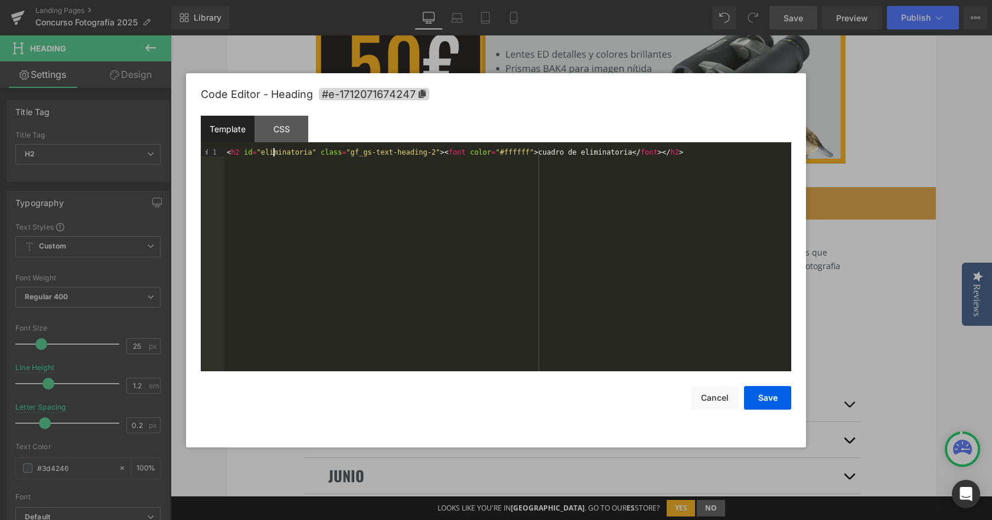
click at [275, 155] on div "< h2 id = "eliminatoria" class = "gf_gs-text-heading-2" > < font color = "#ffff…" at bounding box center [507, 268] width 567 height 240
click at [787, 397] on button "Save" at bounding box center [767, 398] width 47 height 24
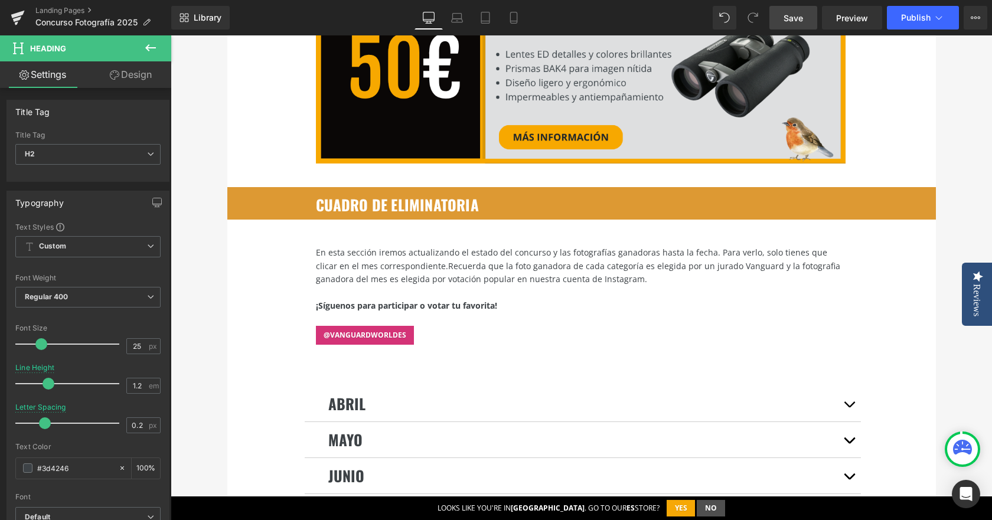
click at [804, 18] on link "Save" at bounding box center [793, 18] width 48 height 24
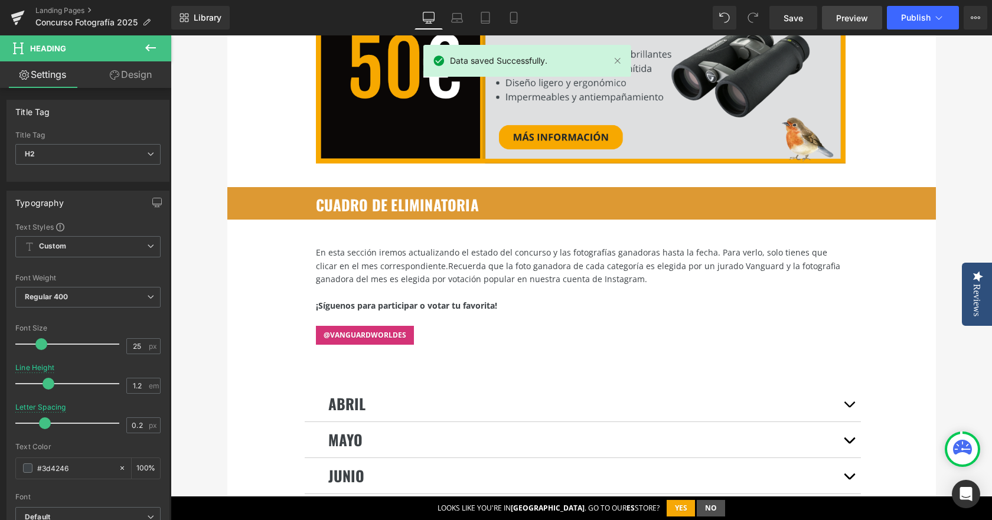
click at [839, 16] on span "Preview" at bounding box center [852, 18] width 32 height 12
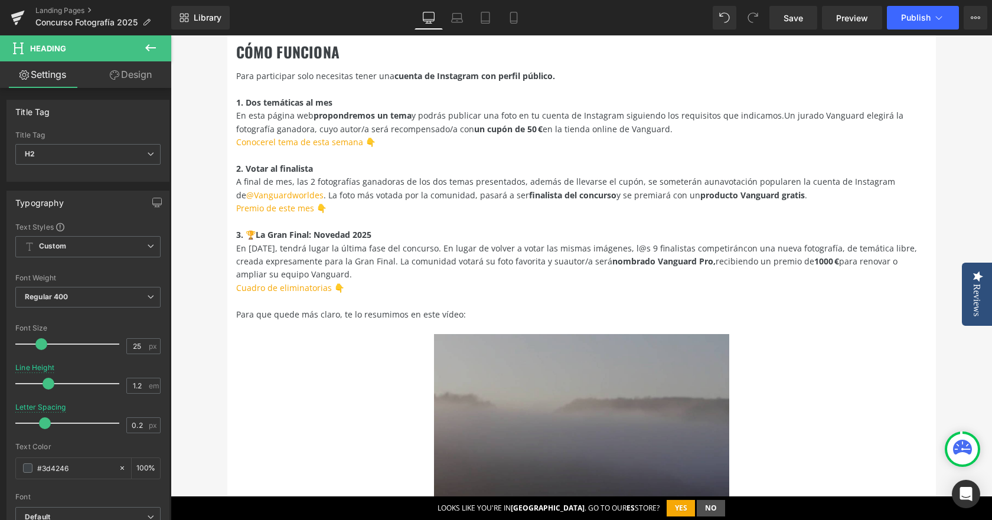
scroll to position [413, 0]
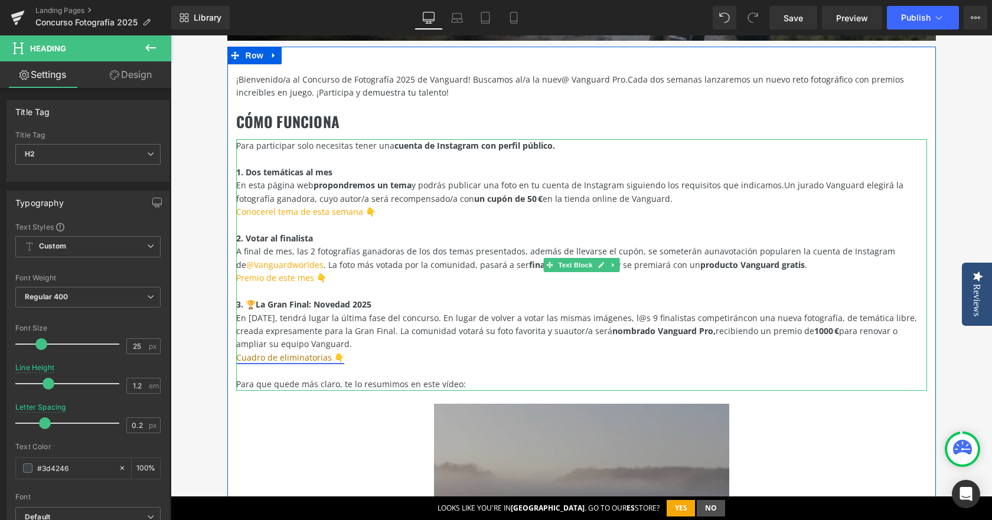
click at [285, 358] on link "Cuadro de eliminatorias 👇" at bounding box center [290, 357] width 108 height 11
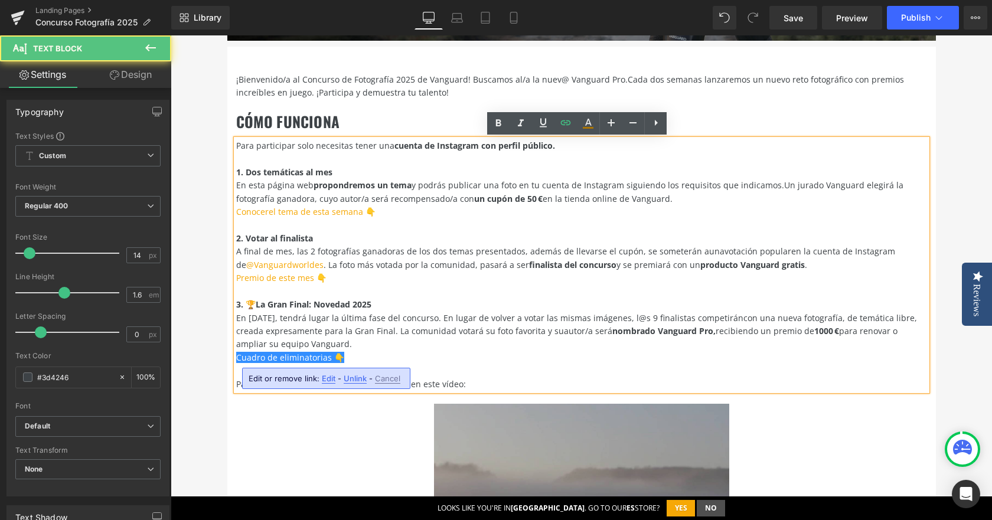
click at [331, 381] on span "Edit" at bounding box center [329, 379] width 14 height 10
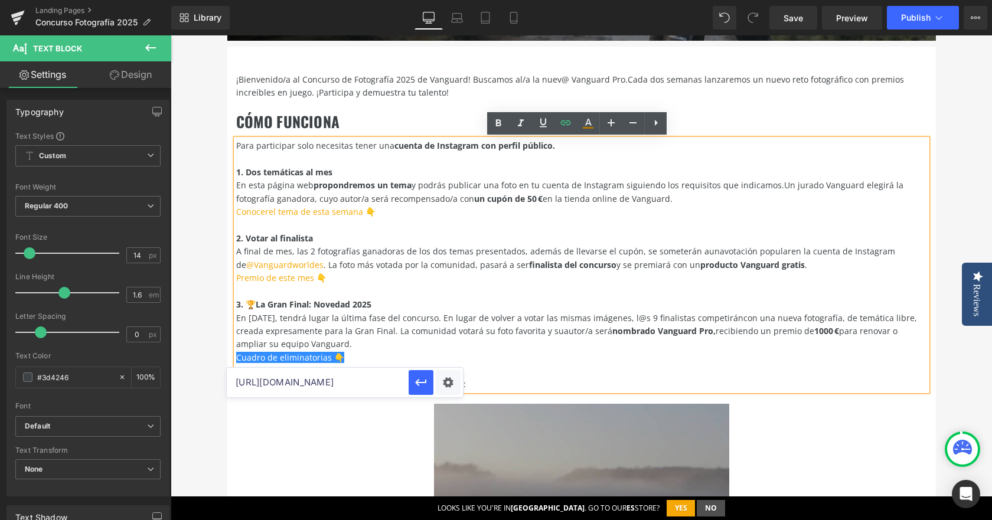
scroll to position [0, 174]
drag, startPoint x: 526, startPoint y: 418, endPoint x: 646, endPoint y: 442, distance: 122.9
click at [383, 380] on input "[URL][DOMAIN_NAME]" at bounding box center [318, 383] width 182 height 30
click at [385, 382] on input "[URL][DOMAIN_NAME]" at bounding box center [318, 383] width 182 height 30
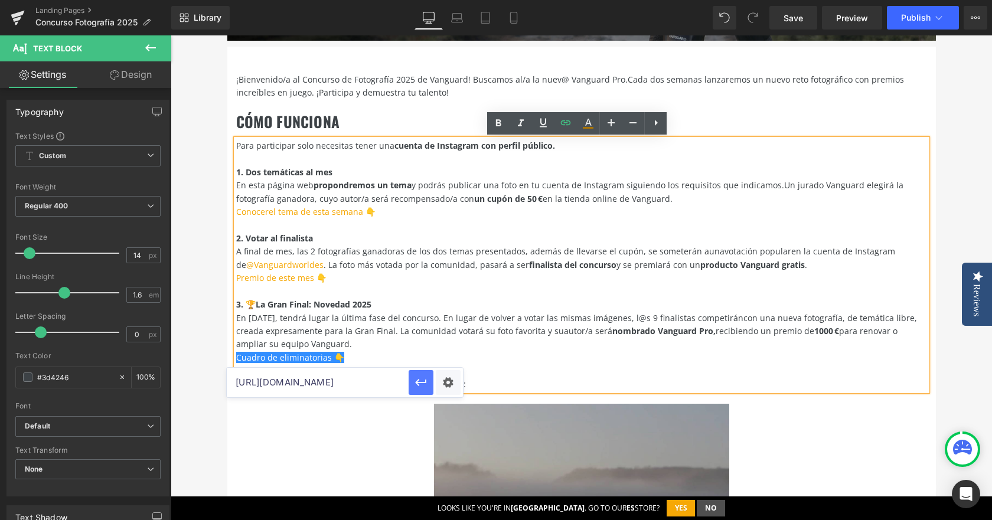
type input "[URL][DOMAIN_NAME]"
click at [416, 392] on button "button" at bounding box center [421, 382] width 25 height 25
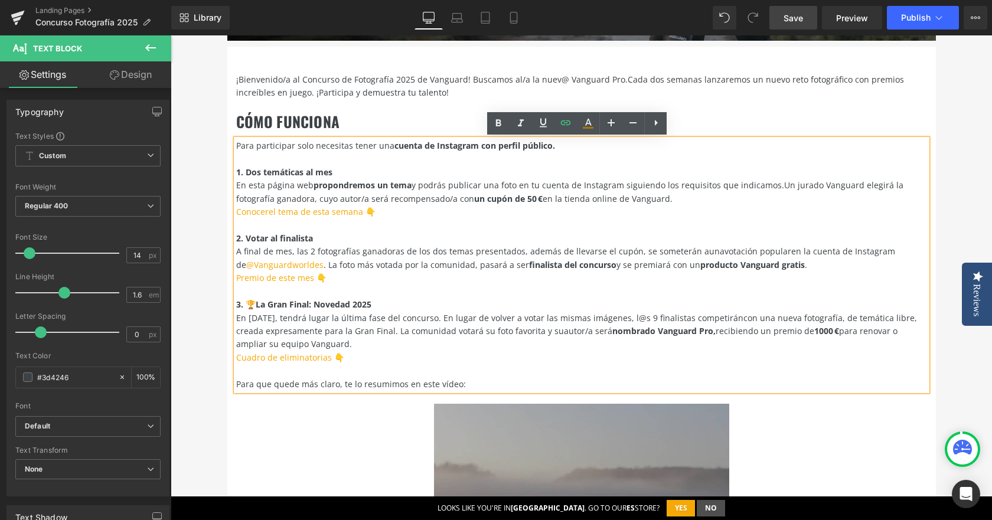
click at [803, 18] on span "Save" at bounding box center [793, 18] width 19 height 12
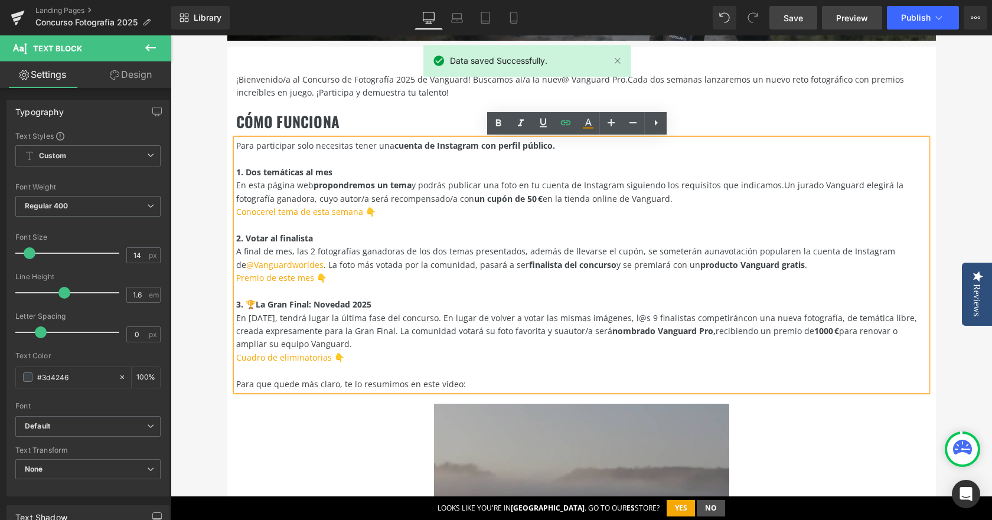
click at [856, 12] on span "Preview" at bounding box center [852, 18] width 32 height 12
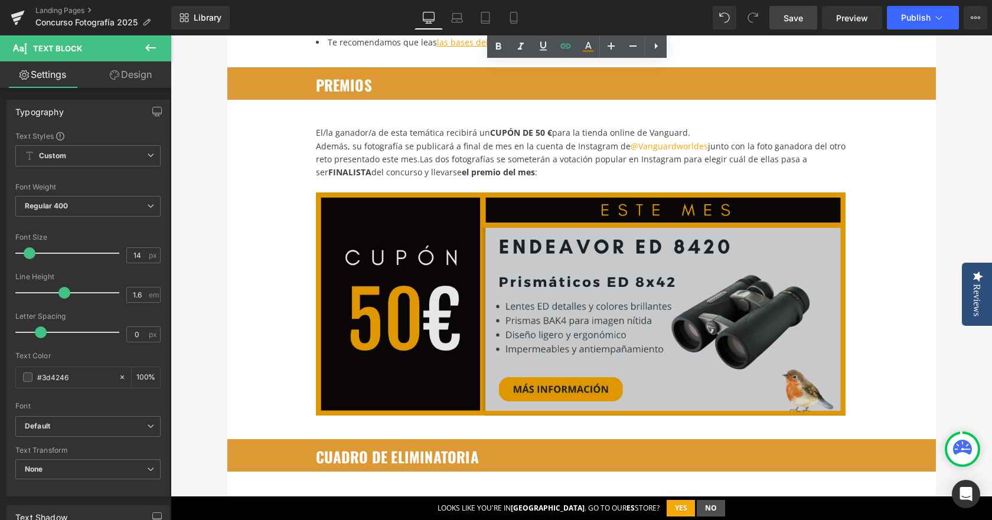
scroll to position [1890, 0]
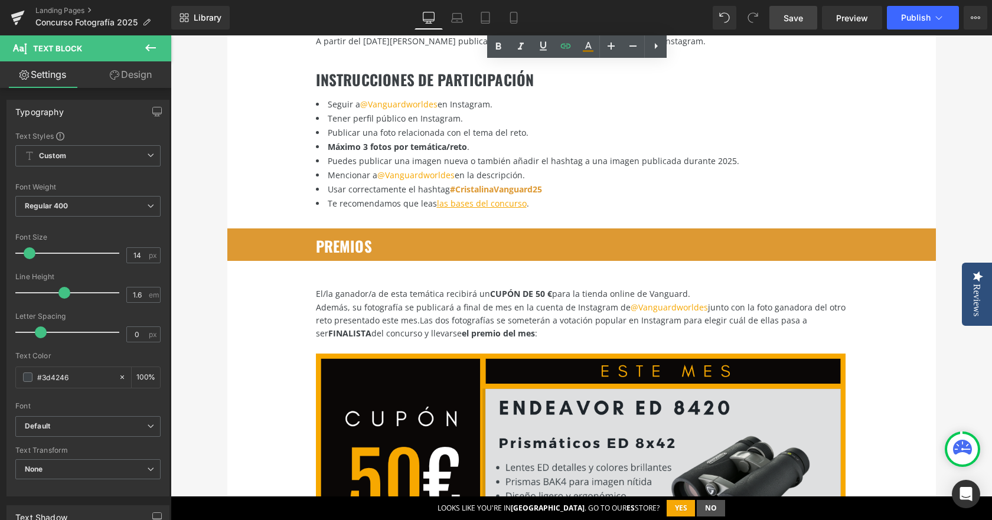
click at [362, 235] on font "PREMIOS" at bounding box center [344, 246] width 56 height 22
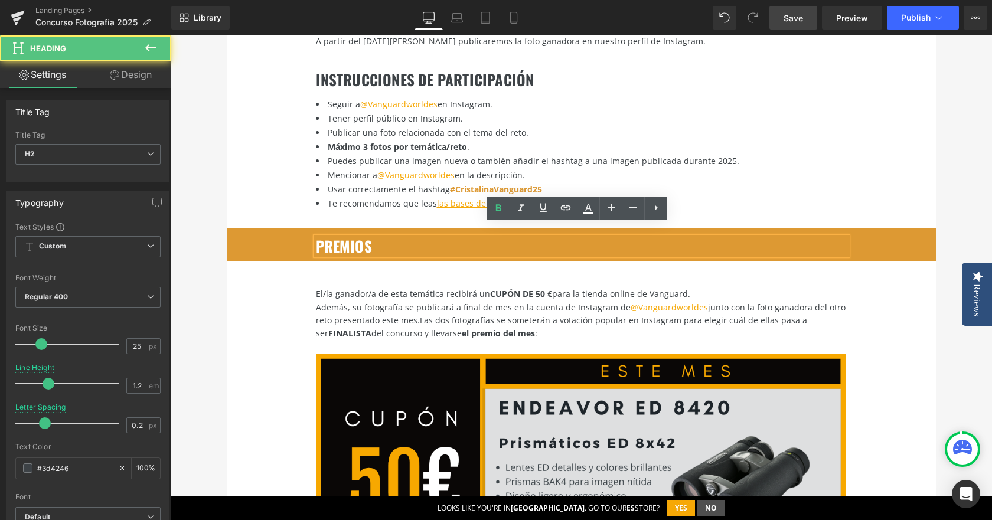
click at [332, 279] on div "El/la ganador/a de esta temática recibirá un CUPÓN DE 50 € para la tienda onlin…" at bounding box center [581, 437] width 530 height 316
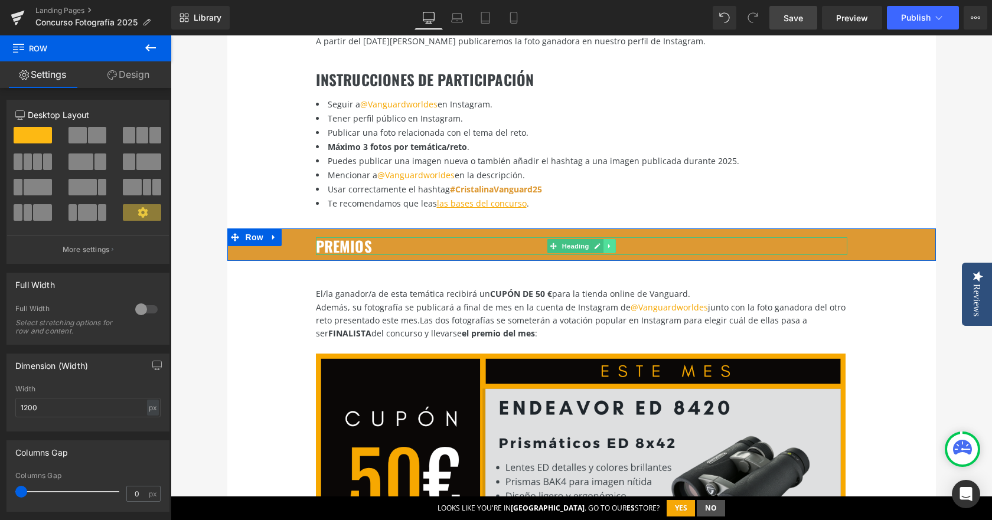
click at [604, 239] on link at bounding box center [610, 246] width 12 height 14
click at [601, 243] on icon at bounding box center [603, 246] width 6 height 6
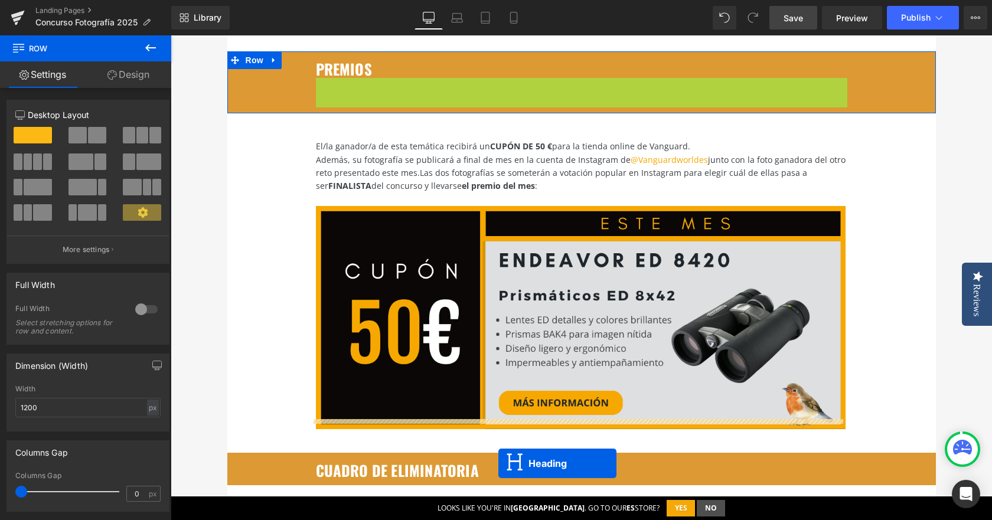
scroll to position [2138, 0]
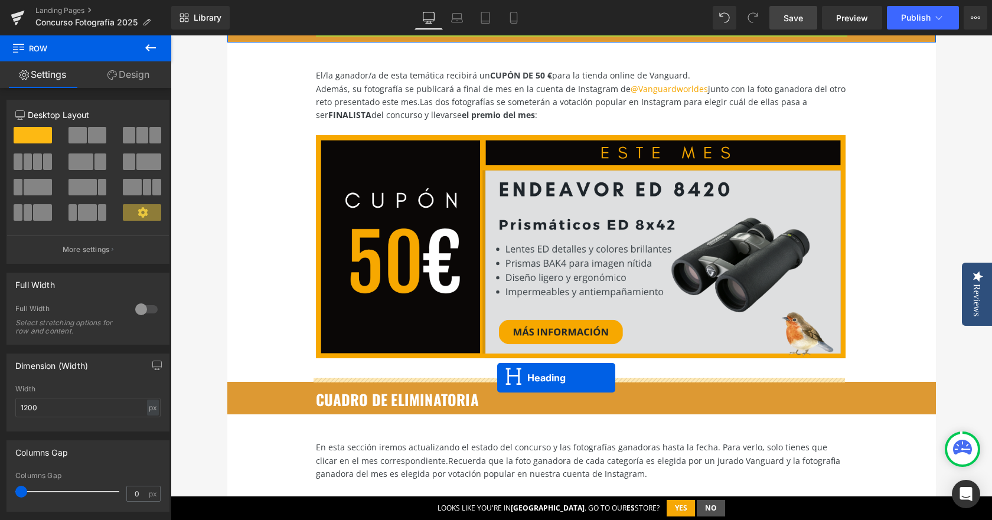
drag, startPoint x: 550, startPoint y: 249, endPoint x: 497, endPoint y: 378, distance: 139.6
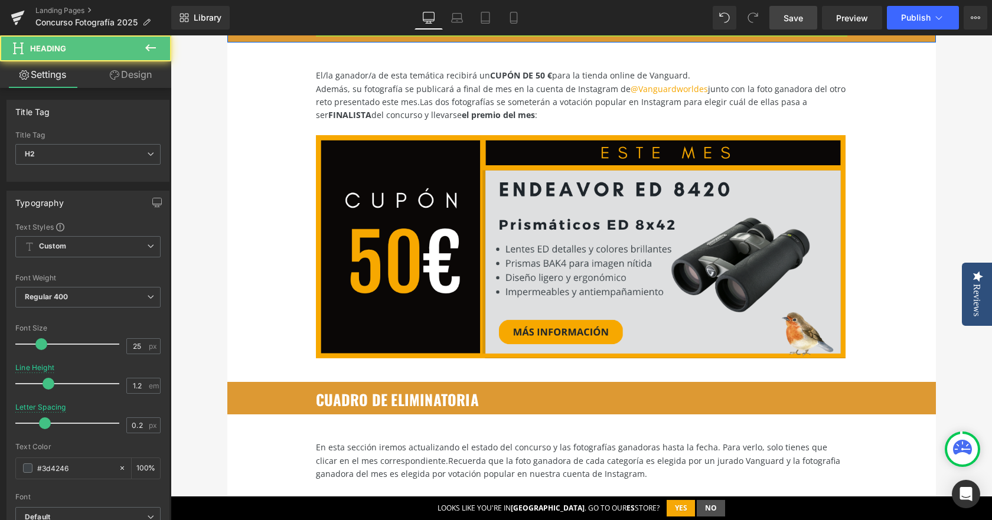
scroll to position [2108, 0]
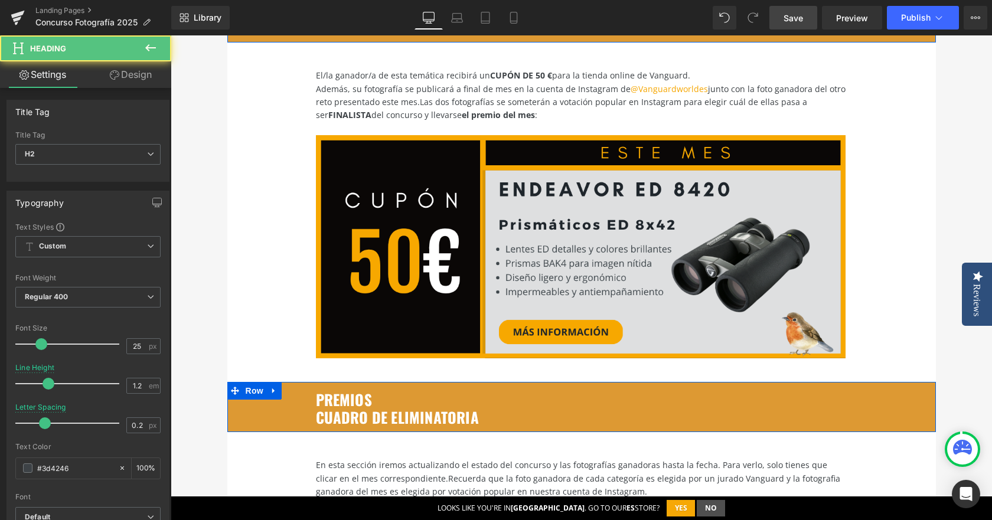
click at [373, 391] on h2 "PREMIOS" at bounding box center [581, 400] width 531 height 18
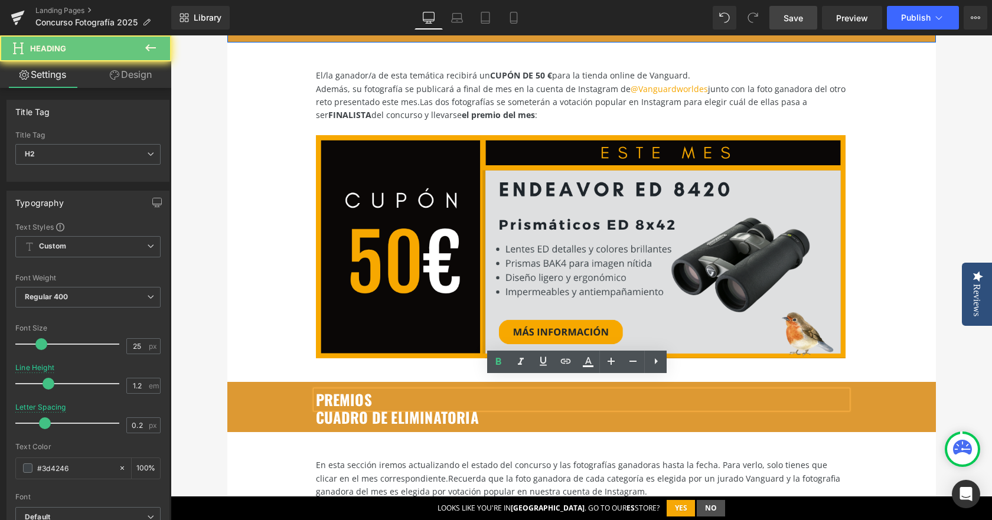
click at [373, 391] on h2 "PREMIOS" at bounding box center [581, 400] width 531 height 18
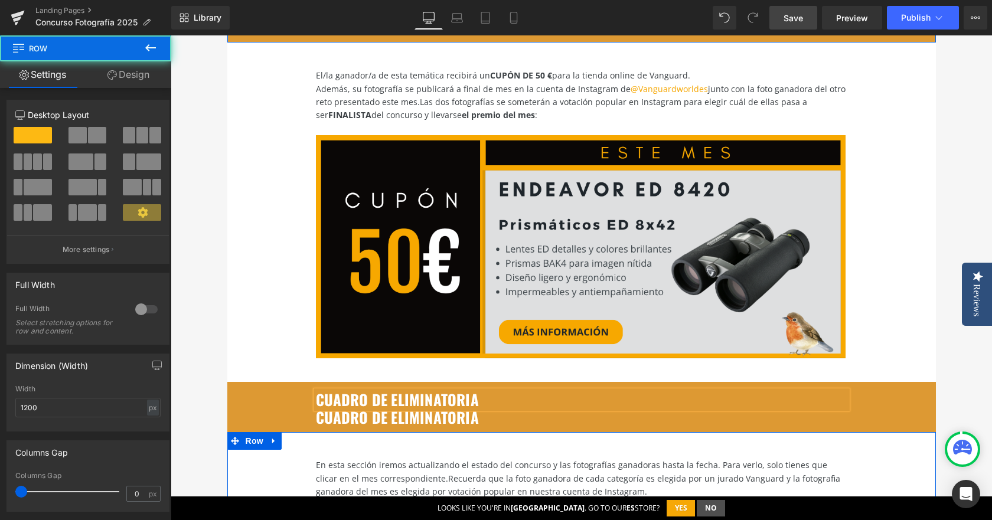
click at [419, 450] on div "En esta sección iremos actualizando el estado del concurso y las fotografías ga…" at bounding box center [581, 503] width 530 height 107
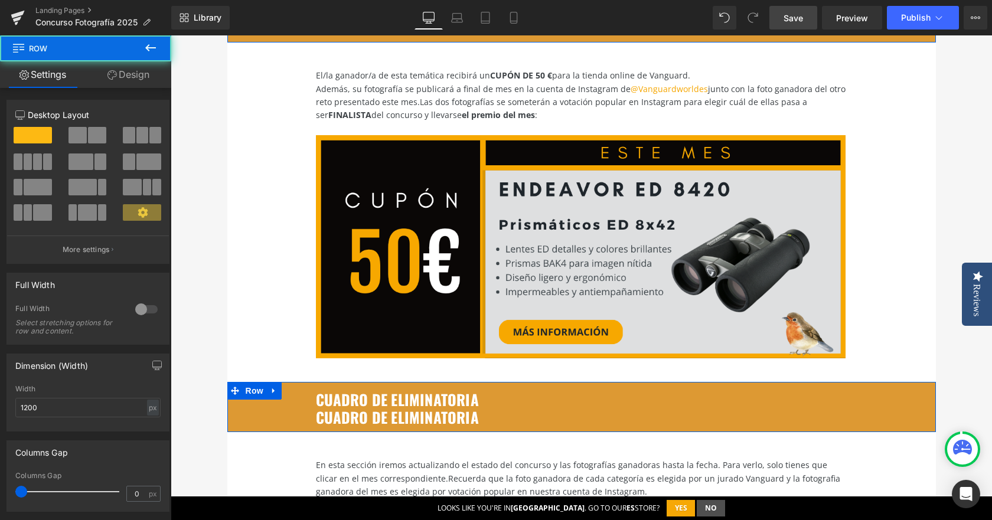
click at [453, 406] on font "cuadro de eliminatoria" at bounding box center [397, 417] width 163 height 22
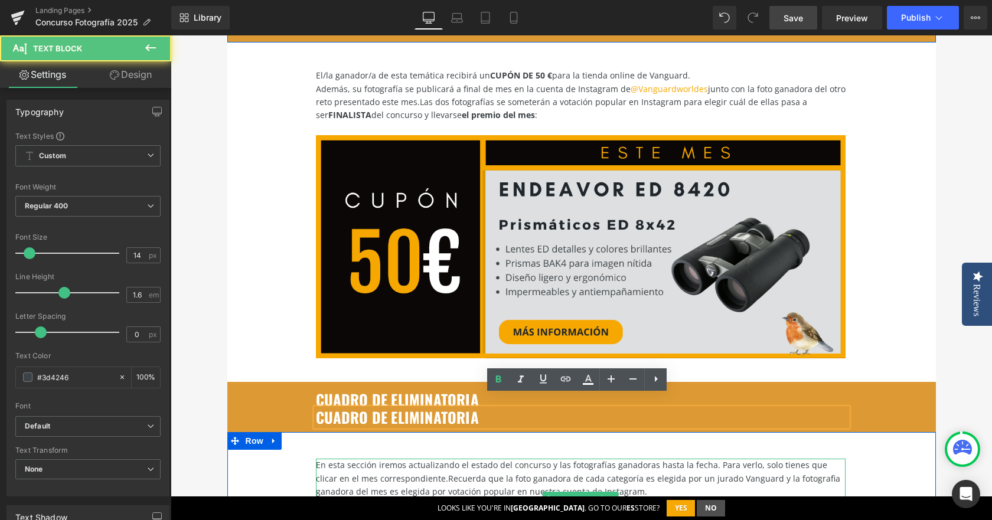
click at [509, 459] on p "En esta sección iremos actualizando el estado del concurso y las fotografías ga…" at bounding box center [581, 479] width 530 height 40
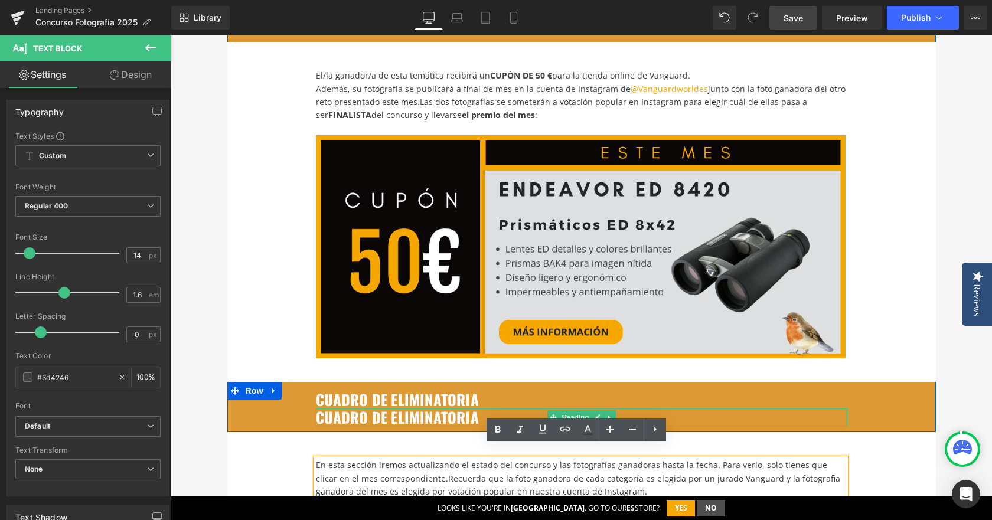
click at [529, 409] on h2 "cuadro de eliminatoria" at bounding box center [581, 418] width 531 height 18
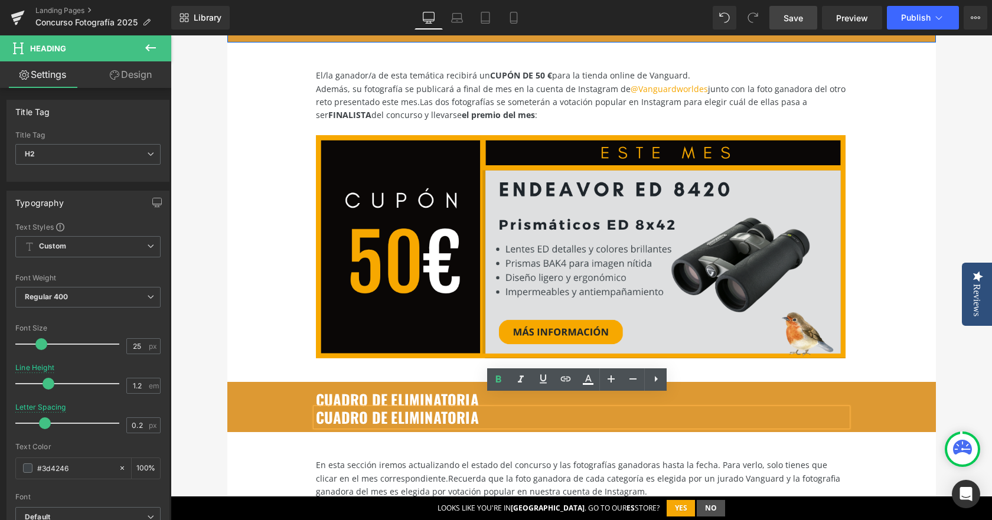
click at [566, 459] on p "En esta sección iremos actualizando el estado del concurso y las fotografías ga…" at bounding box center [581, 479] width 530 height 40
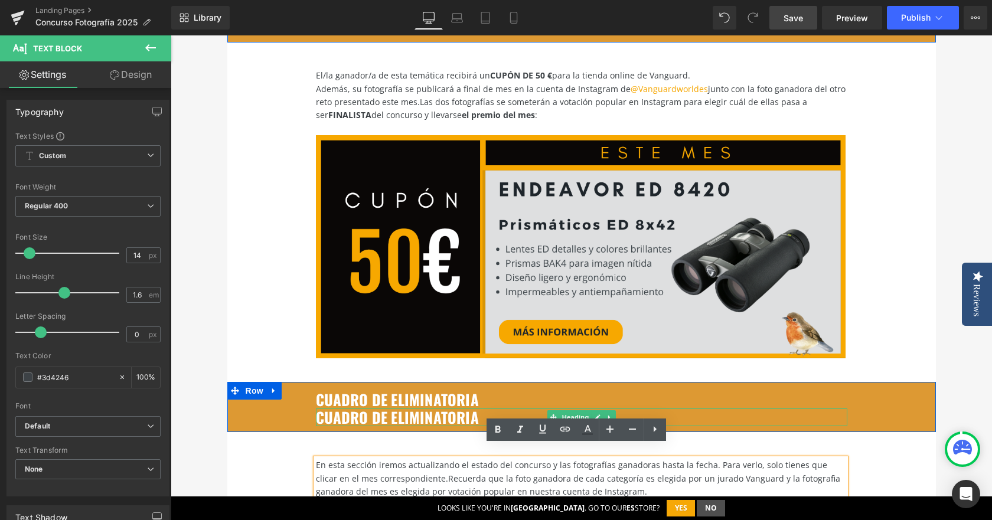
click at [608, 416] on icon at bounding box center [609, 418] width 2 height 4
click at [612, 415] on icon at bounding box center [615, 418] width 6 height 6
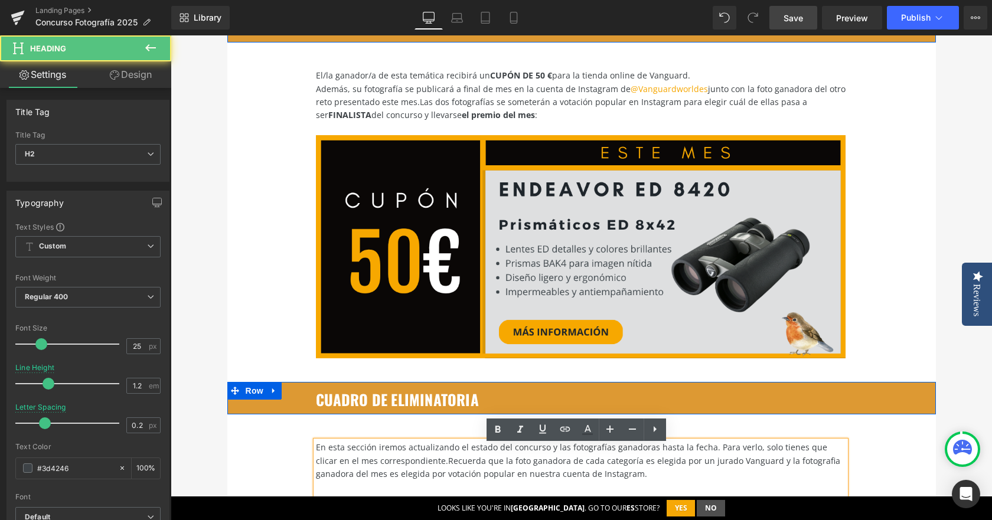
click at [440, 390] on font "cuadro de eliminatoria" at bounding box center [397, 400] width 163 height 22
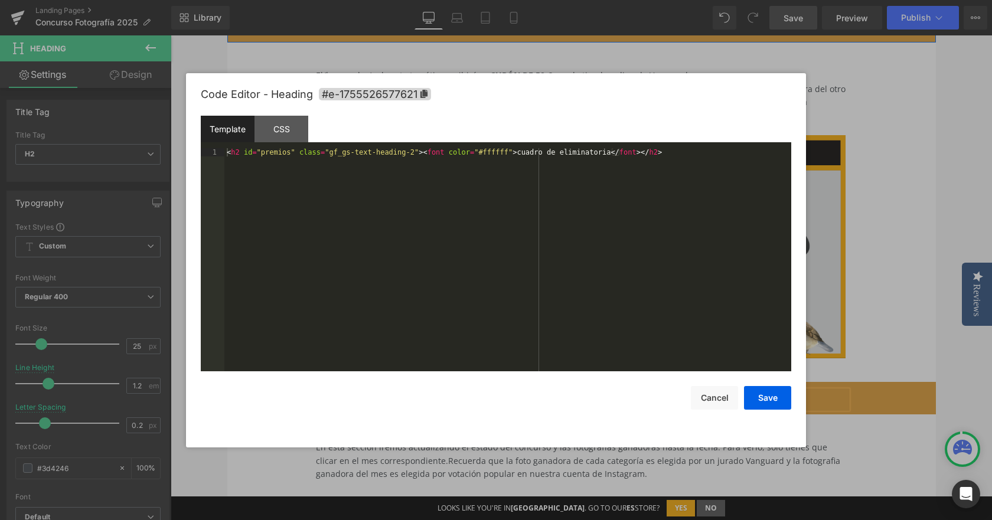
click at [364, 0] on div "Heading You are previewing how the will restyle your page. You can not edit Ele…" at bounding box center [496, 0] width 992 height 0
click at [281, 154] on div "< h2 id = "premios" class = "gf_gs-text-heading-2" > < font color = "#ffffff" >…" at bounding box center [507, 268] width 567 height 240
click at [782, 403] on button "Save" at bounding box center [767, 398] width 47 height 24
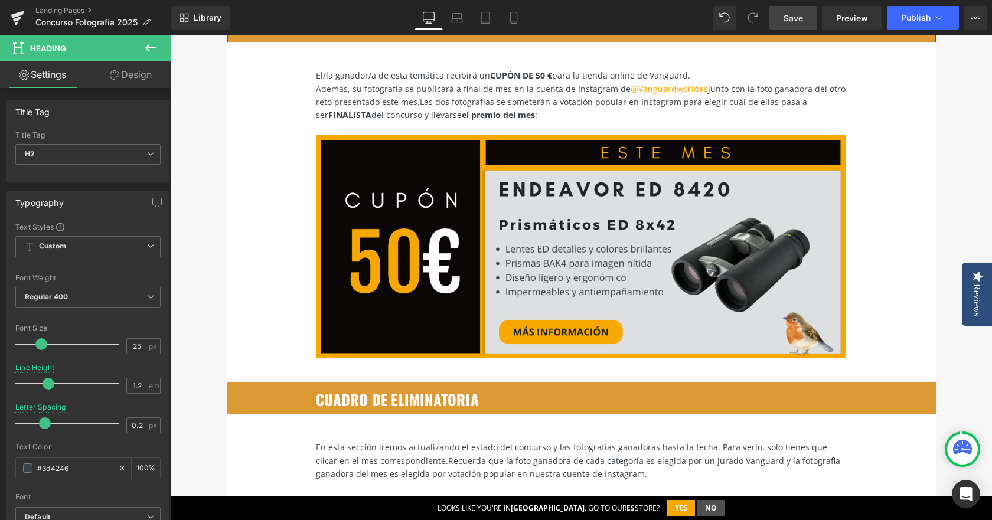
click at [813, 20] on link "Save" at bounding box center [793, 18] width 48 height 24
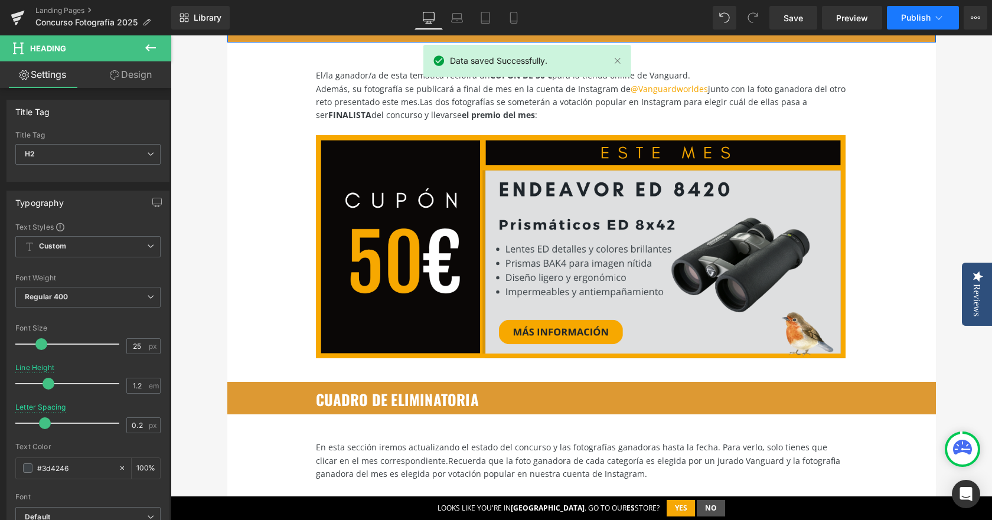
click at [944, 18] on icon at bounding box center [939, 18] width 12 height 12
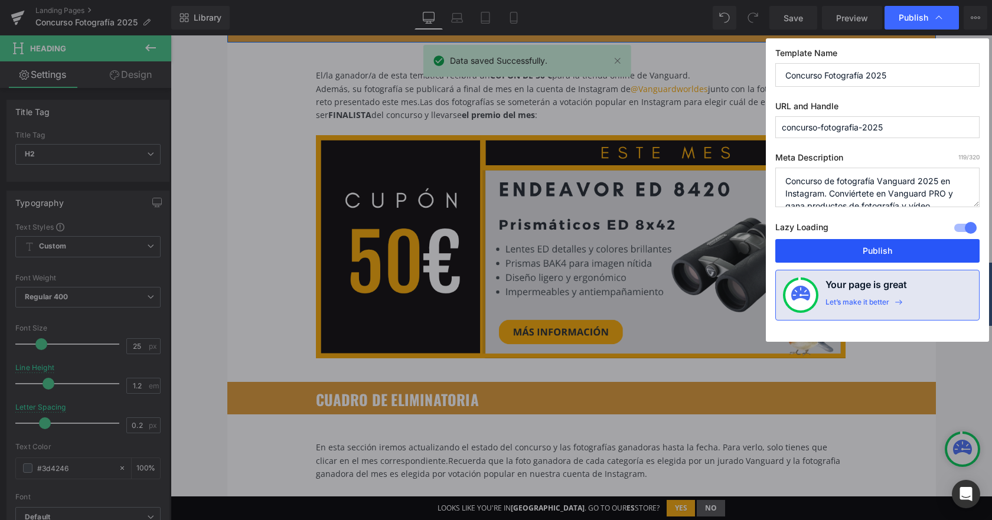
click at [904, 255] on button "Publish" at bounding box center [877, 251] width 204 height 24
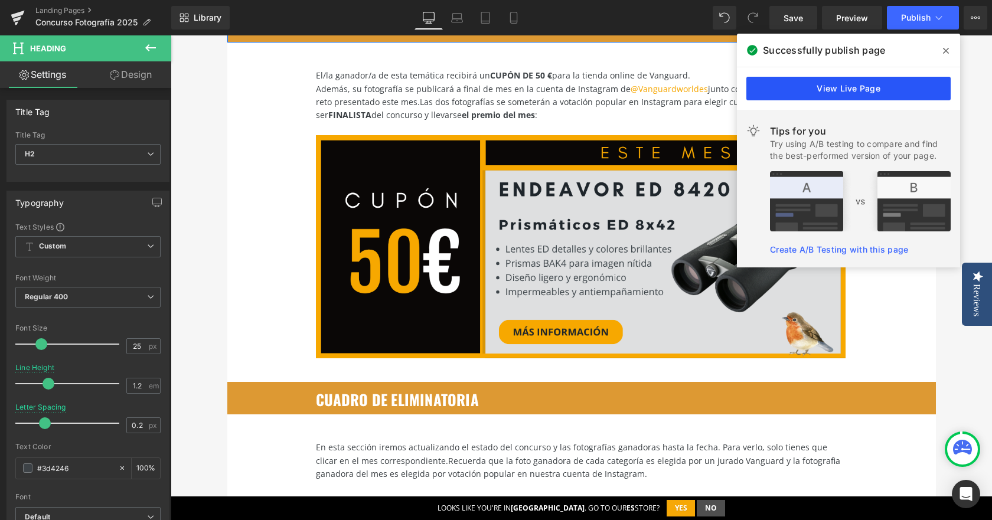
click at [841, 92] on link "View Live Page" at bounding box center [848, 89] width 204 height 24
